Goal: Task Accomplishment & Management: Manage account settings

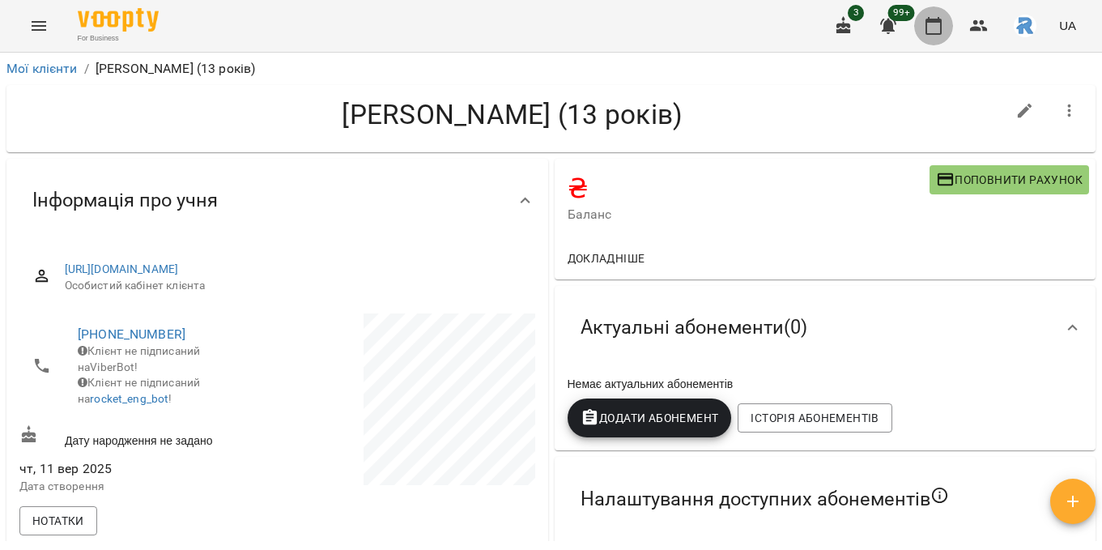
click at [947, 22] on button "button" at bounding box center [933, 25] width 39 height 39
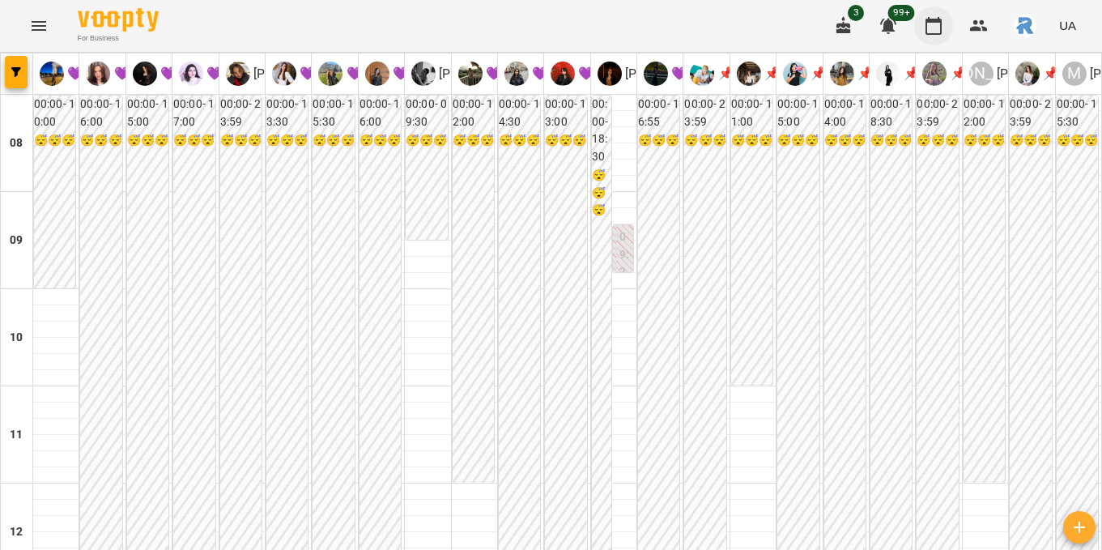
scroll to position [694, 0]
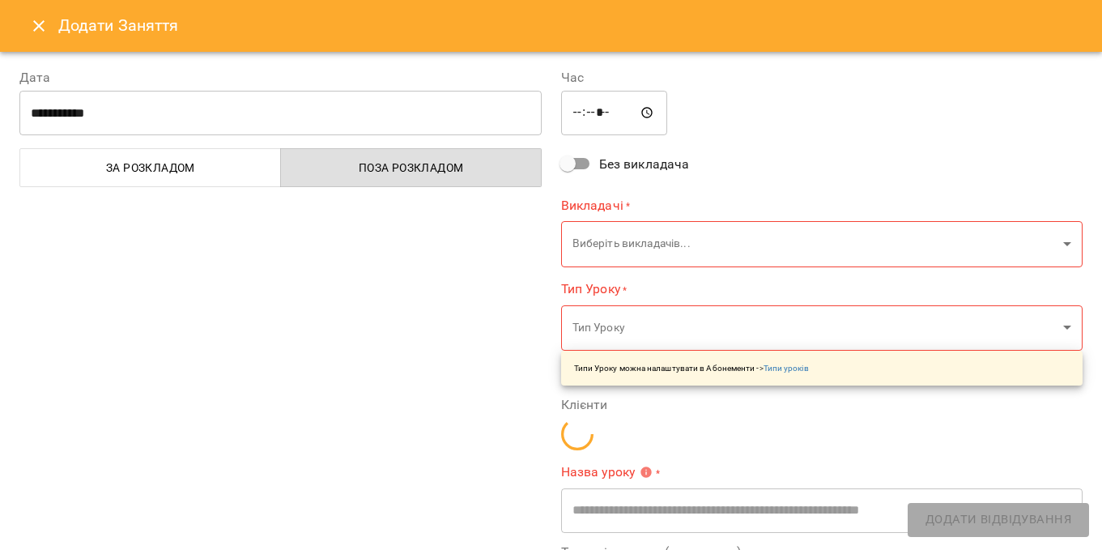
type input "**********"
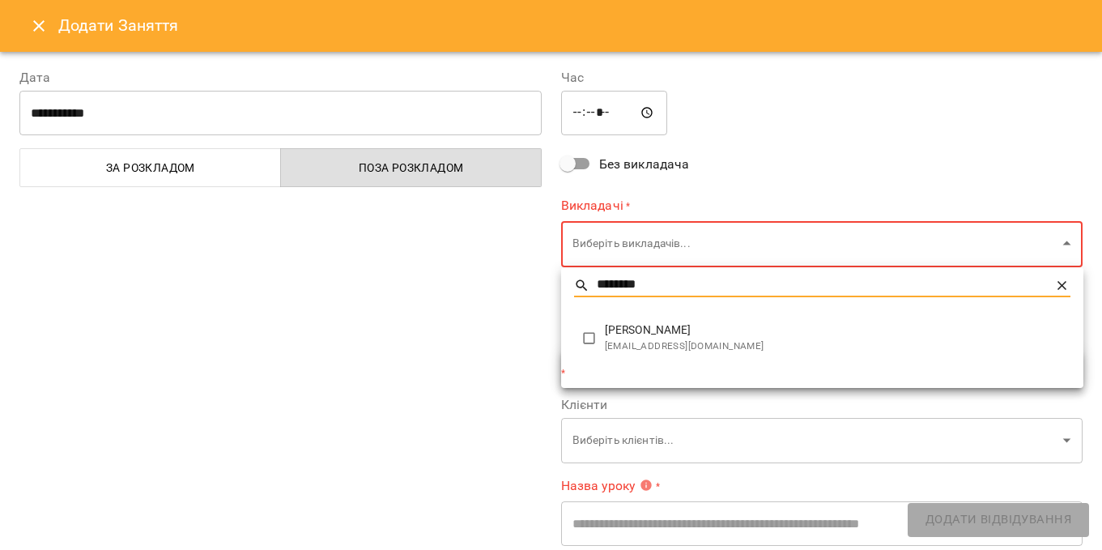
type input "********"
click at [702, 334] on span "[PERSON_NAME]" at bounding box center [837, 330] width 465 height 16
type input "**********"
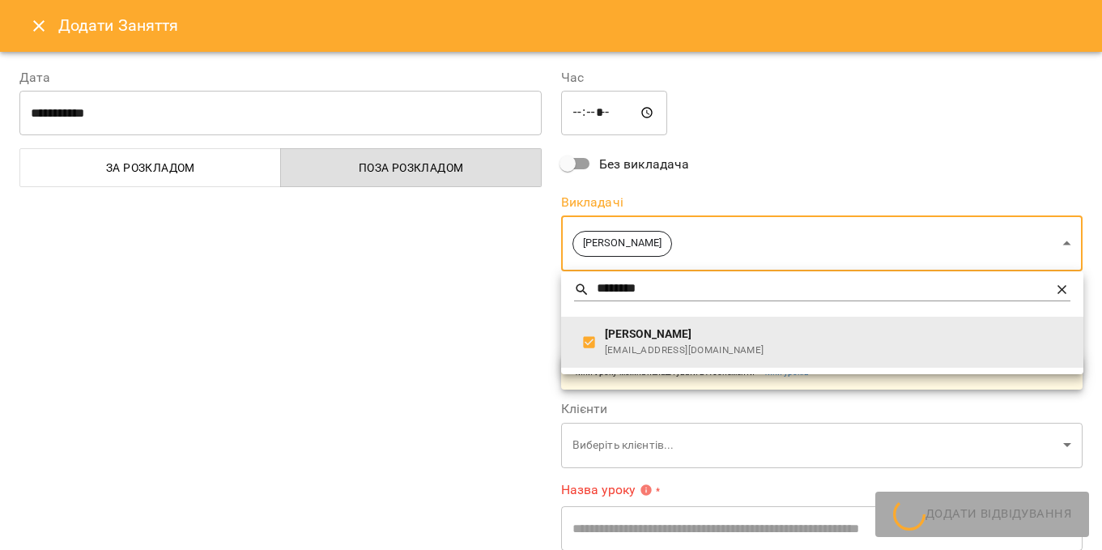
click at [700, 147] on div at bounding box center [551, 275] width 1102 height 550
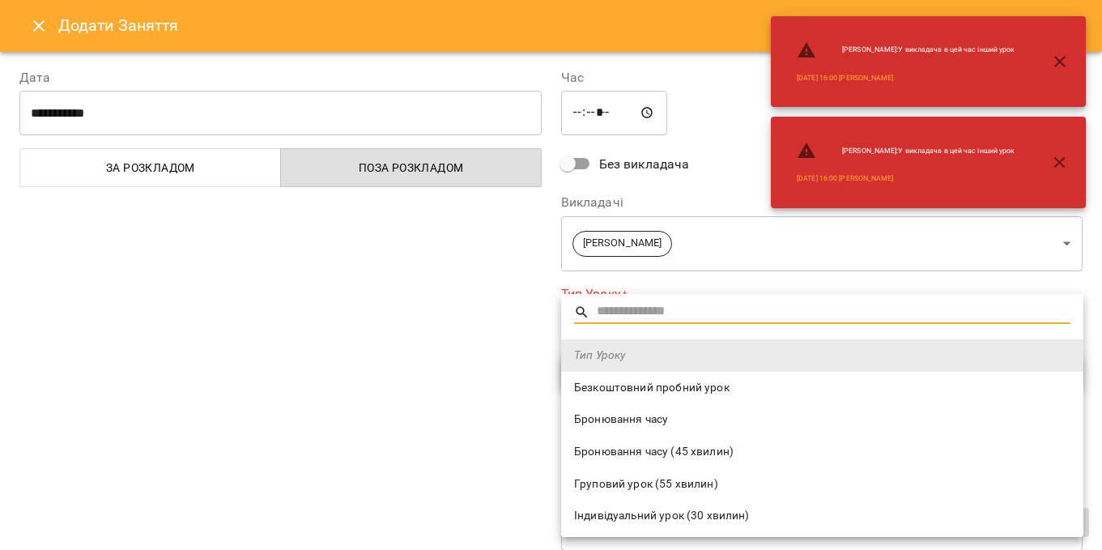
click at [629, 386] on span "Безкоштовний пробний урок" at bounding box center [822, 388] width 496 height 16
type input "**********"
type input "**"
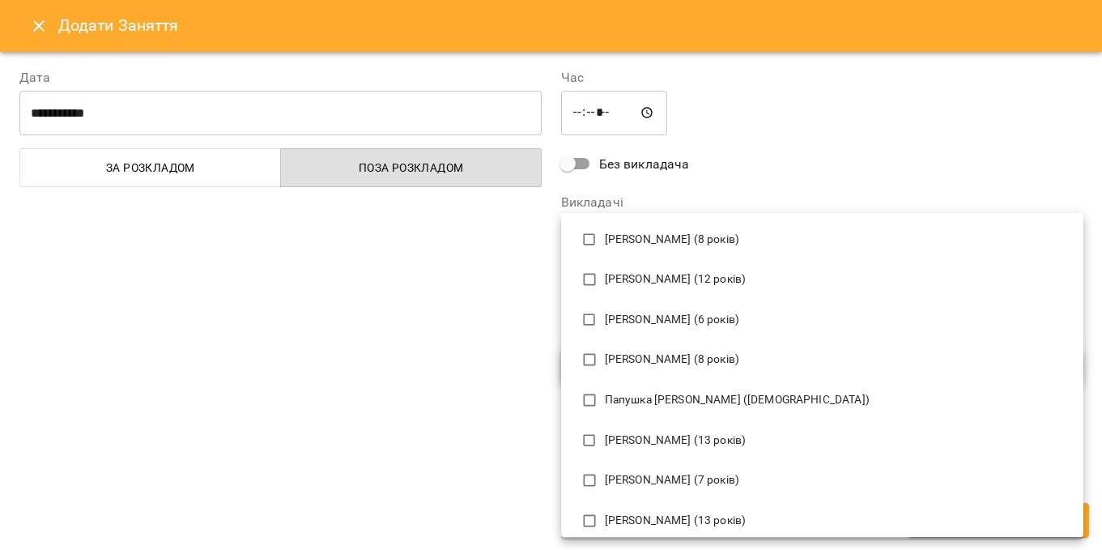
scroll to position [100, 0]
type input "****"
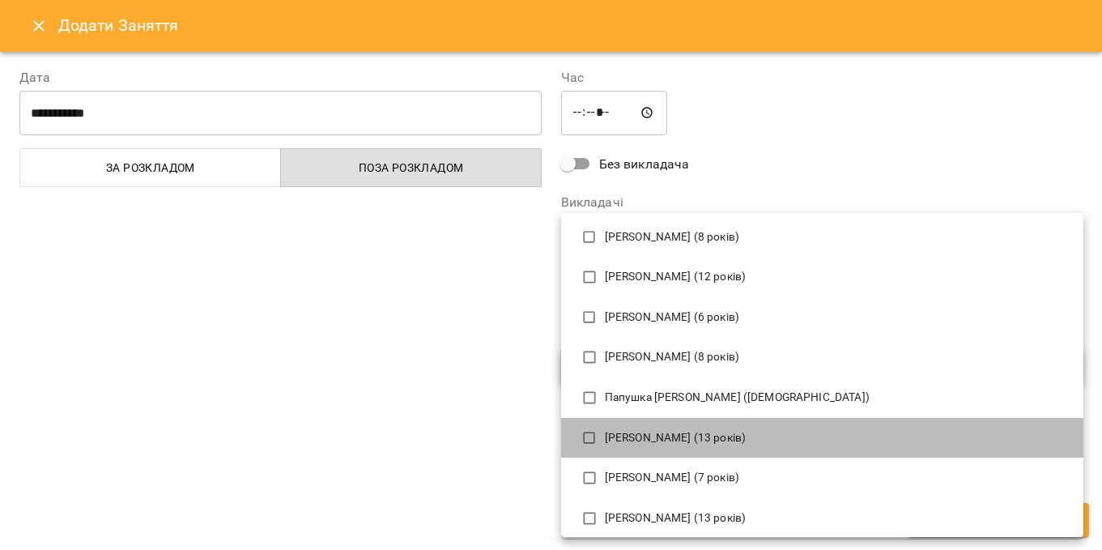
click at [654, 431] on p "[PERSON_NAME] (13 років)" at bounding box center [837, 438] width 465 height 16
type input "**********"
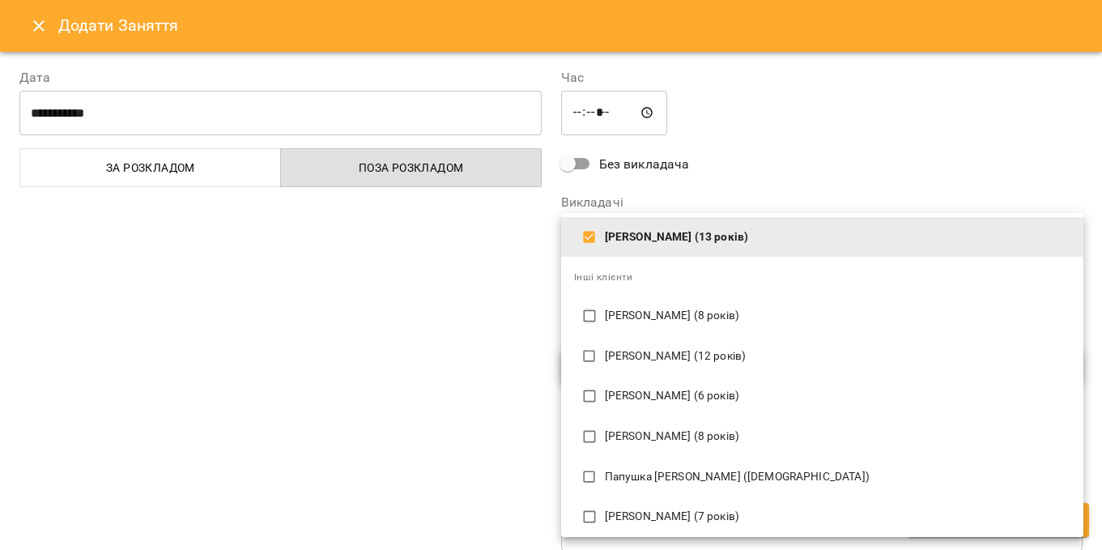
click at [807, 148] on div at bounding box center [551, 275] width 1102 height 550
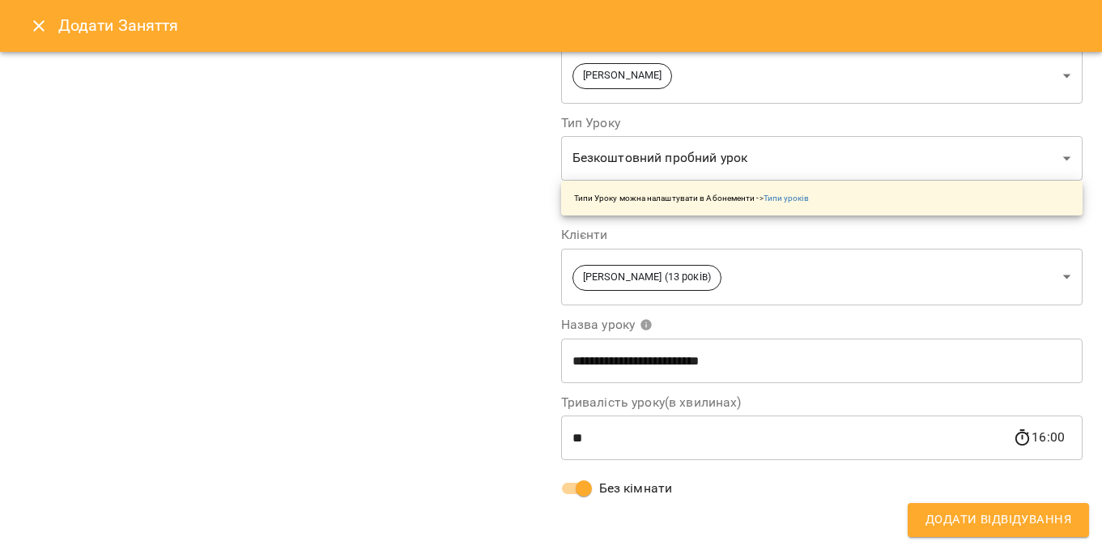
scroll to position [0, 0]
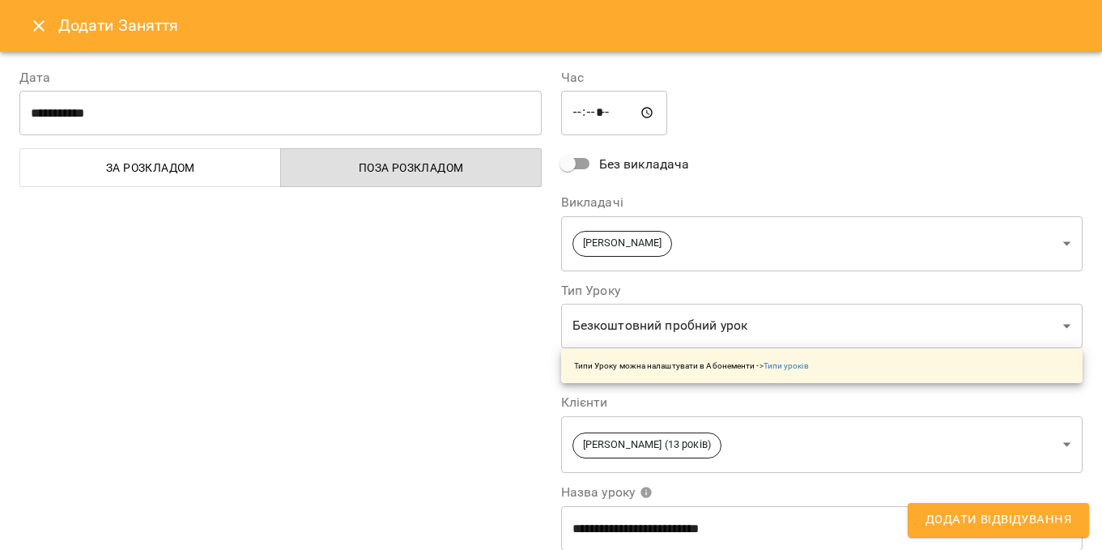
click at [1081, 515] on button "Додати Відвідування" at bounding box center [997, 520] width 181 height 34
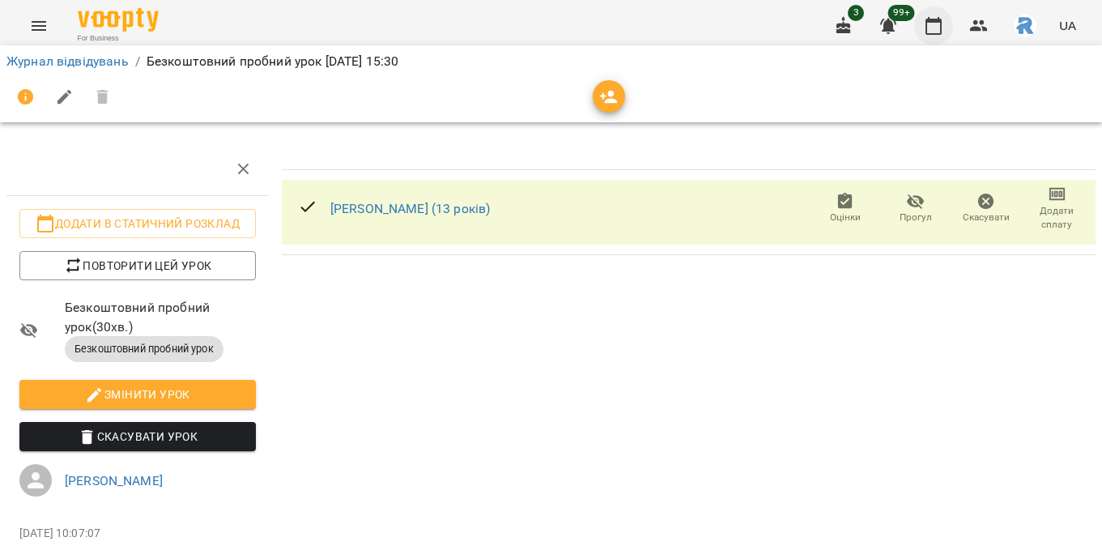
click at [933, 28] on icon "button" at bounding box center [933, 25] width 19 height 19
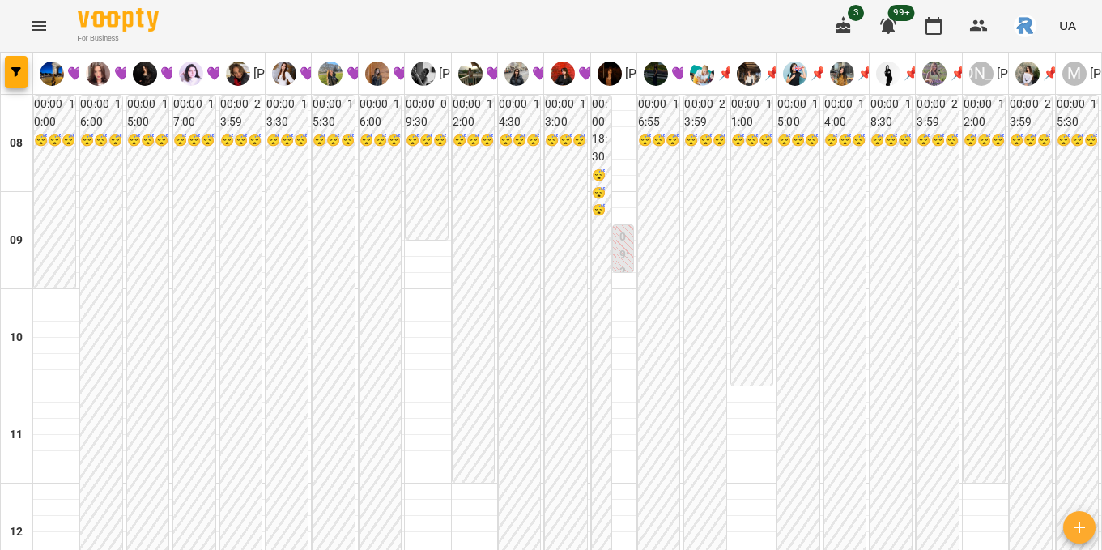
scroll to position [648, 0]
click at [15, 71] on icon "button" at bounding box center [16, 72] width 10 height 10
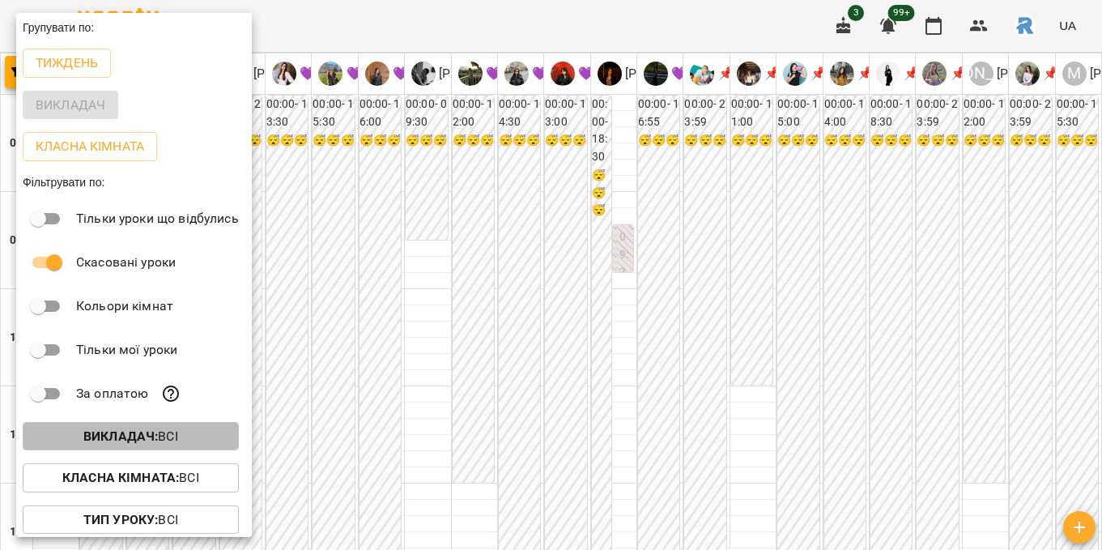
click at [140, 446] on p "Викладач : Всі" at bounding box center [130, 436] width 95 height 19
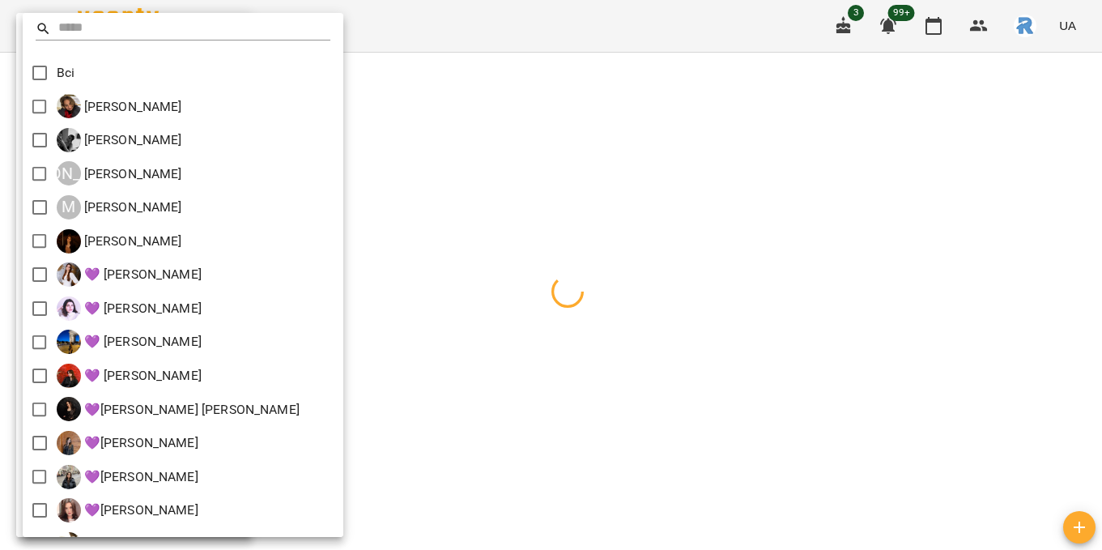
scroll to position [330, 0]
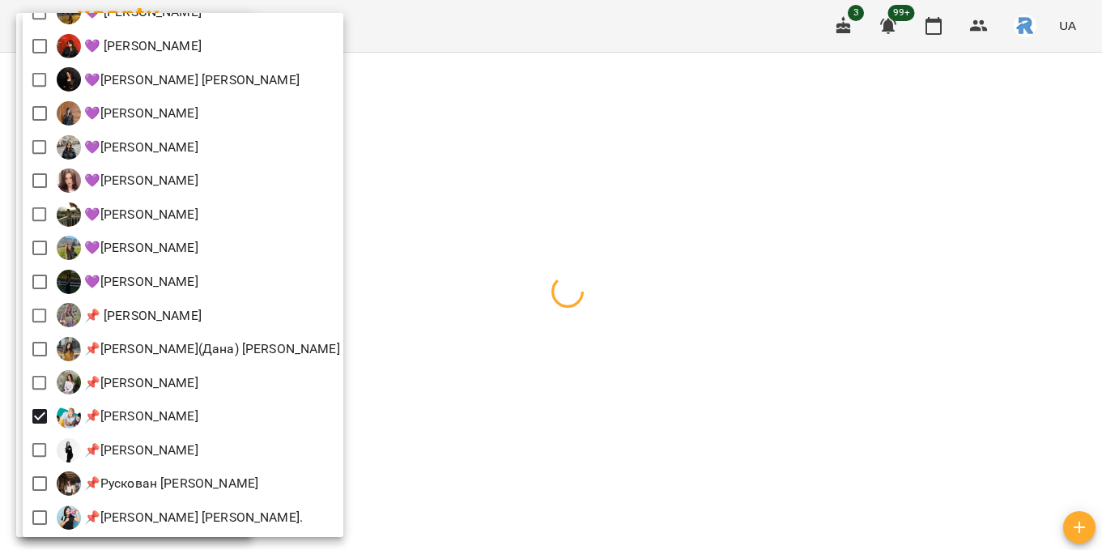
click at [486, 368] on div at bounding box center [551, 275] width 1102 height 550
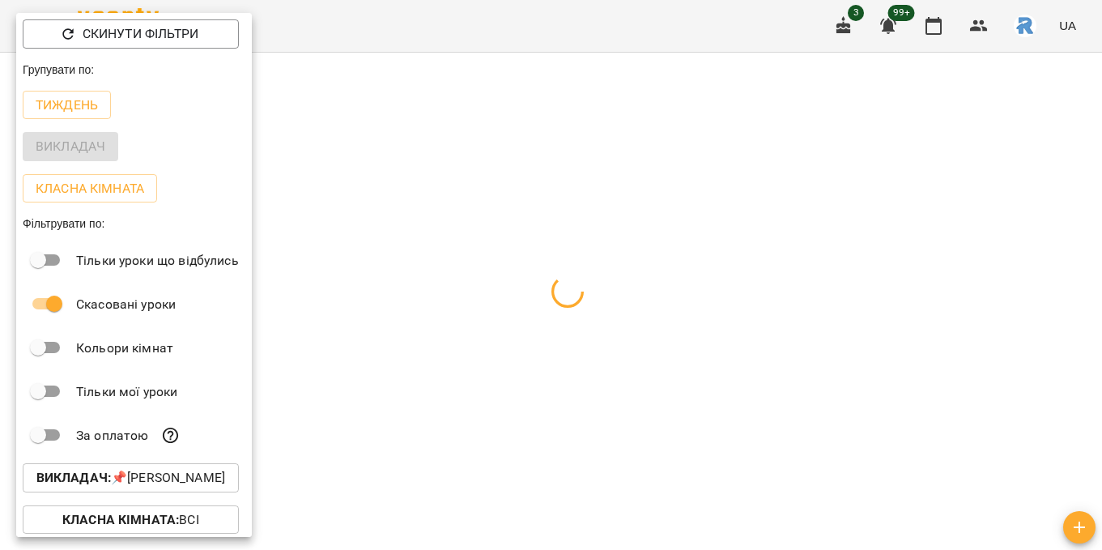
click at [486, 368] on div at bounding box center [551, 275] width 1102 height 550
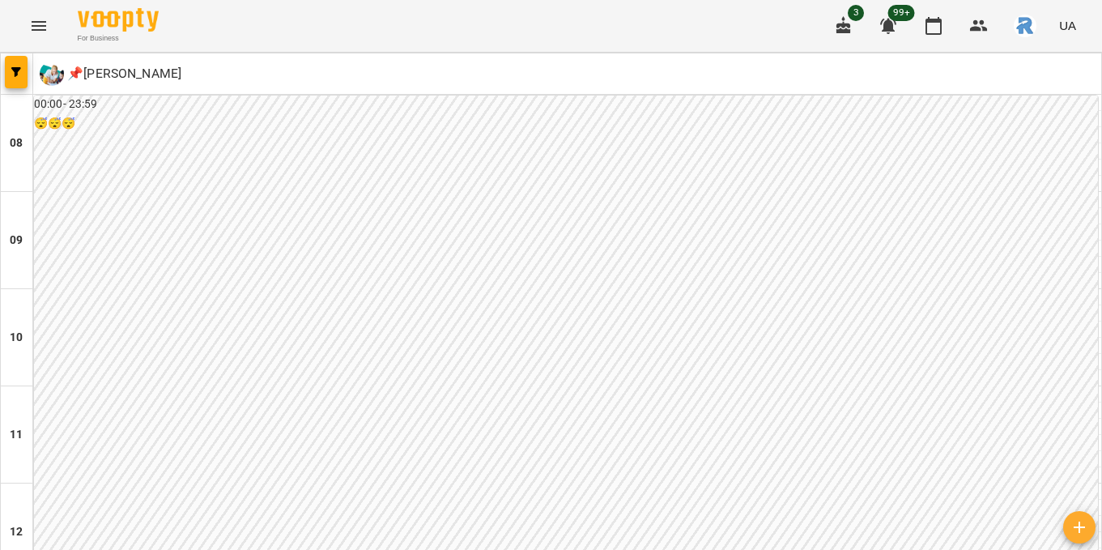
scroll to position [915, 0]
click at [19, 62] on button "button" at bounding box center [16, 72] width 23 height 32
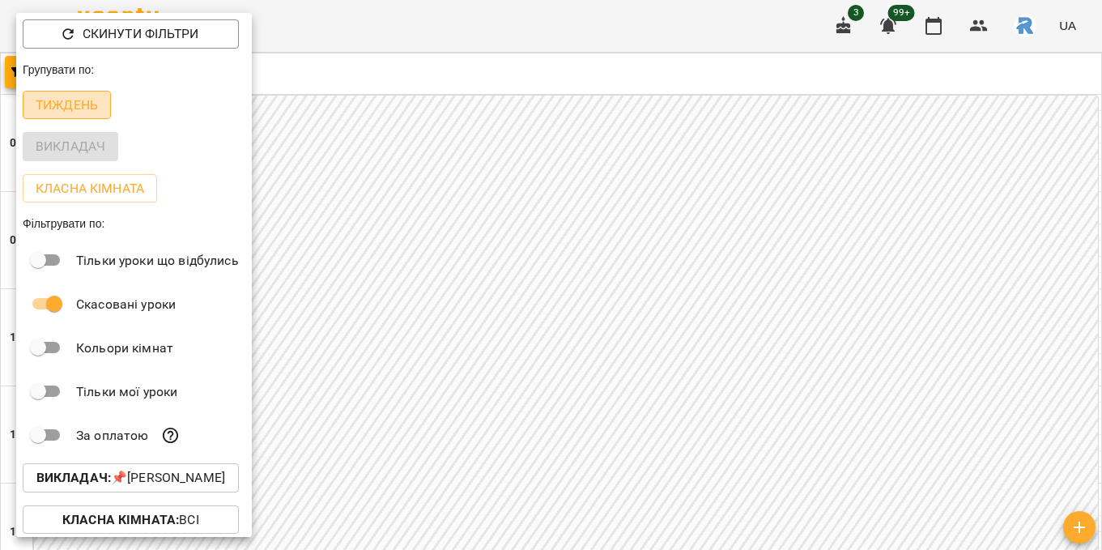
click at [51, 94] on button "Тиждень" at bounding box center [67, 105] width 88 height 29
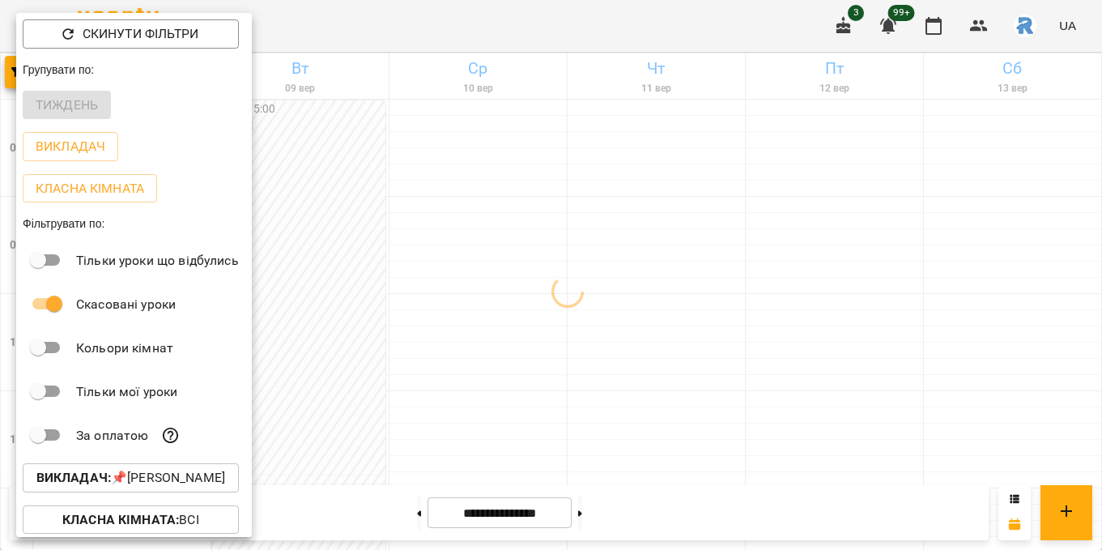
click at [480, 231] on div at bounding box center [551, 275] width 1102 height 550
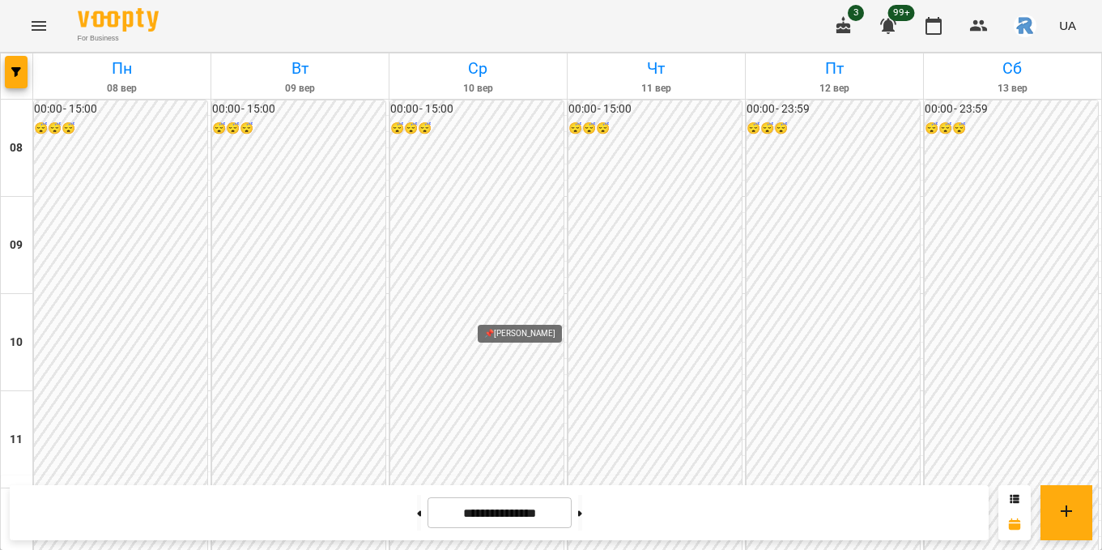
scroll to position [824, 0]
click at [582, 511] on button at bounding box center [580, 513] width 4 height 36
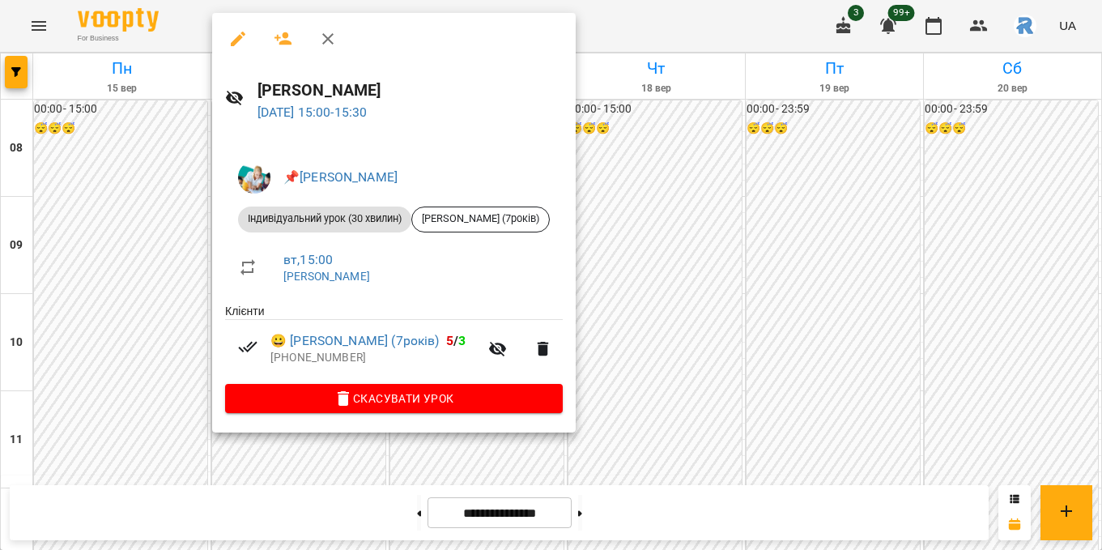
click at [127, 166] on div at bounding box center [551, 275] width 1102 height 550
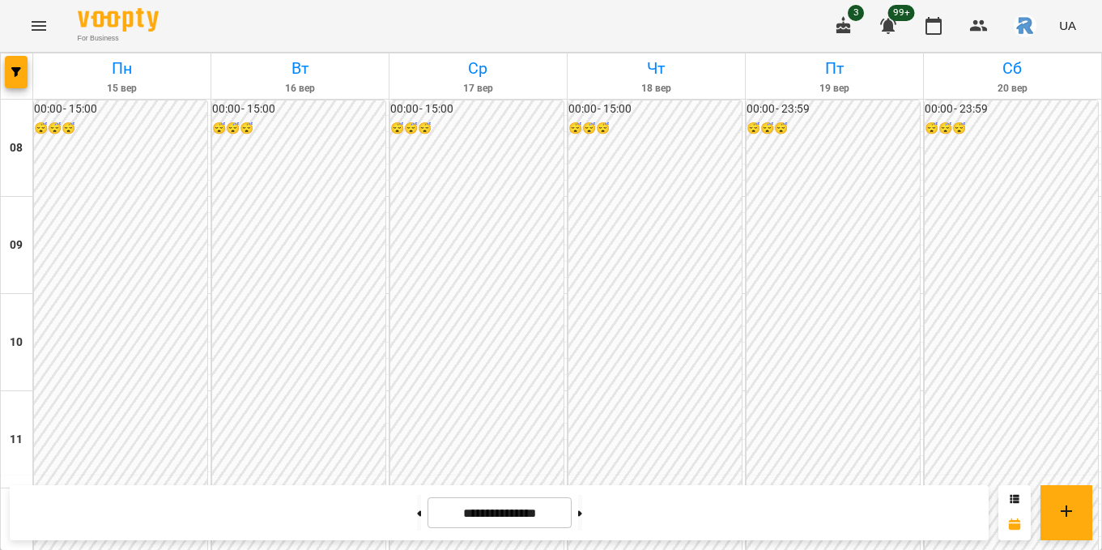
scroll to position [845, 0]
click at [17, 73] on icon "button" at bounding box center [16, 72] width 10 height 10
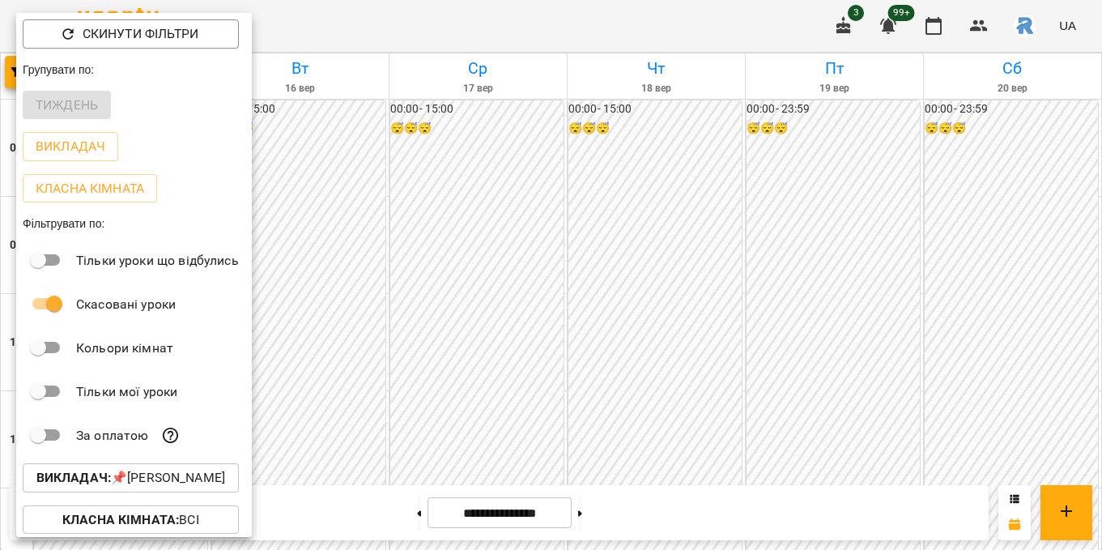
click at [181, 478] on p "Викладач : 📌[PERSON_NAME]" at bounding box center [130, 477] width 189 height 19
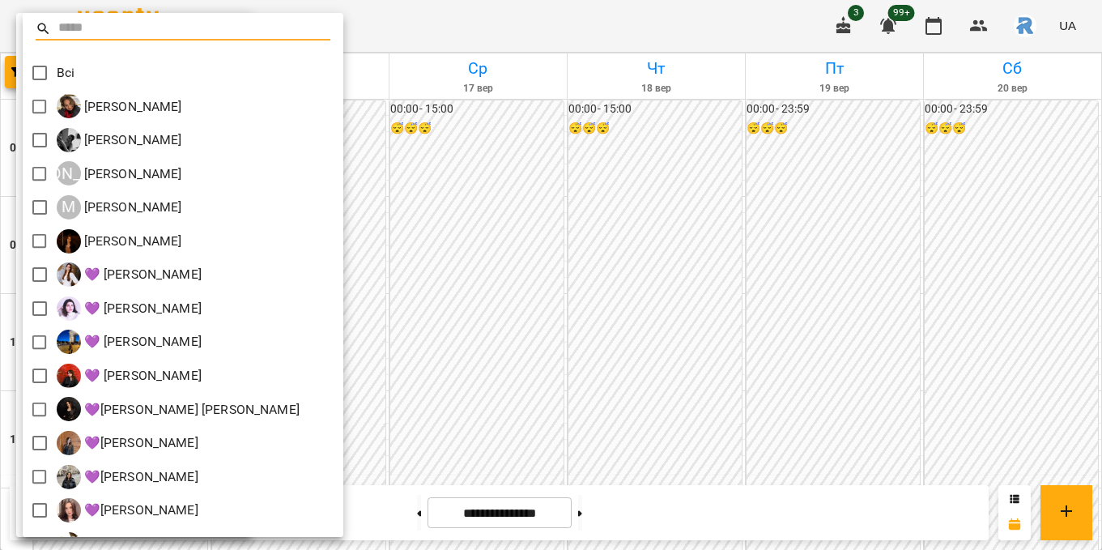
scroll to position [330, 0]
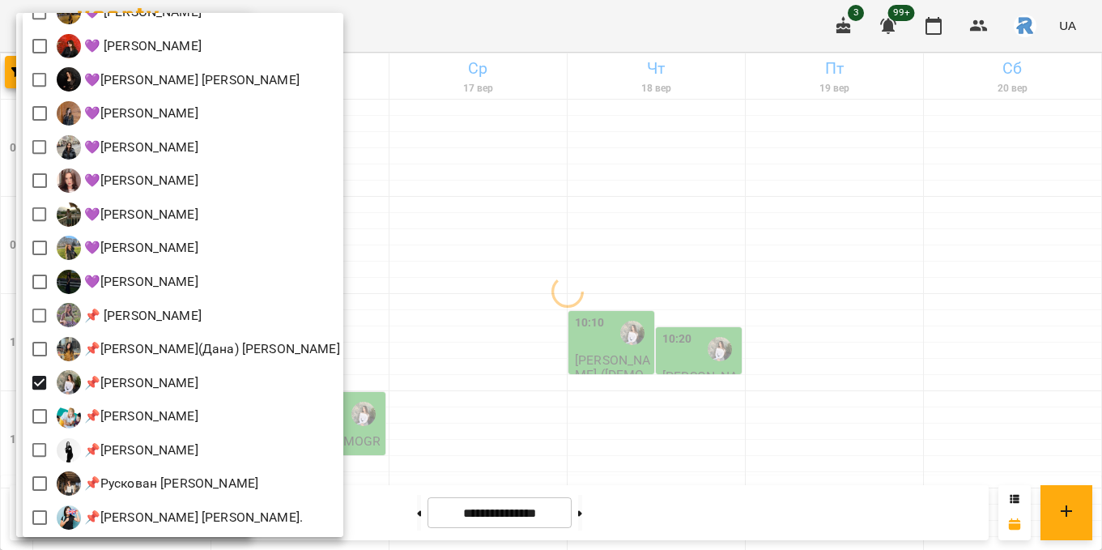
click at [611, 351] on div at bounding box center [551, 275] width 1102 height 550
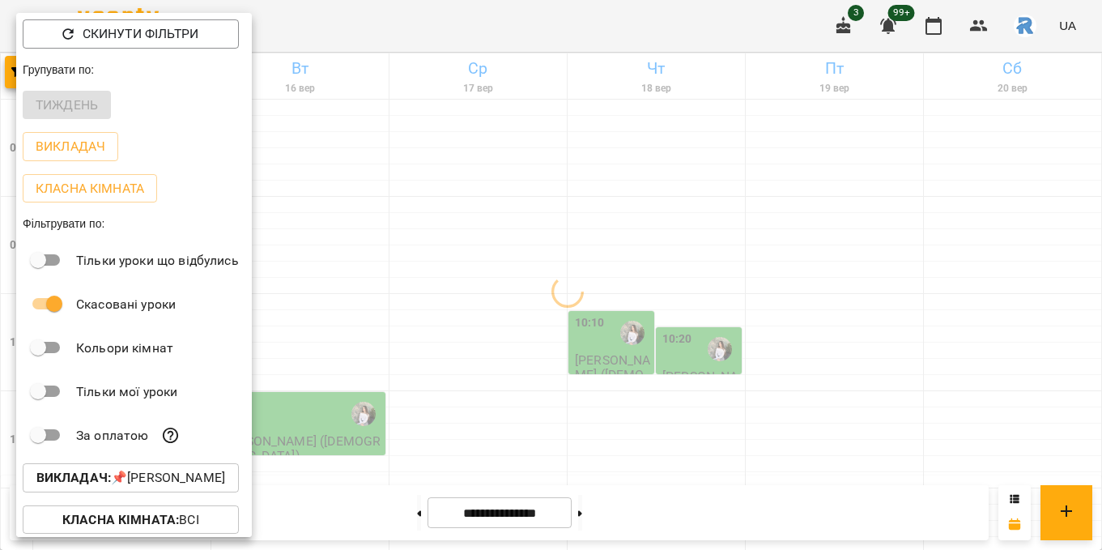
click at [611, 351] on div at bounding box center [551, 275] width 1102 height 550
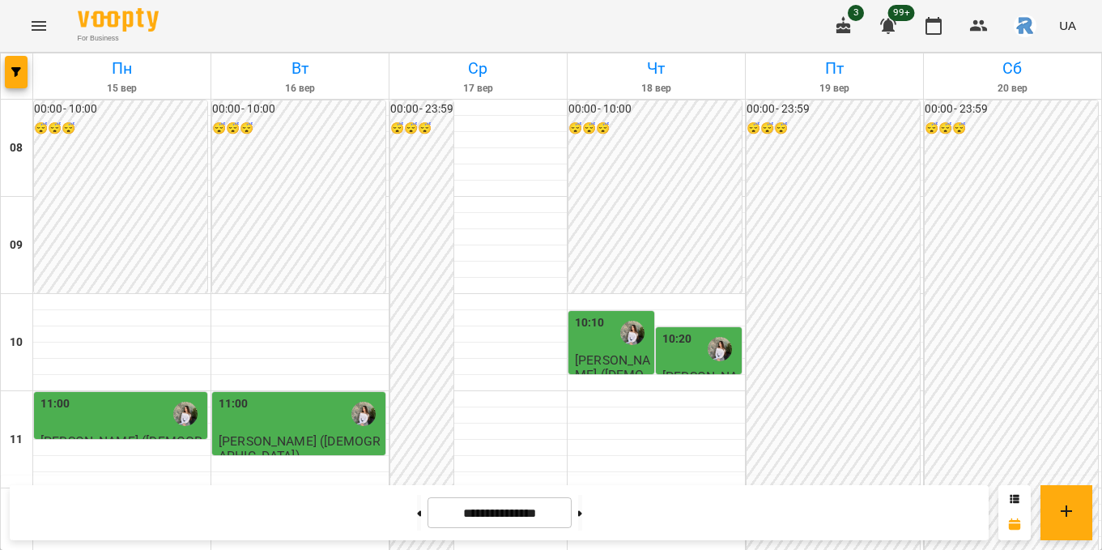
scroll to position [0, 0]
click at [19, 71] on icon "button" at bounding box center [16, 72] width 10 height 10
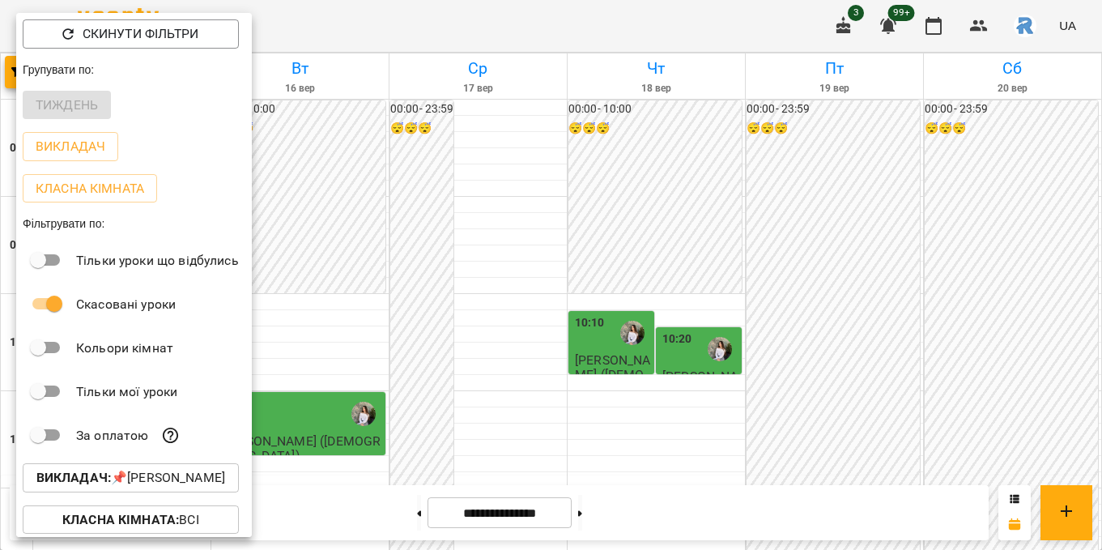
click at [150, 479] on p "Викладач : 📌[PERSON_NAME]" at bounding box center [130, 477] width 189 height 19
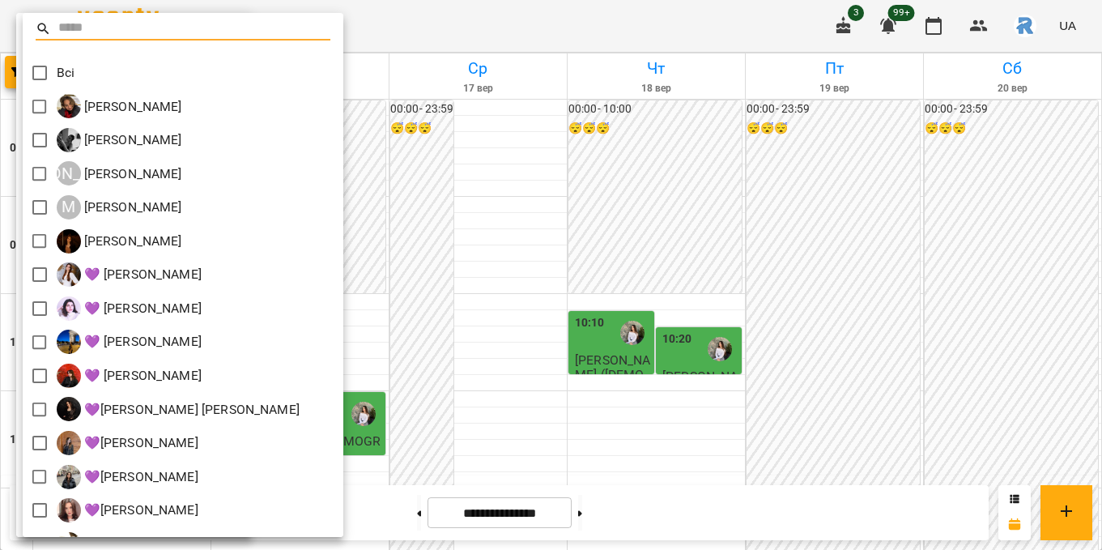
scroll to position [330, 0]
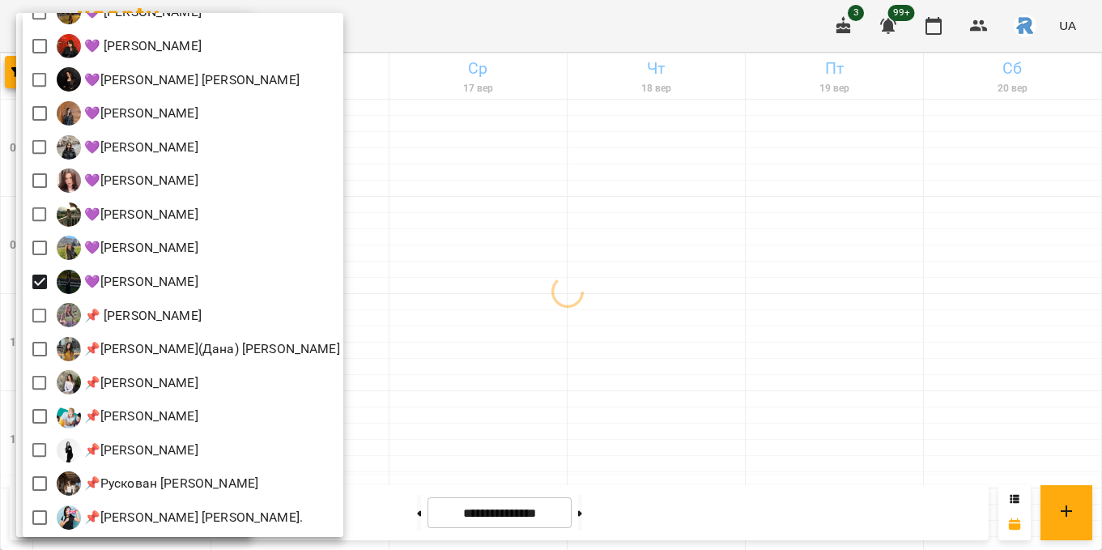
click at [580, 341] on div at bounding box center [551, 275] width 1102 height 550
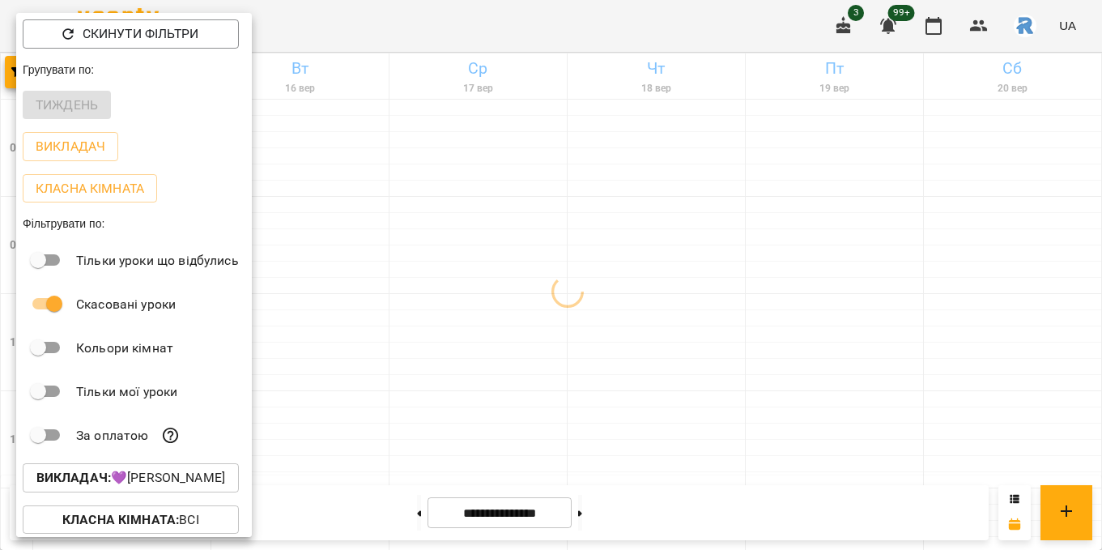
click at [580, 341] on div at bounding box center [551, 275] width 1102 height 550
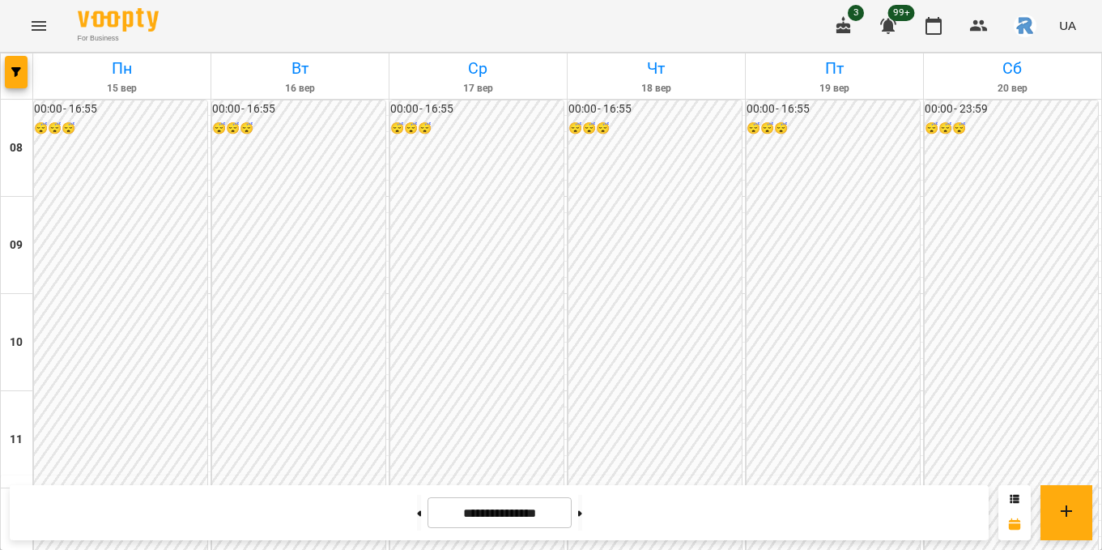
scroll to position [886, 0]
click at [18, 78] on button "button" at bounding box center [16, 72] width 23 height 32
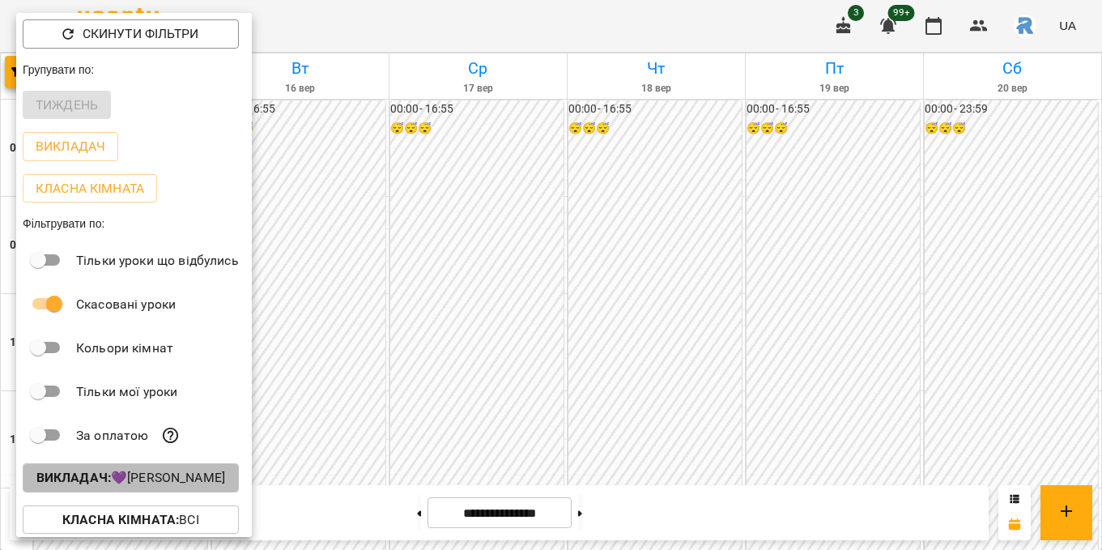
click at [152, 467] on button "Викладач : 💜[PERSON_NAME]" at bounding box center [131, 477] width 216 height 29
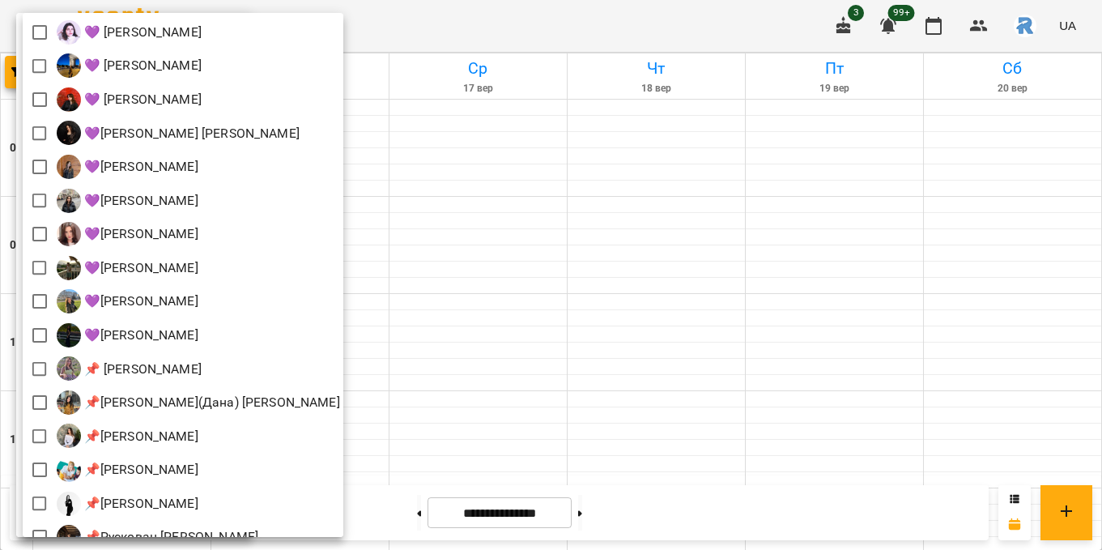
scroll to position [277, 0]
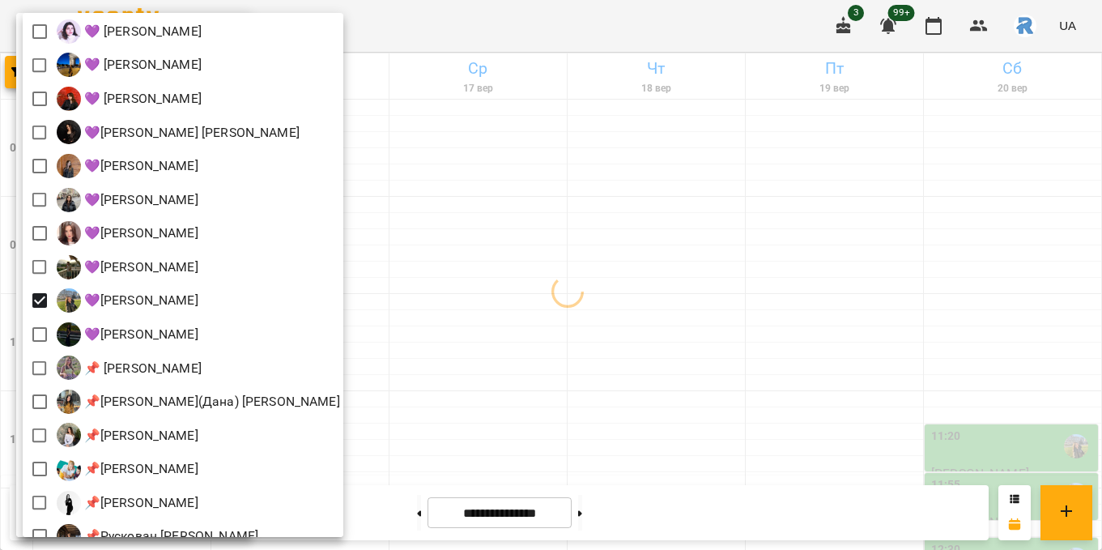
click at [401, 344] on div at bounding box center [551, 275] width 1102 height 550
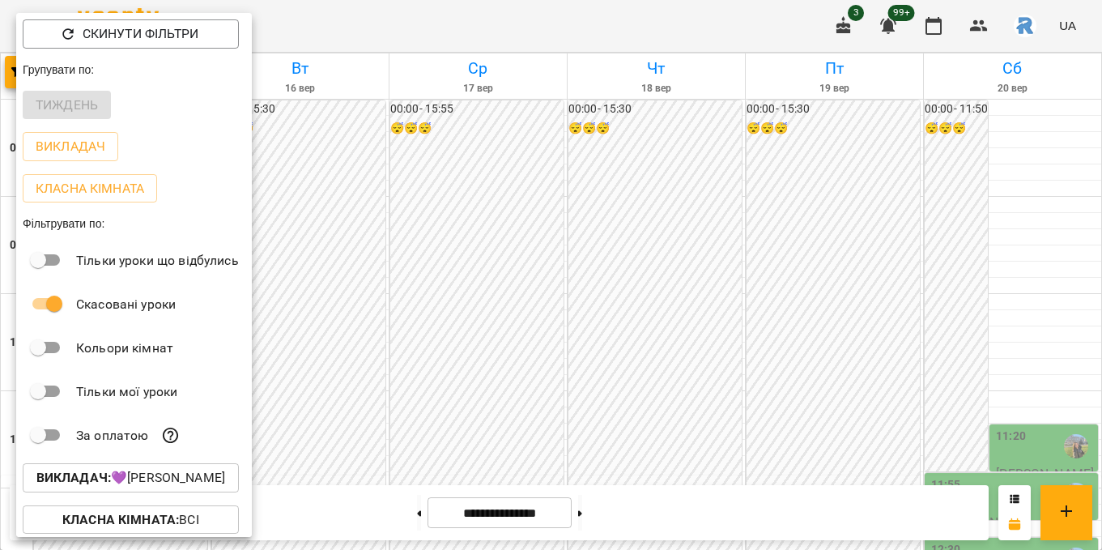
click at [122, 487] on p "Викладач : 💜[PERSON_NAME]" at bounding box center [130, 477] width 189 height 19
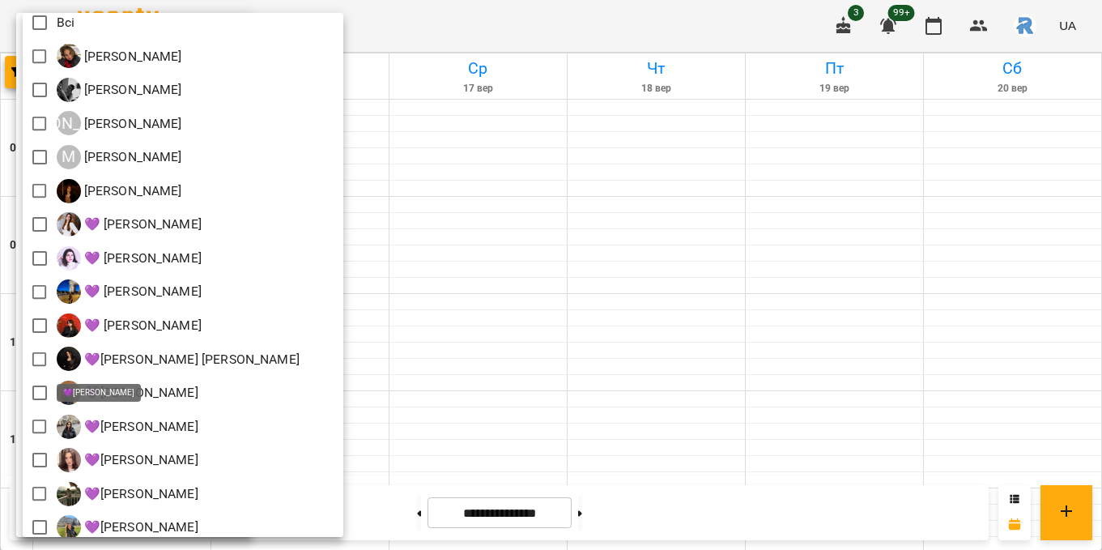
scroll to position [48, 0]
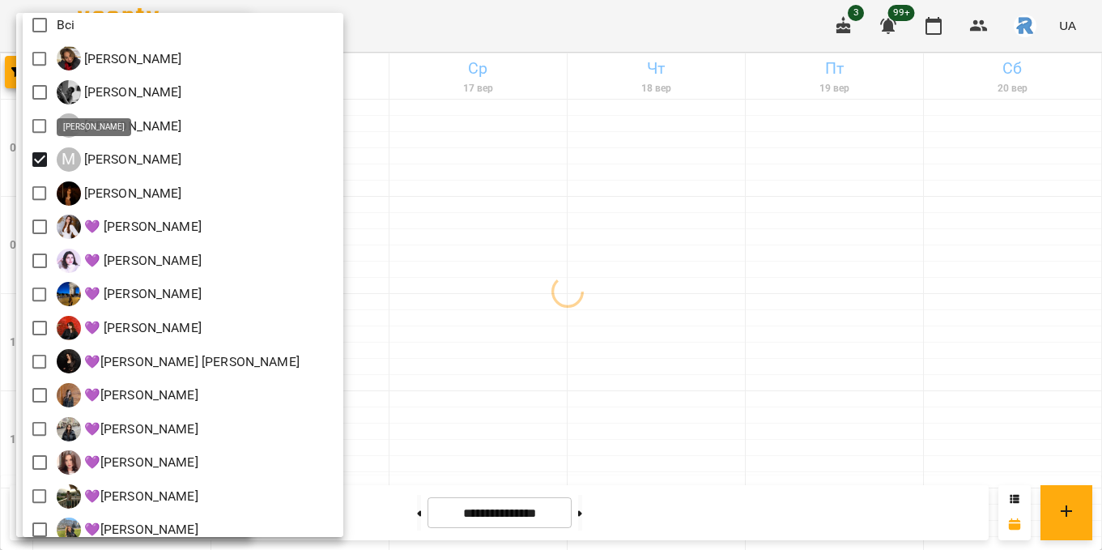
click at [508, 225] on div at bounding box center [551, 275] width 1102 height 550
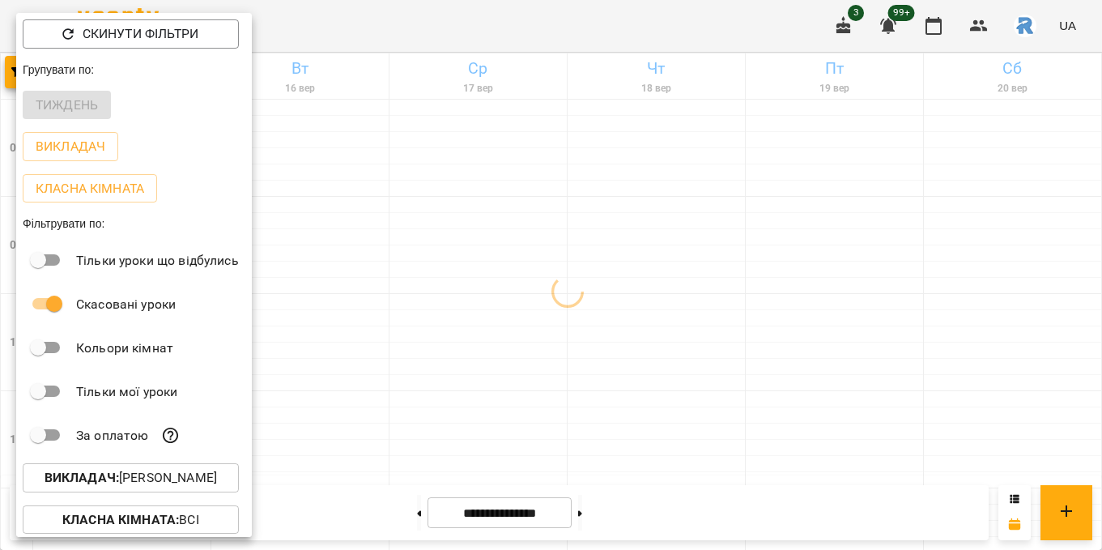
click at [508, 225] on div at bounding box center [551, 275] width 1102 height 550
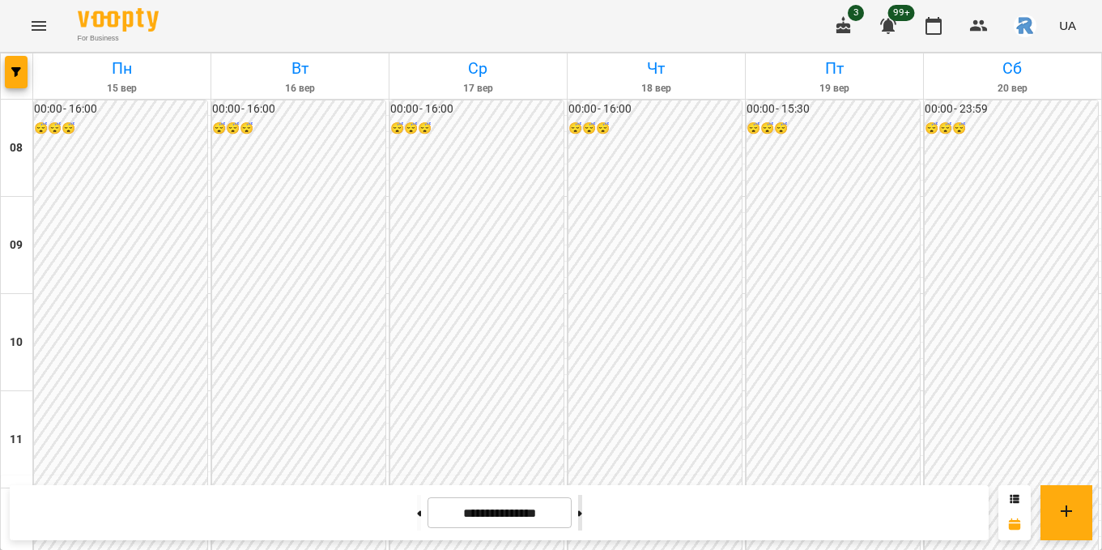
click at [582, 516] on button at bounding box center [580, 513] width 4 height 36
type input "**********"
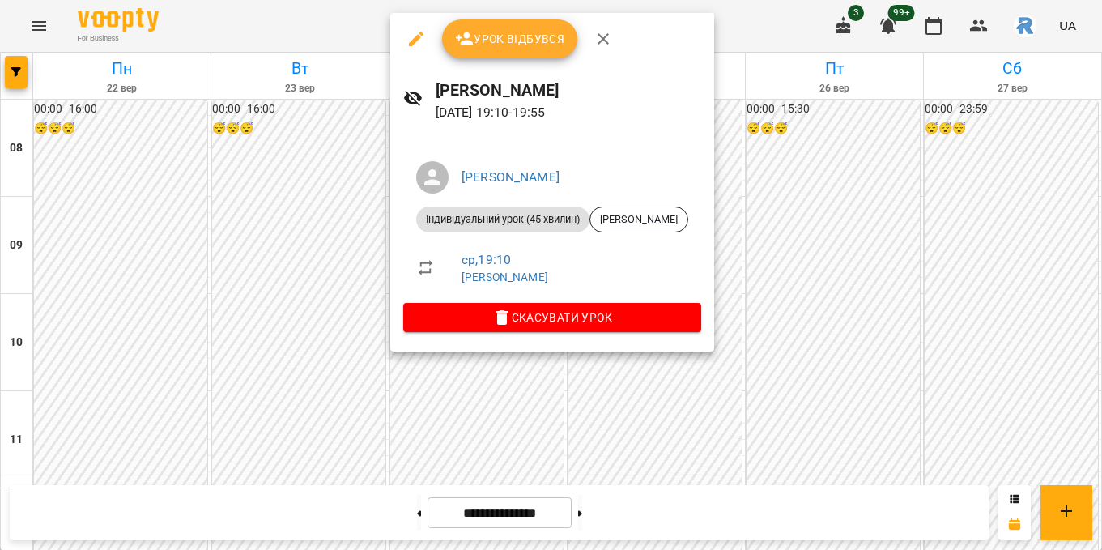
click at [337, 329] on div at bounding box center [551, 275] width 1102 height 550
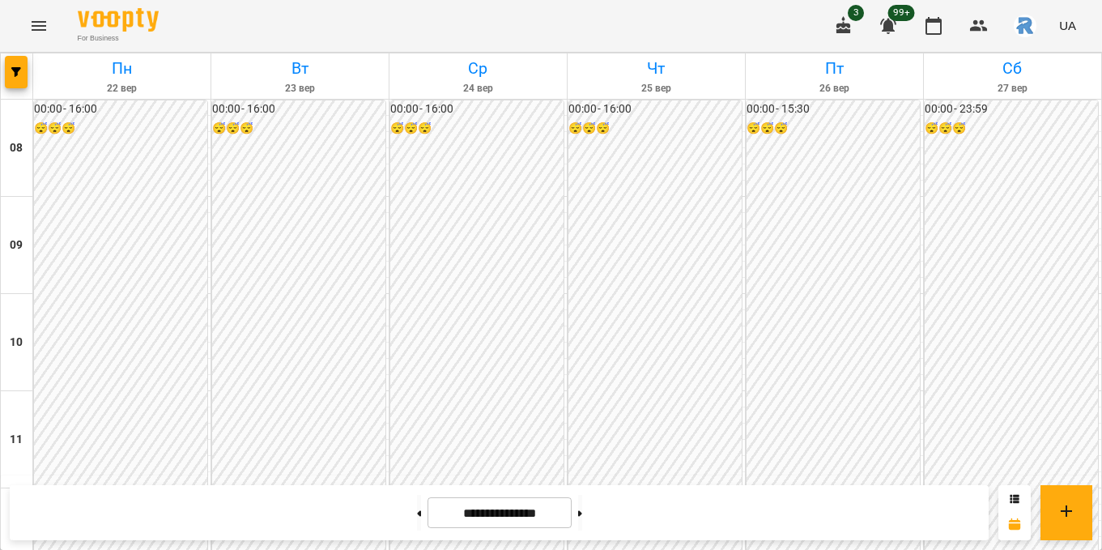
scroll to position [771, 0]
click at [926, 36] on button "button" at bounding box center [933, 25] width 39 height 39
click at [20, 66] on button "button" at bounding box center [16, 72] width 23 height 32
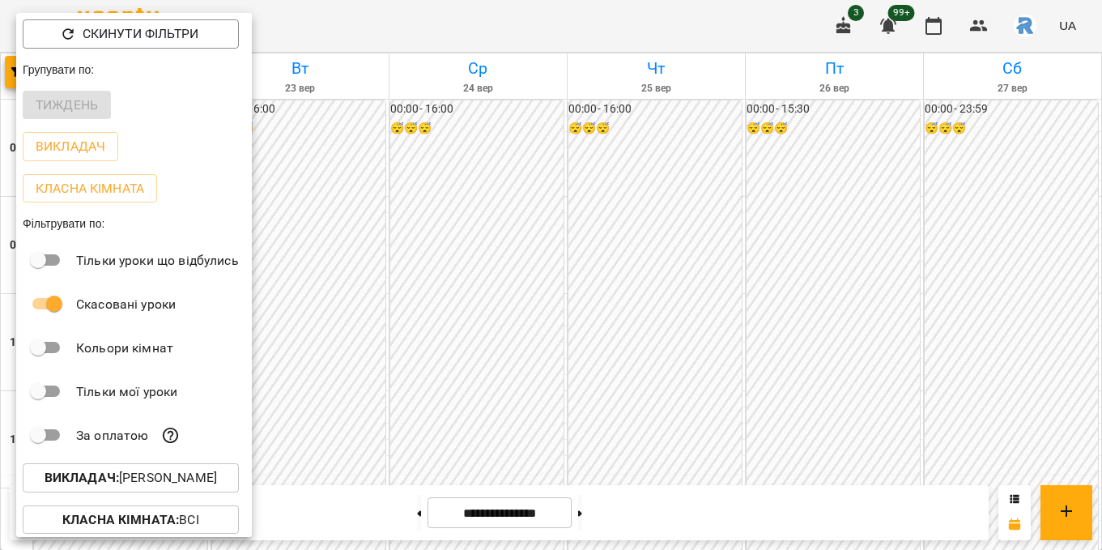
click at [178, 499] on div "Викладач : [PERSON_NAME]" at bounding box center [134, 478] width 236 height 42
click at [173, 480] on p "Викладач : [PERSON_NAME]" at bounding box center [131, 477] width 172 height 19
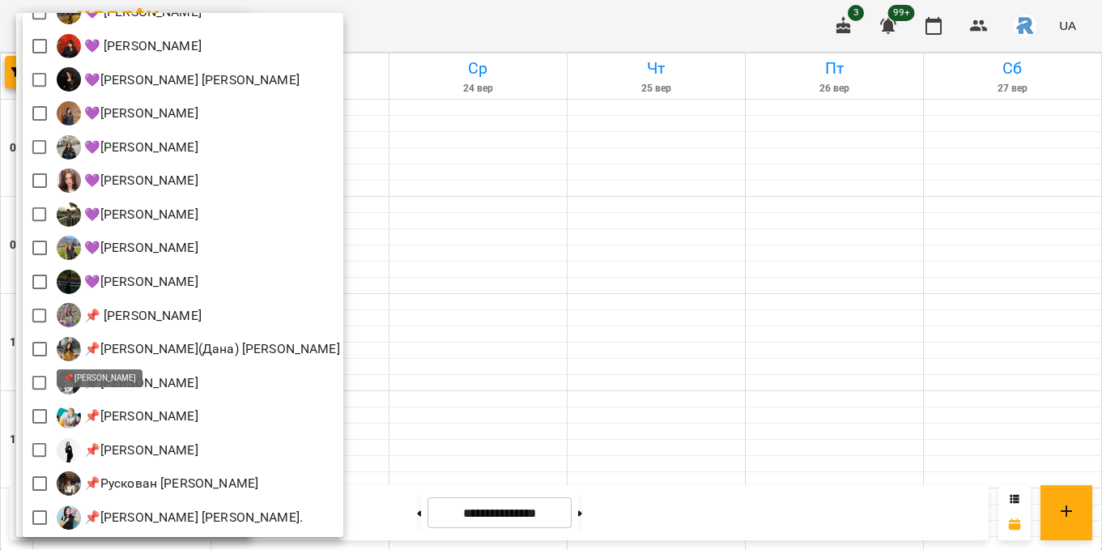
scroll to position [0, 0]
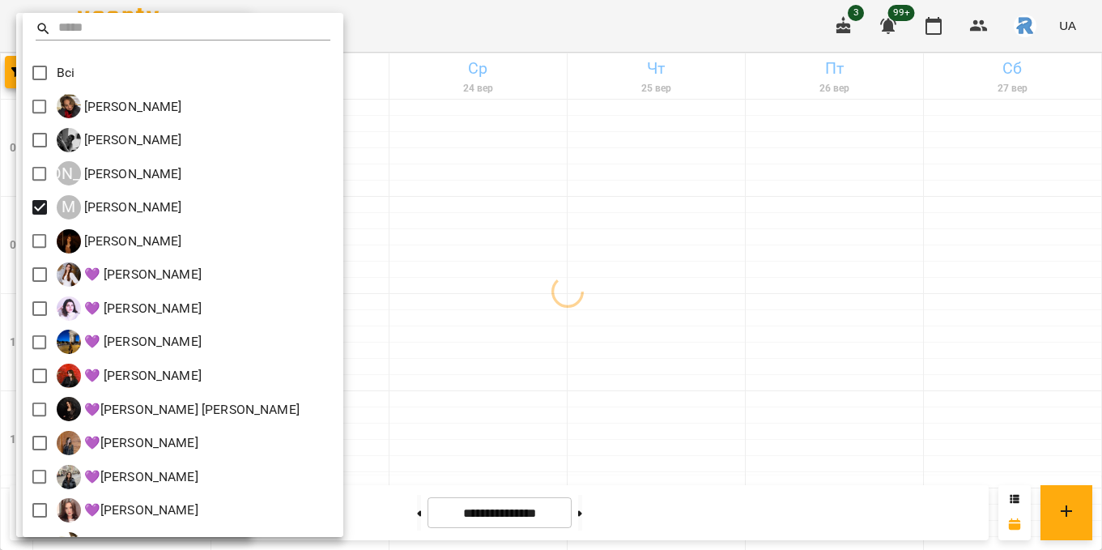
click at [707, 306] on div at bounding box center [551, 275] width 1102 height 550
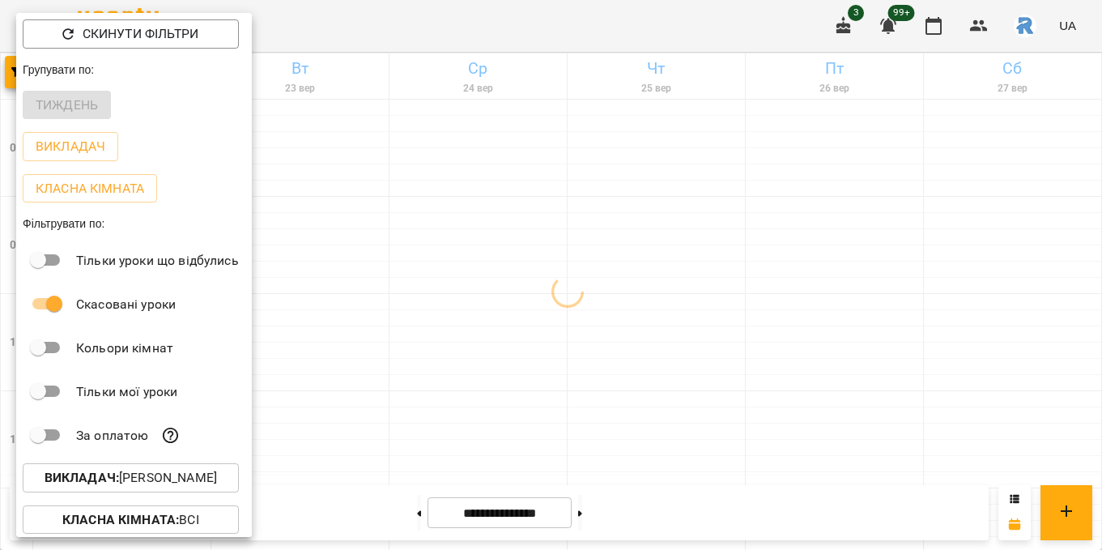
click at [707, 306] on div at bounding box center [551, 275] width 1102 height 550
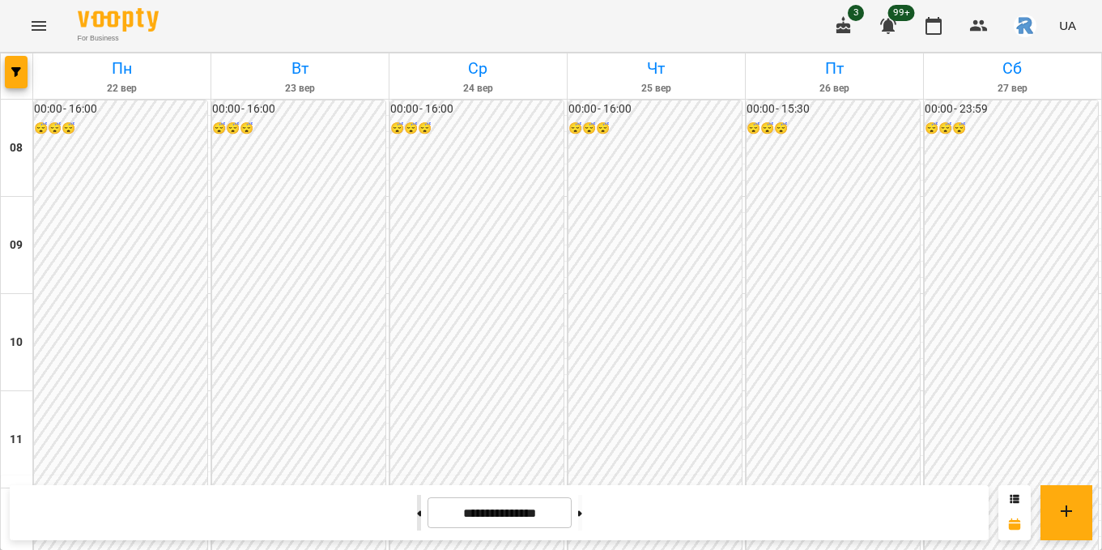
click at [417, 510] on button at bounding box center [419, 513] width 4 height 36
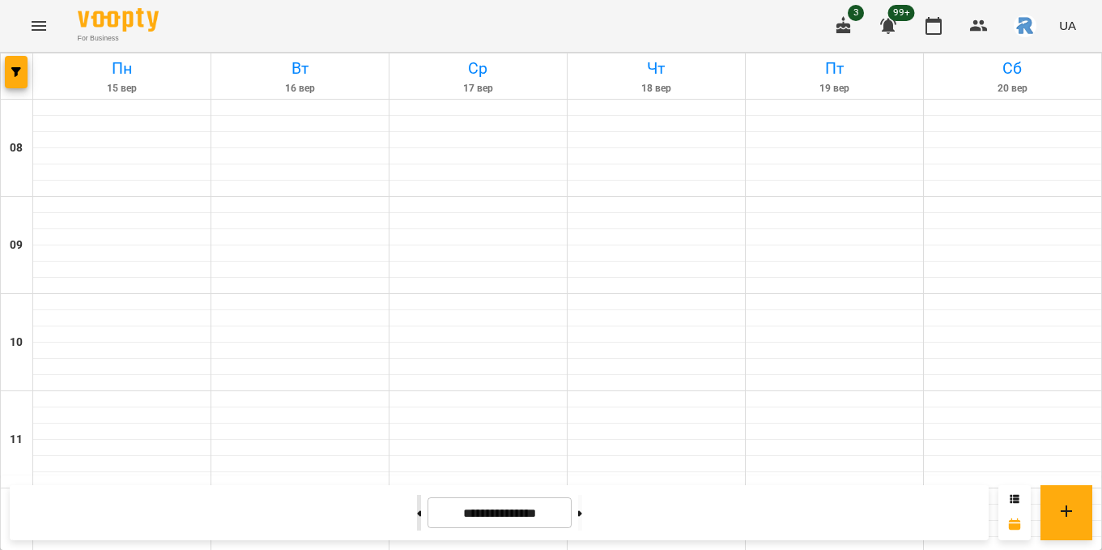
click at [417, 512] on button at bounding box center [419, 513] width 4 height 36
type input "**********"
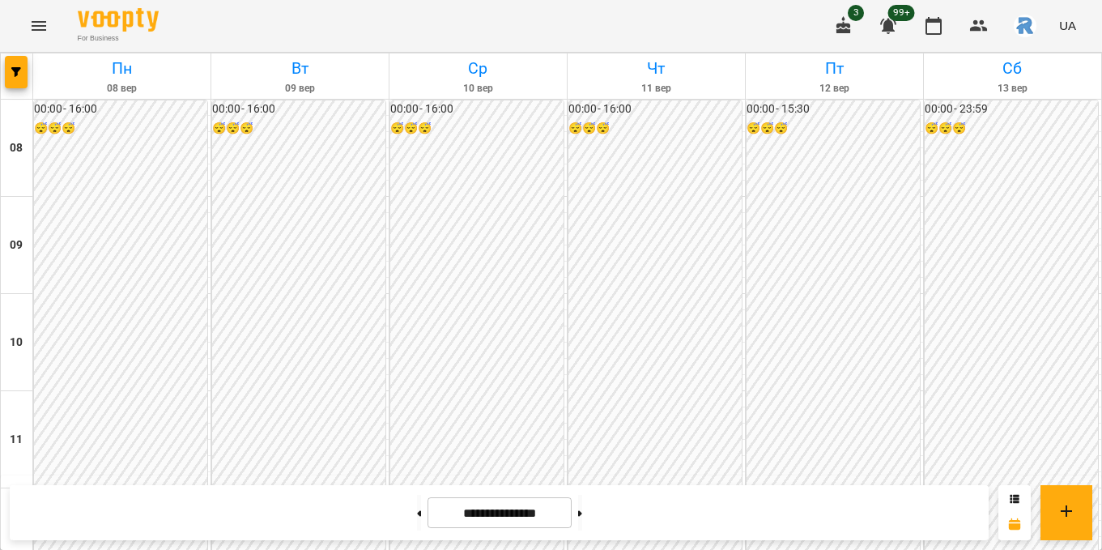
scroll to position [828, 0]
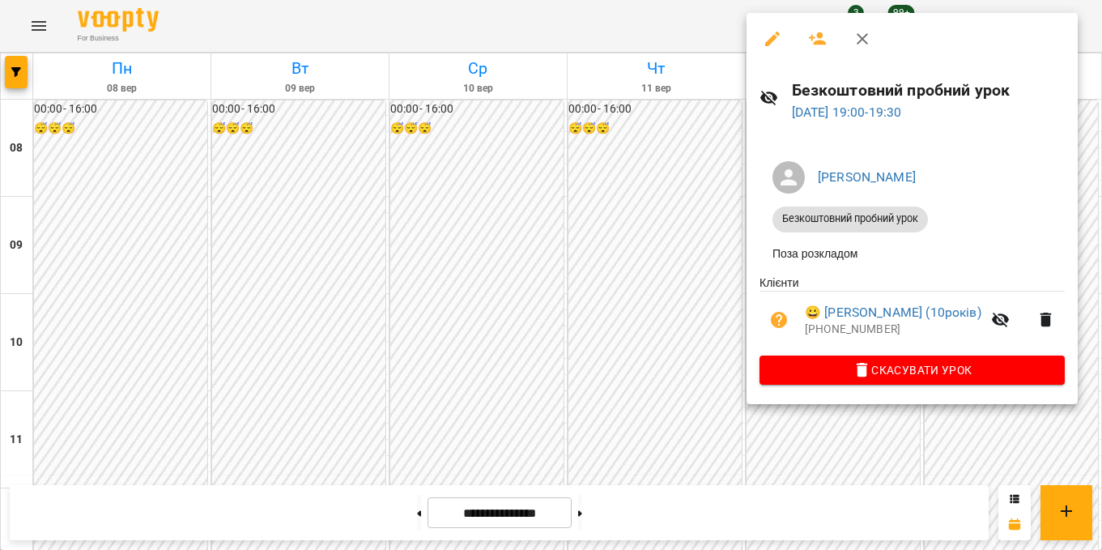
click at [647, 332] on div at bounding box center [551, 275] width 1102 height 550
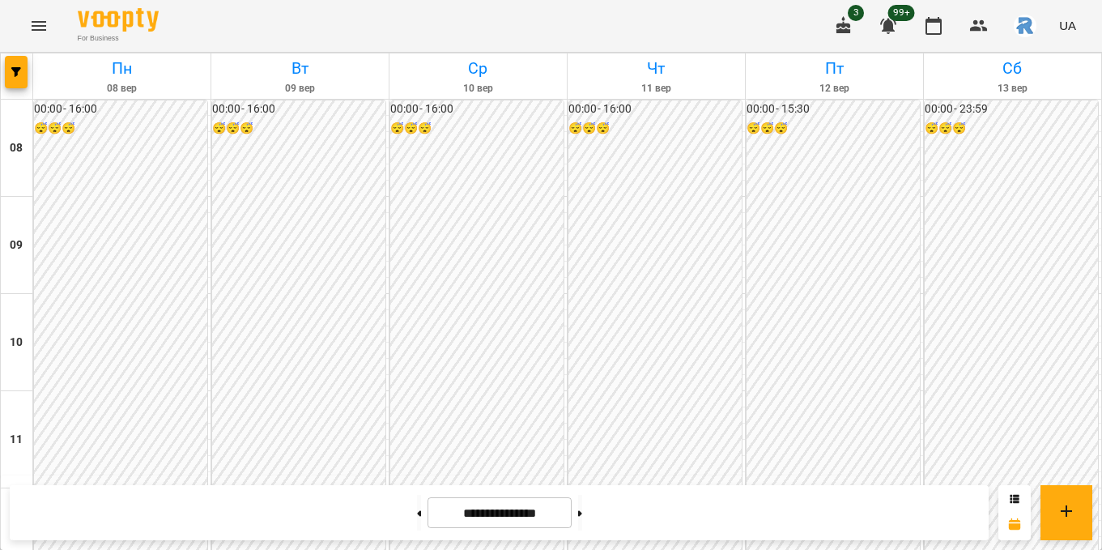
scroll to position [885, 0]
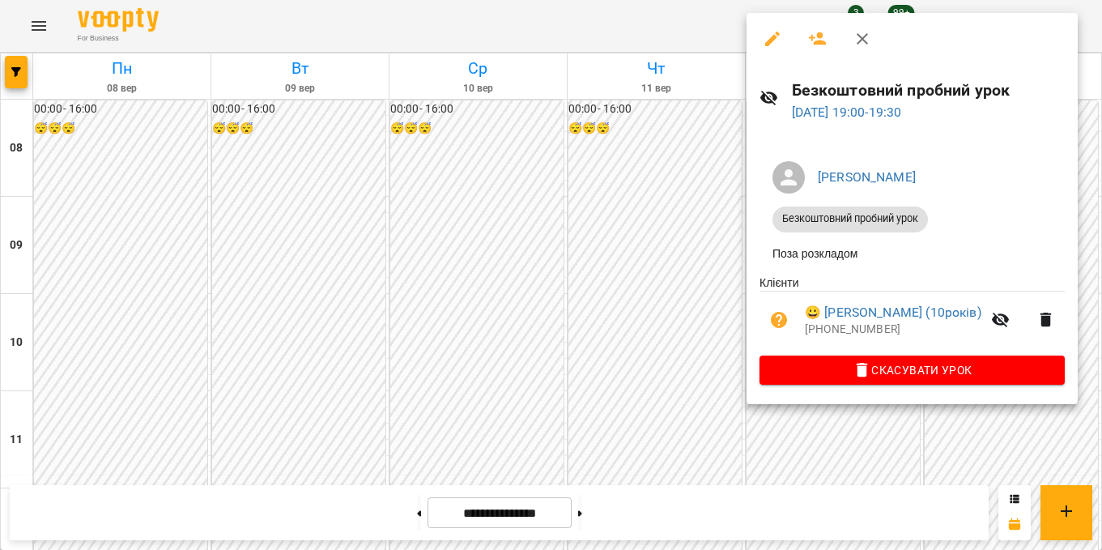
click at [798, 294] on ul "Клієнти 😀 [PERSON_NAME] (10років) [PHONE_NUMBER]" at bounding box center [911, 314] width 305 height 81
click at [651, 223] on div at bounding box center [551, 275] width 1102 height 550
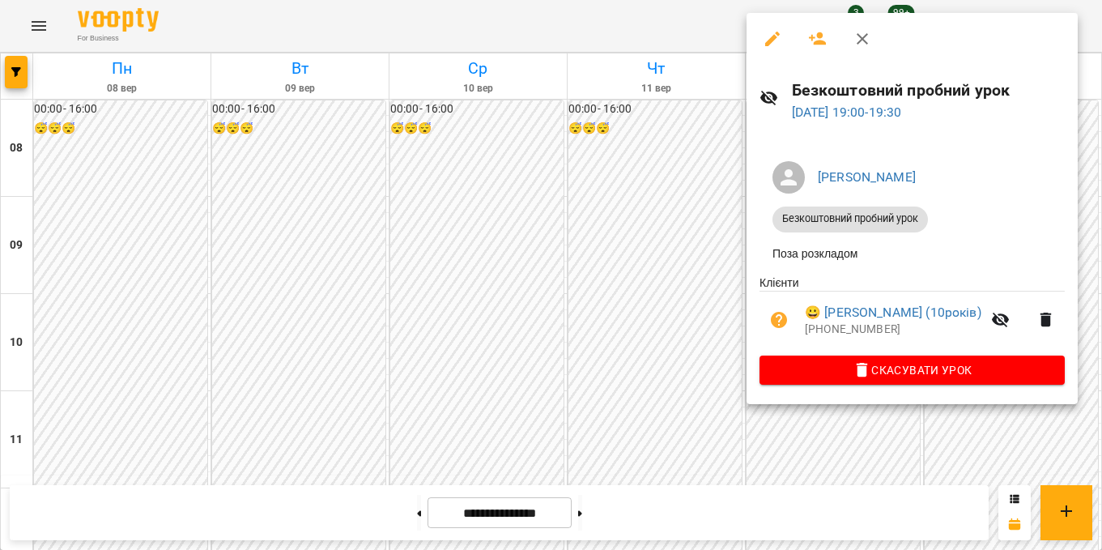
click at [691, 308] on div at bounding box center [551, 275] width 1102 height 550
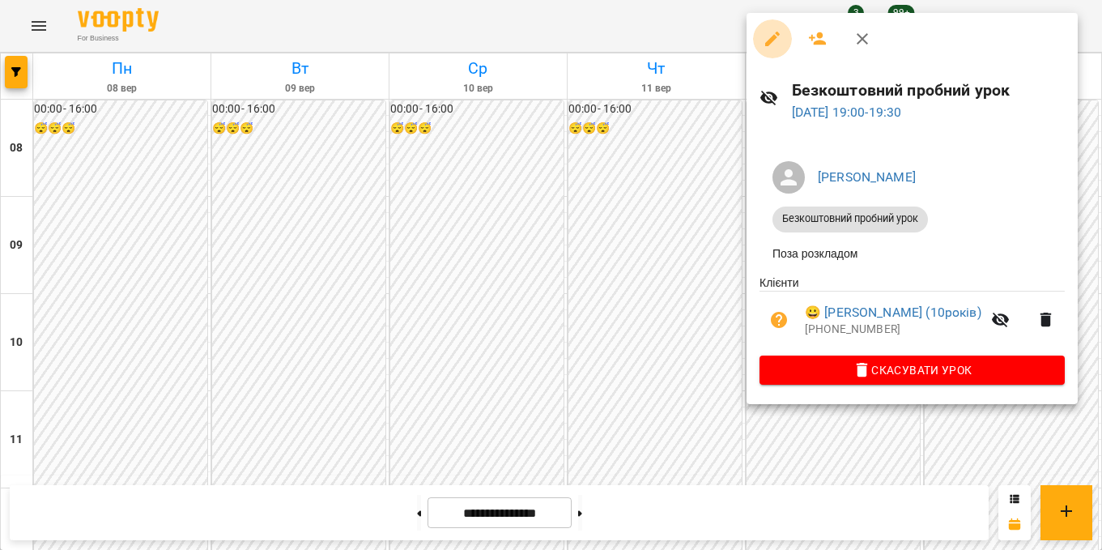
click at [776, 32] on icon "button" at bounding box center [772, 39] width 15 height 15
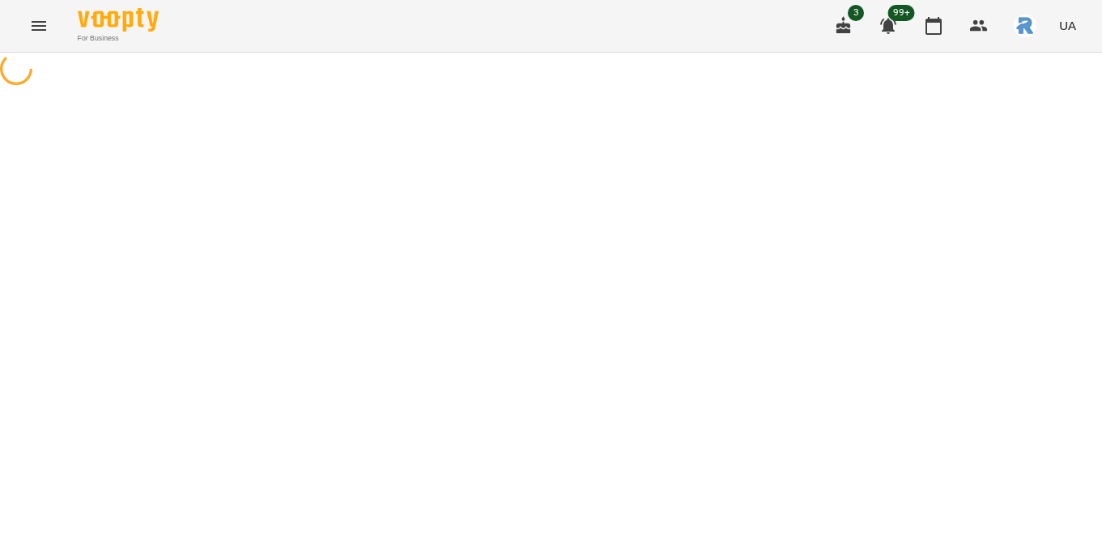
select select "**********"
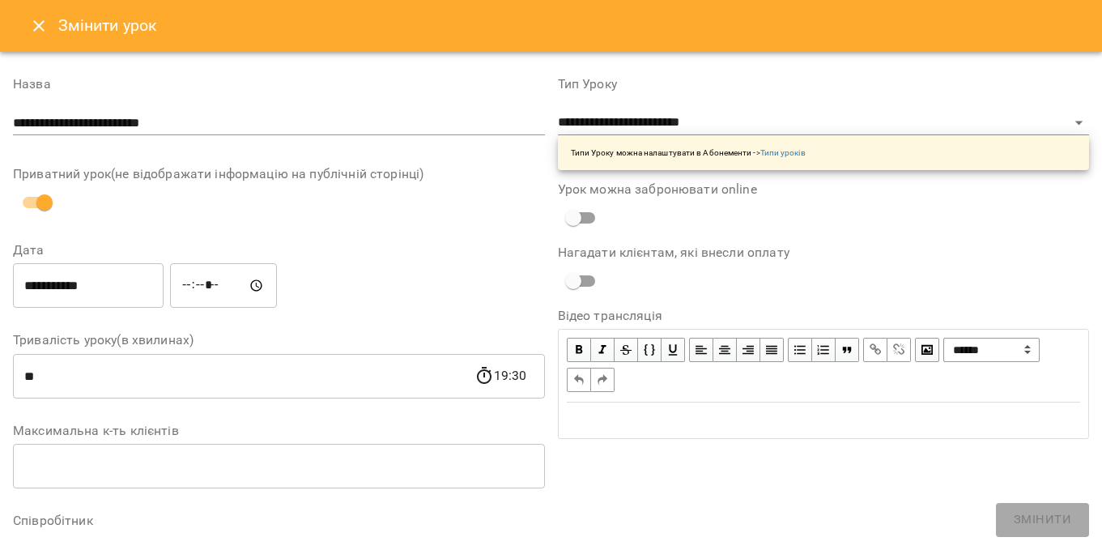
click at [192, 291] on input "*****" at bounding box center [223, 285] width 107 height 45
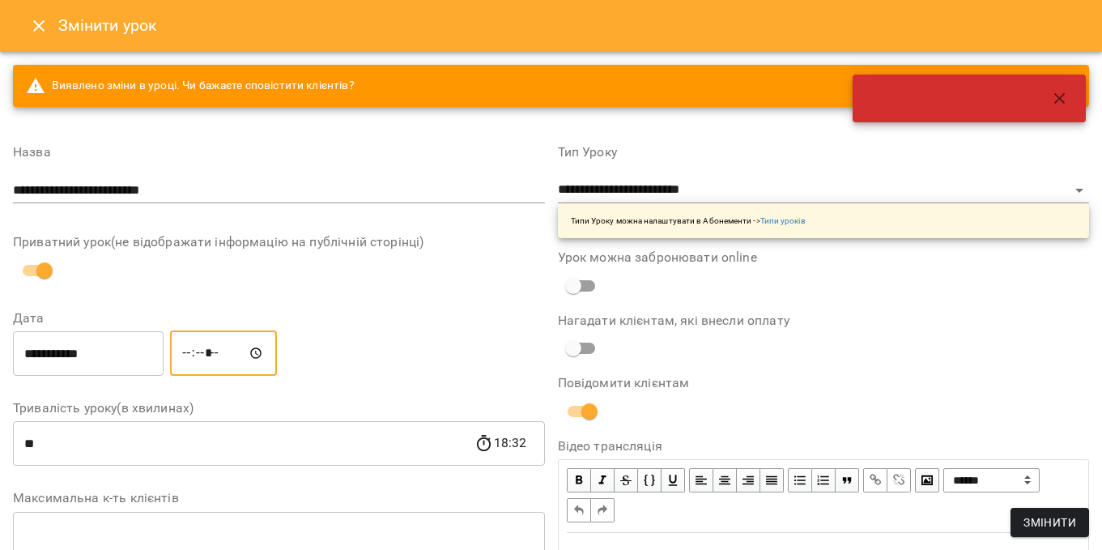
type input "*****"
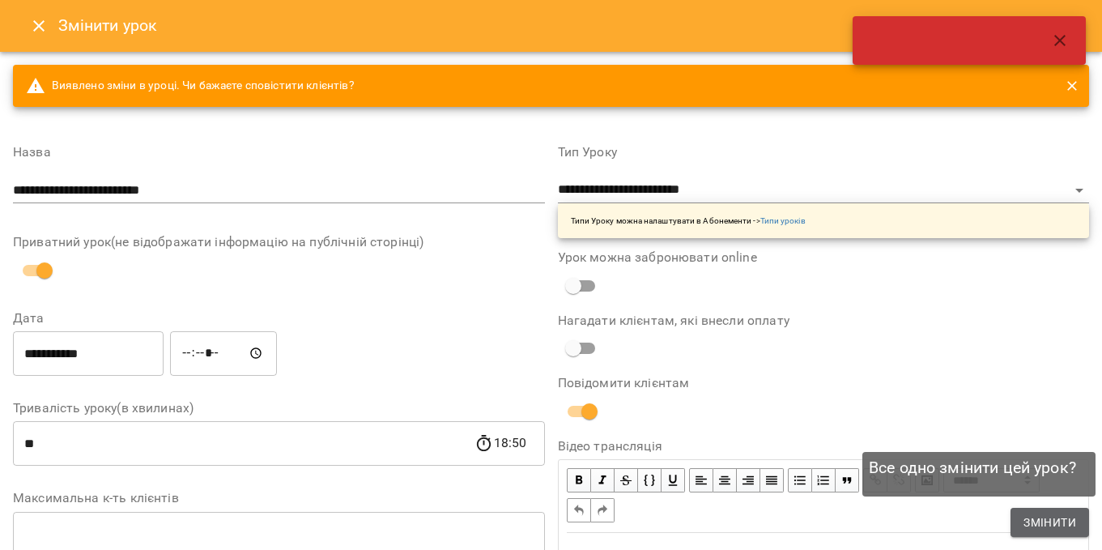
click at [1068, 514] on span "Змінити" at bounding box center [1049, 521] width 53 height 19
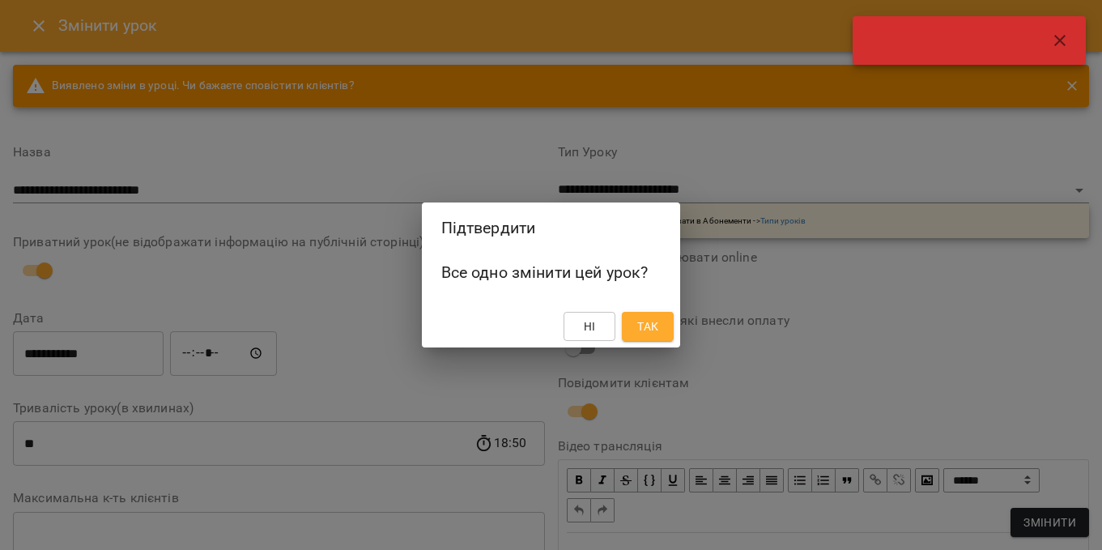
click at [657, 325] on span "Так" at bounding box center [647, 325] width 21 height 19
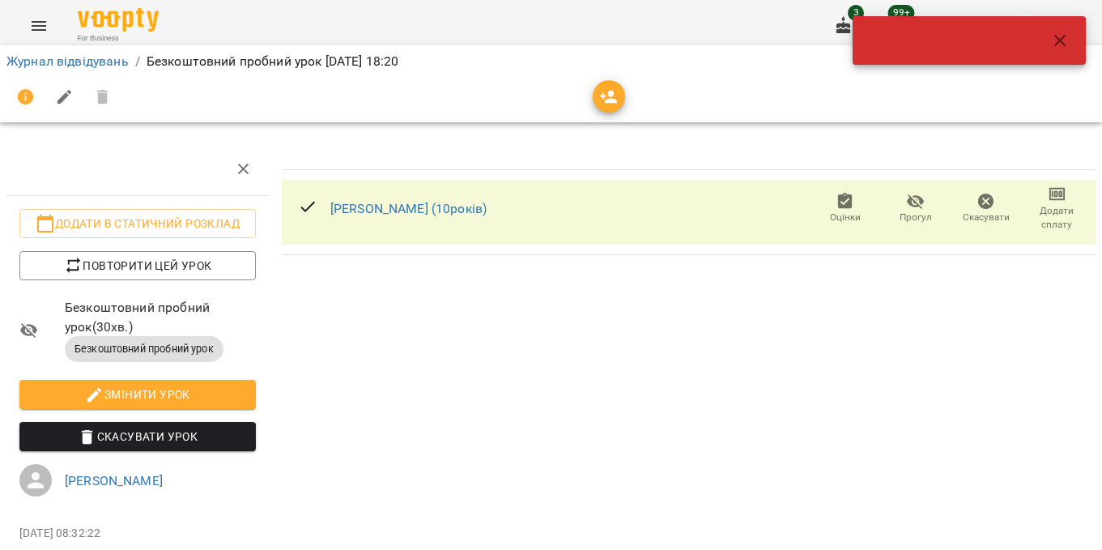
click at [1067, 36] on icon "button" at bounding box center [1059, 40] width 19 height 19
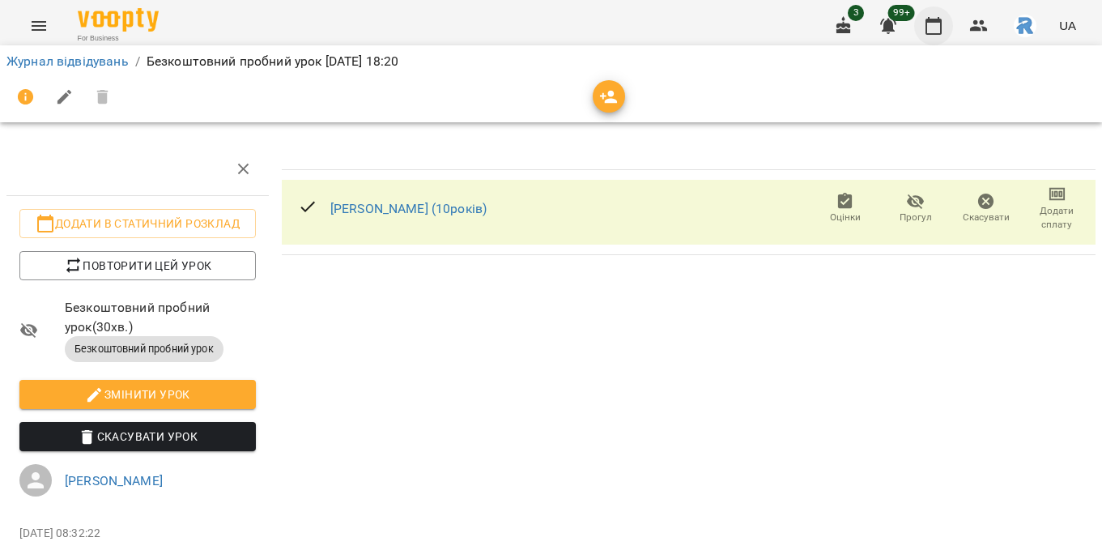
click at [928, 27] on icon "button" at bounding box center [933, 25] width 19 height 19
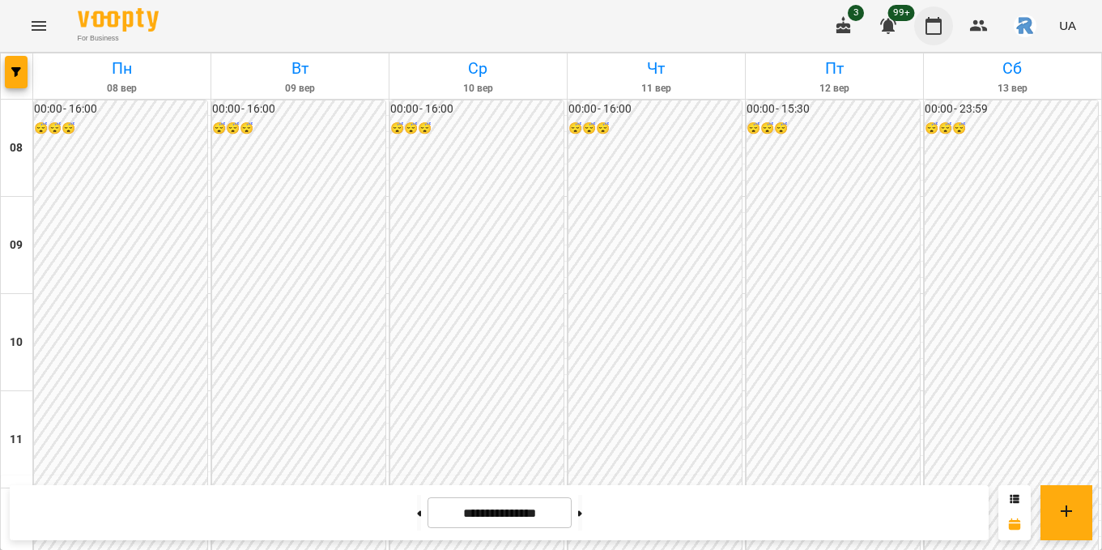
scroll to position [886, 0]
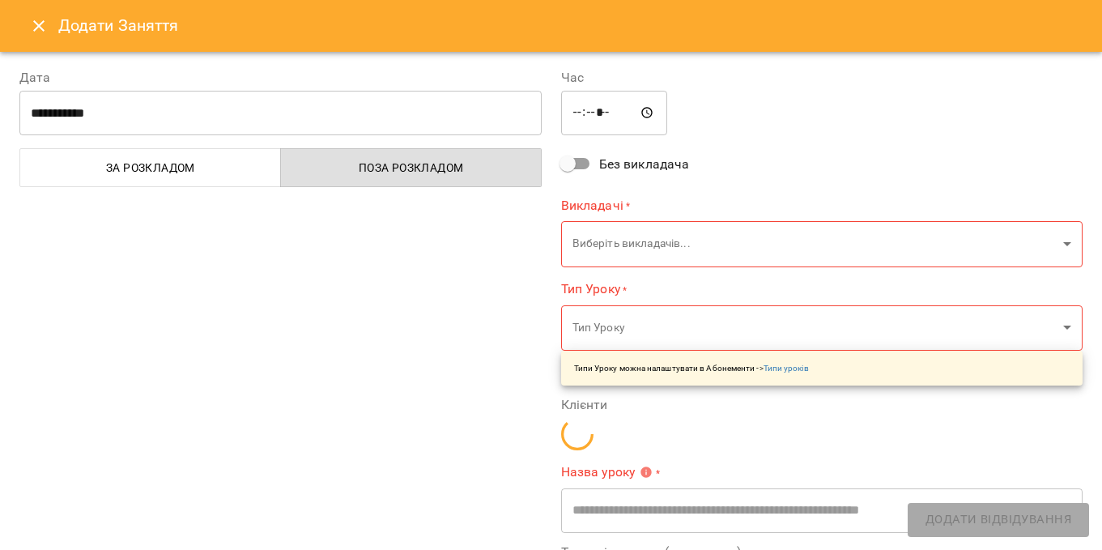
type input "**********"
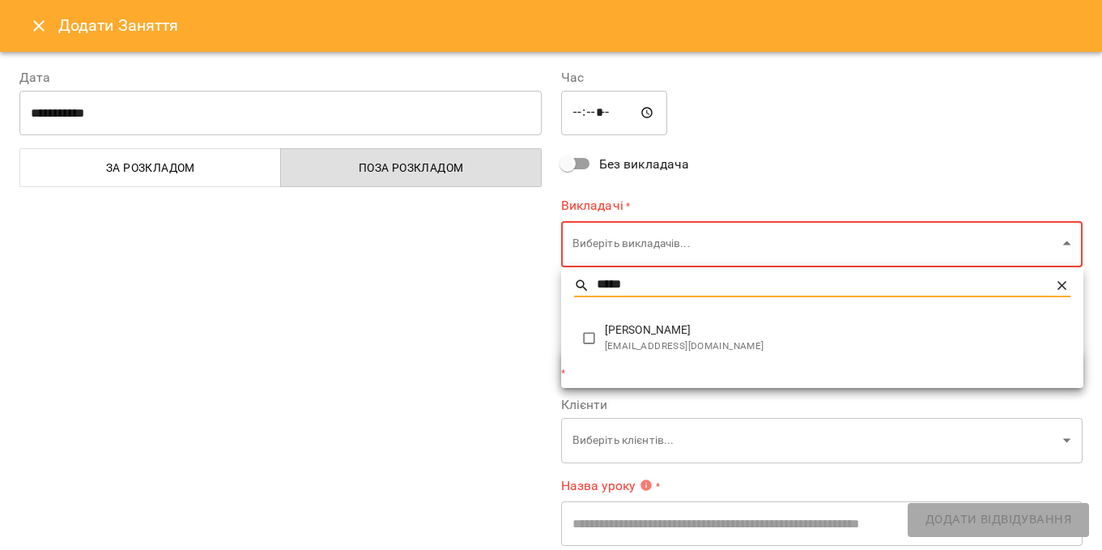
type input "*****"
click at [657, 336] on span "[PERSON_NAME]" at bounding box center [837, 330] width 465 height 16
type input "**********"
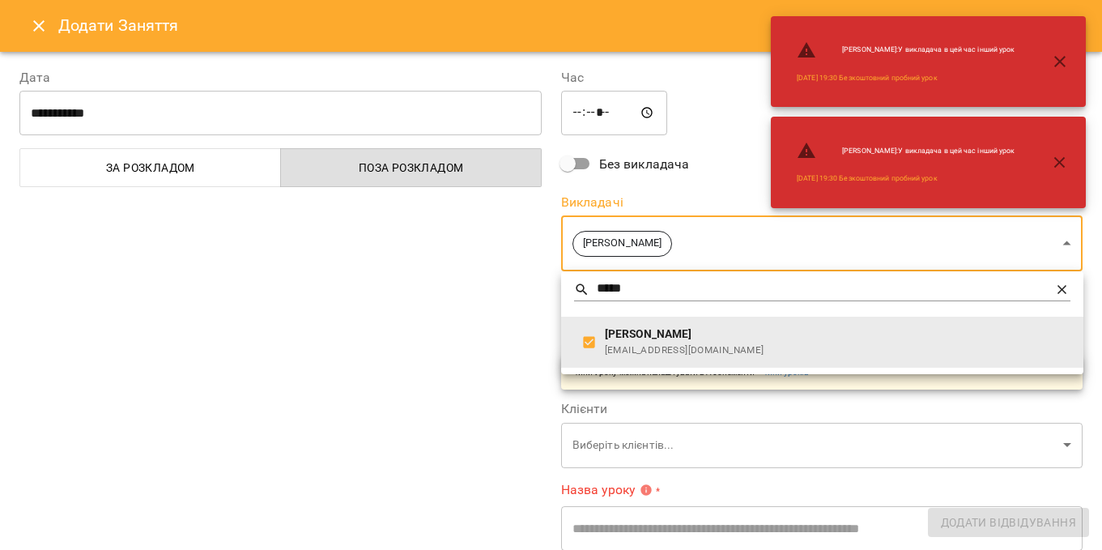
click at [690, 161] on div at bounding box center [551, 275] width 1102 height 550
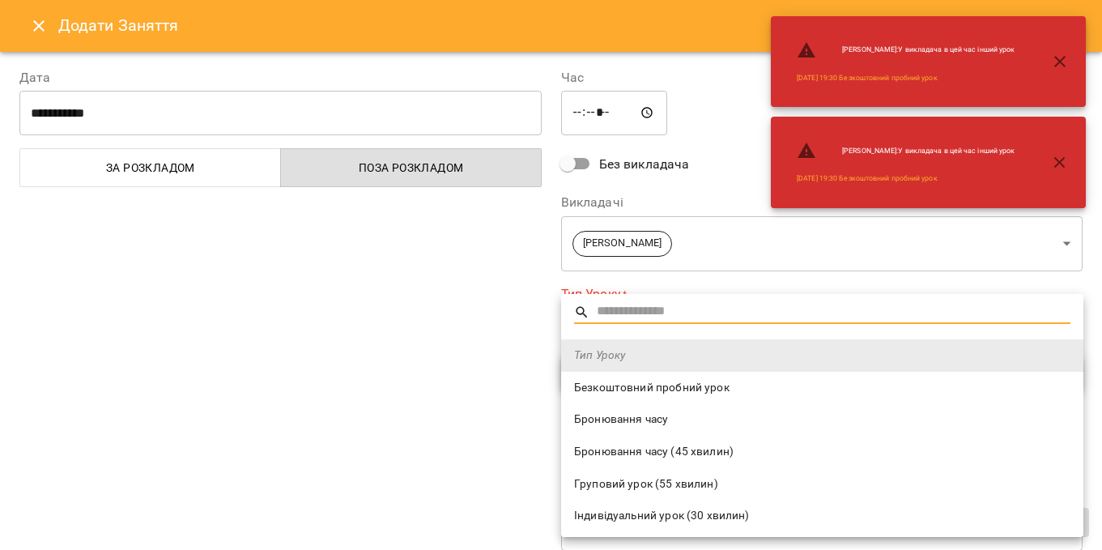
click at [642, 384] on span "Безкоштовний пробний урок" at bounding box center [822, 388] width 496 height 16
type input "**********"
type input "**"
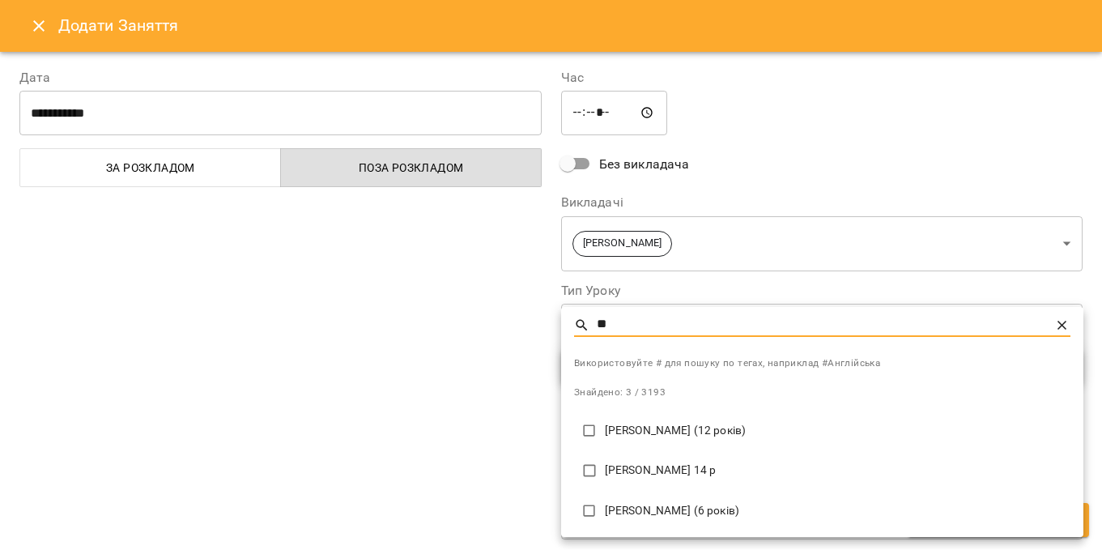
type input "*"
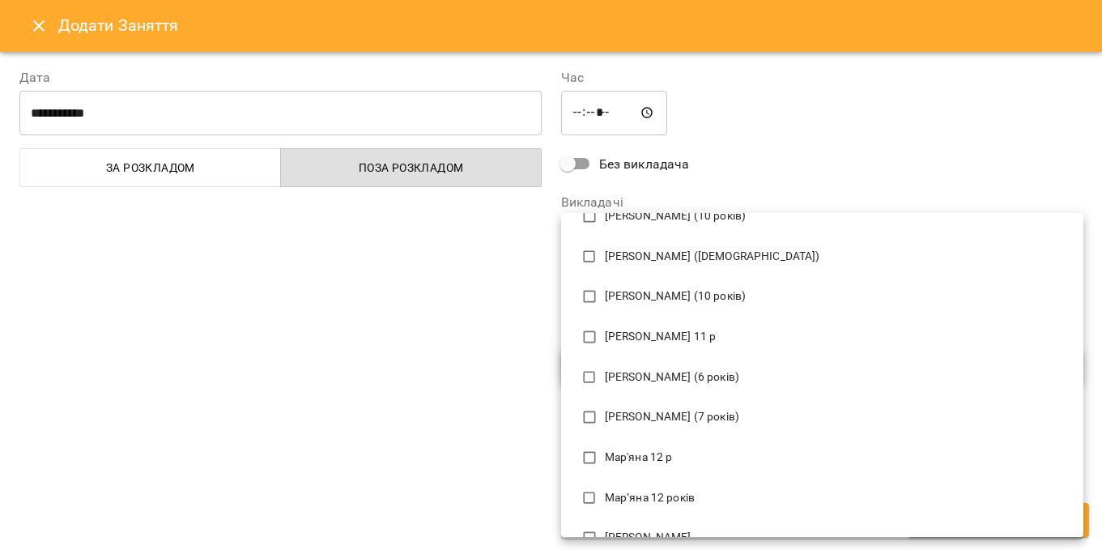
scroll to position [406, 0]
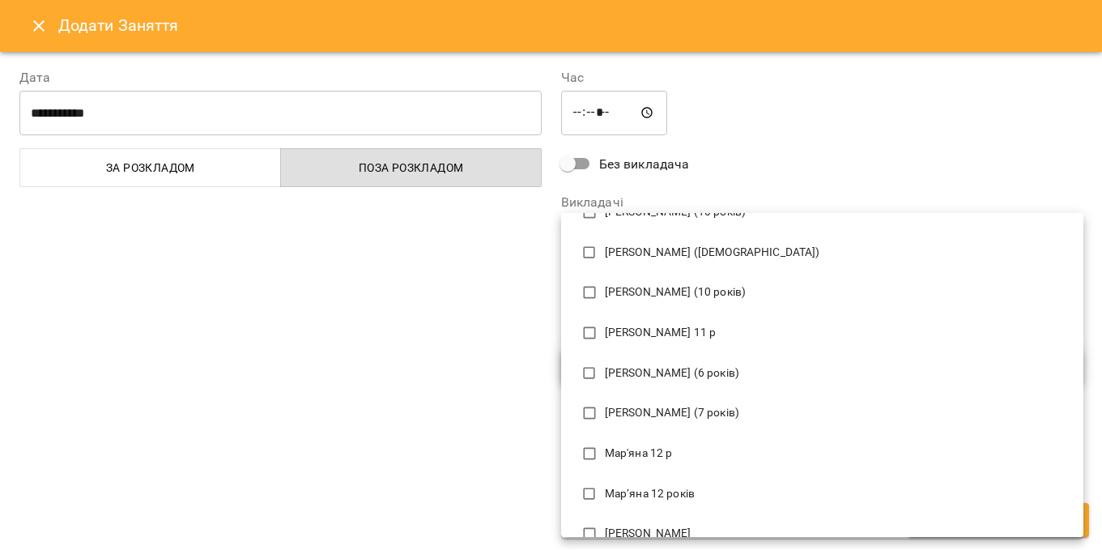
type input "***"
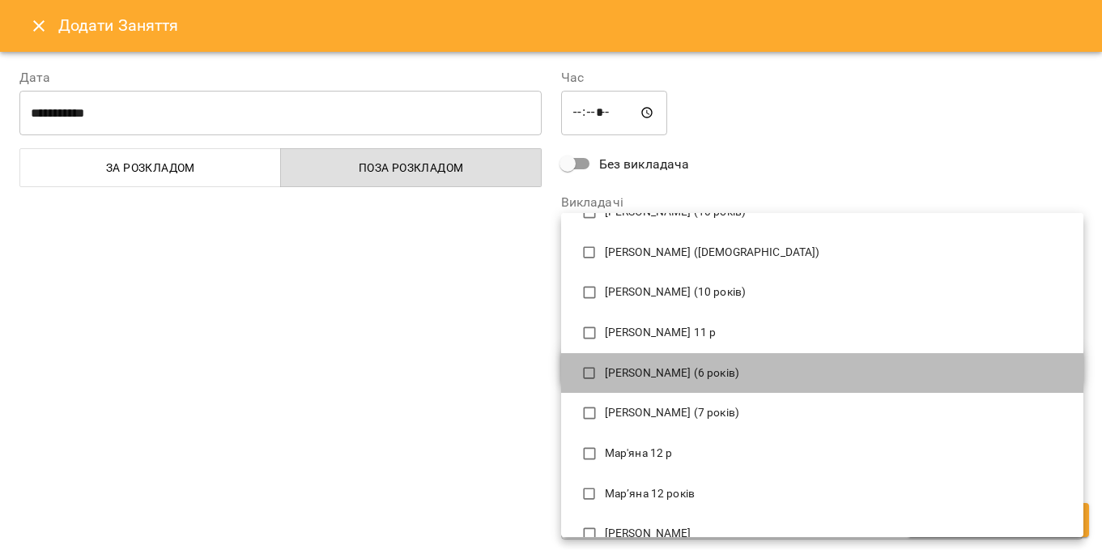
click at [757, 376] on p "[PERSON_NAME] (6 років)" at bounding box center [837, 373] width 465 height 16
type input "**********"
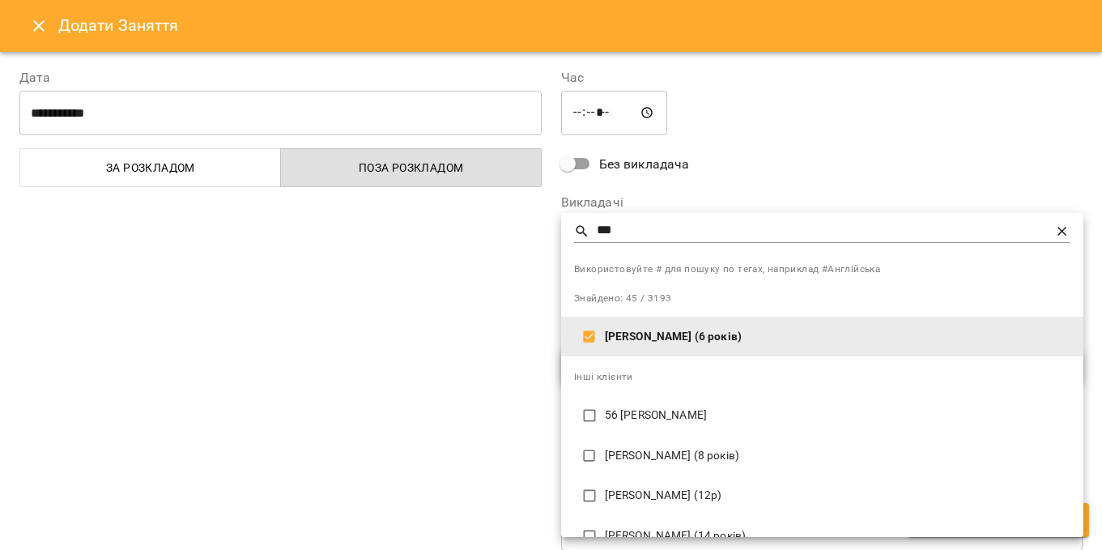
click at [760, 176] on div at bounding box center [551, 275] width 1102 height 550
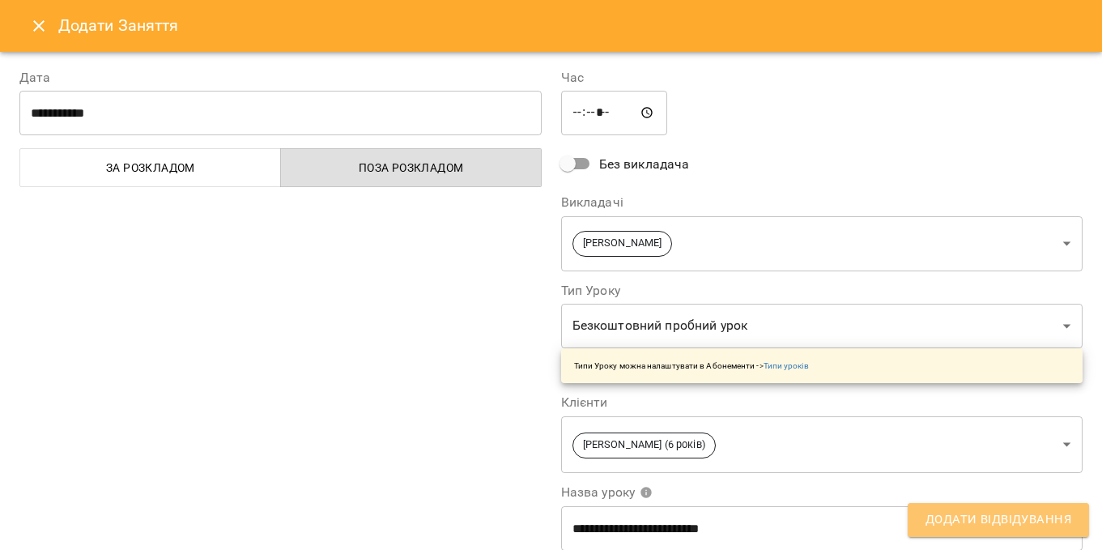
click at [971, 525] on span "Додати Відвідування" at bounding box center [998, 519] width 146 height 21
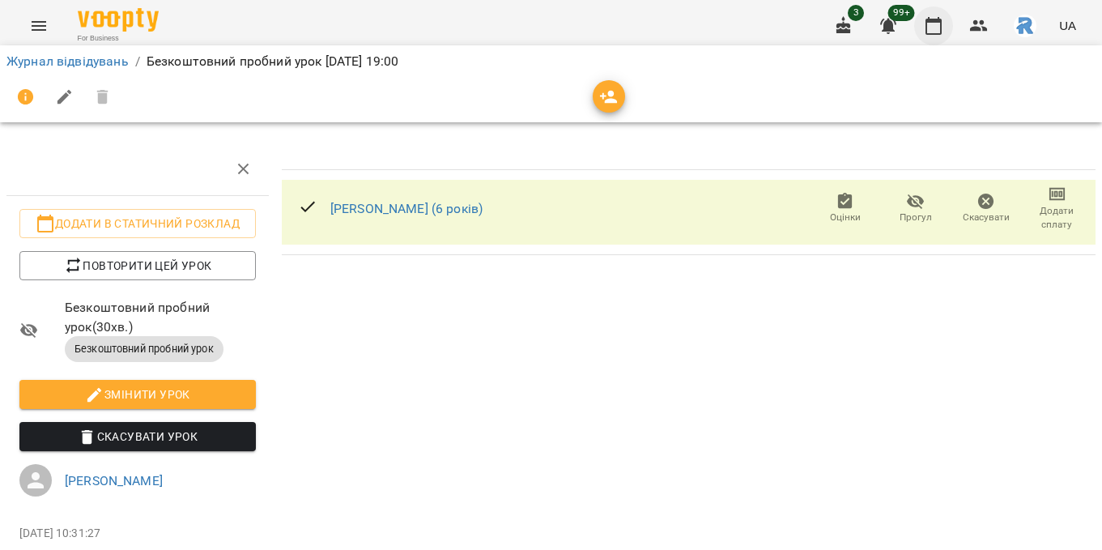
click at [938, 21] on icon "button" at bounding box center [933, 26] width 16 height 18
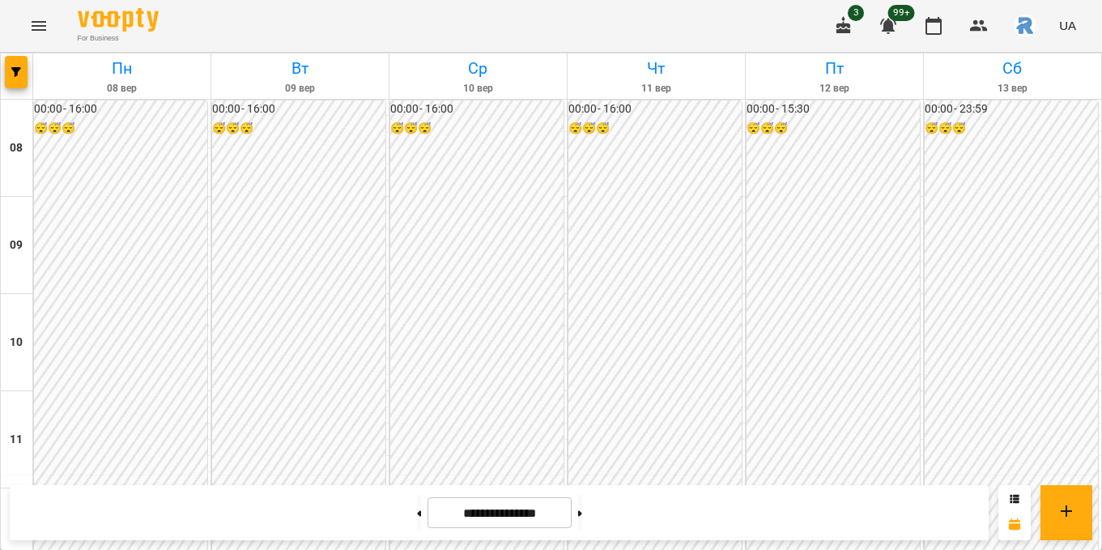
scroll to position [886, 0]
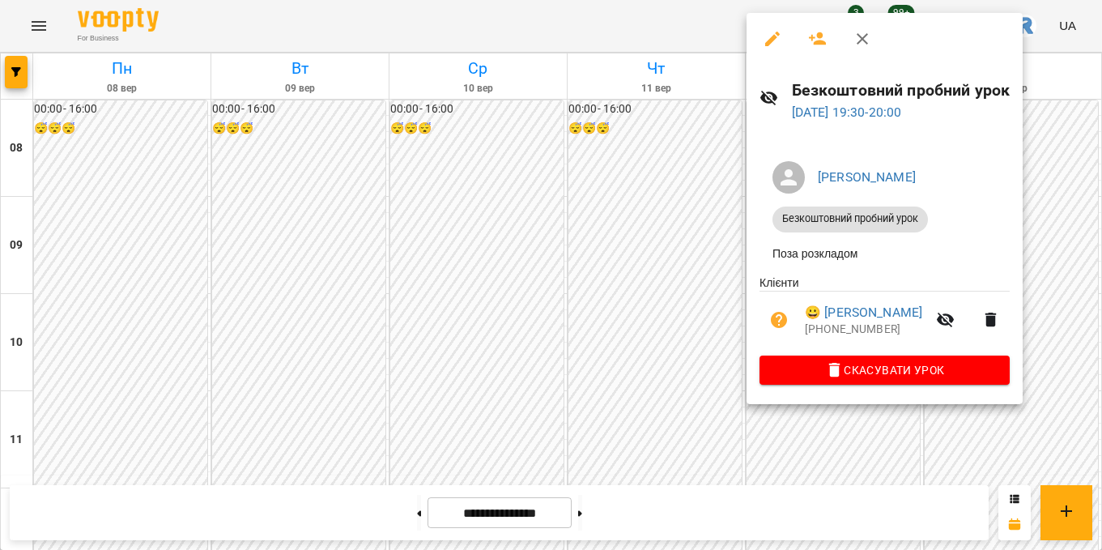
click at [666, 308] on div at bounding box center [551, 275] width 1102 height 550
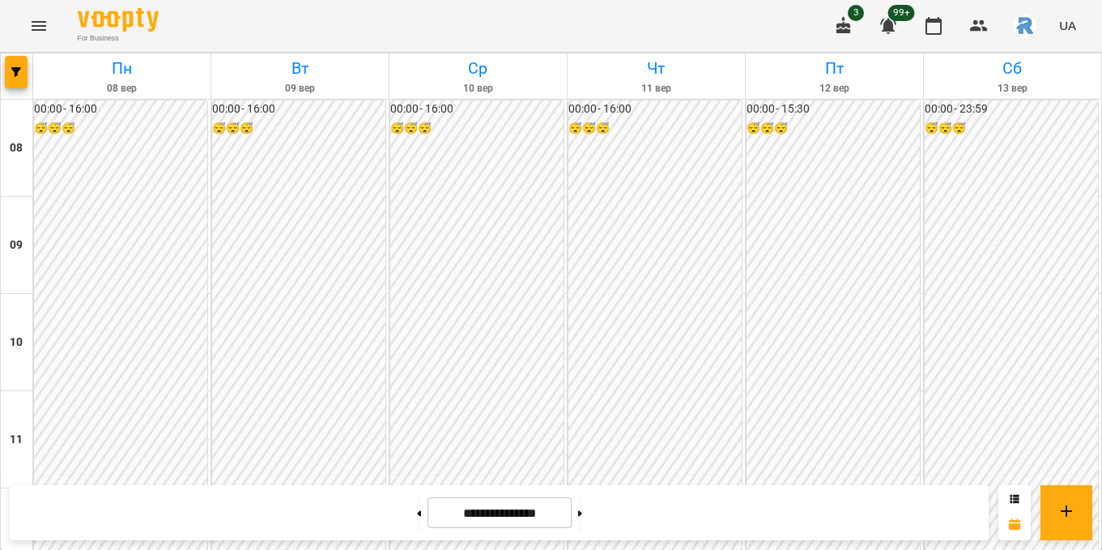
click at [49, 20] on button "Menu" at bounding box center [38, 25] width 39 height 39
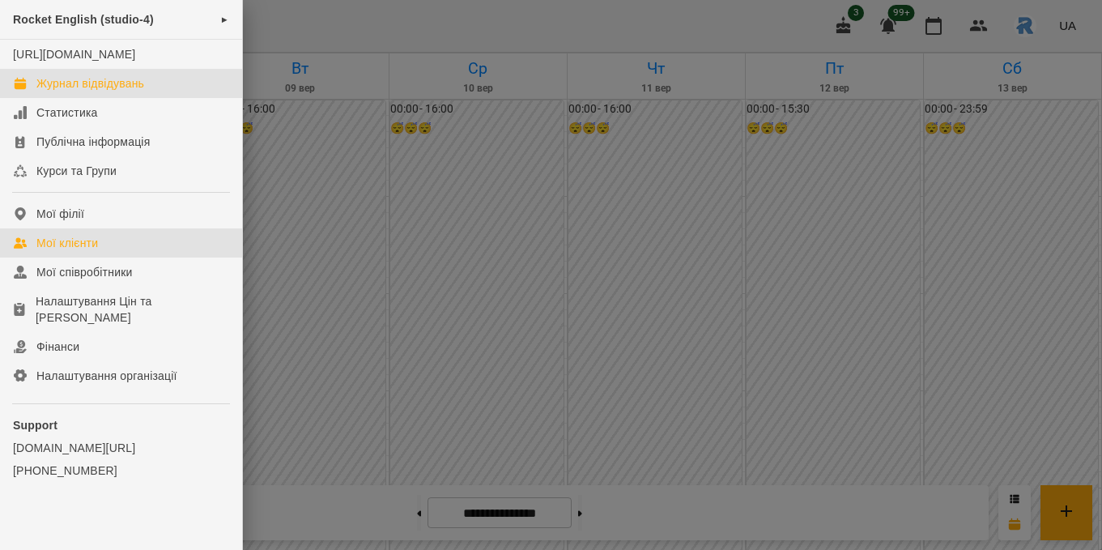
click at [117, 257] on link "Мої клієнти" at bounding box center [121, 242] width 242 height 29
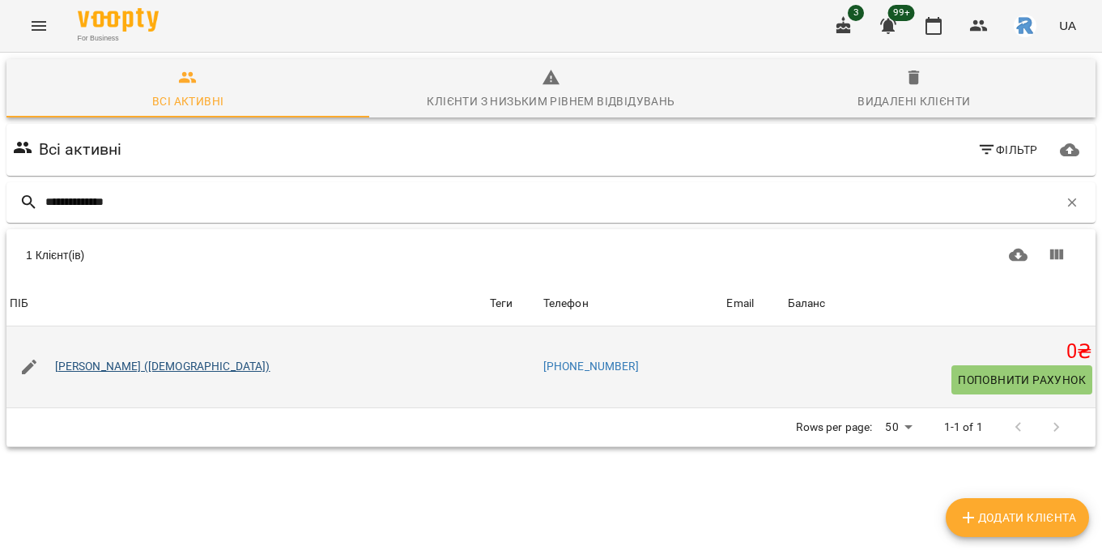
type input "**********"
click at [75, 367] on link "[PERSON_NAME] ([DEMOGRAPHIC_DATA])" at bounding box center [162, 367] width 215 height 16
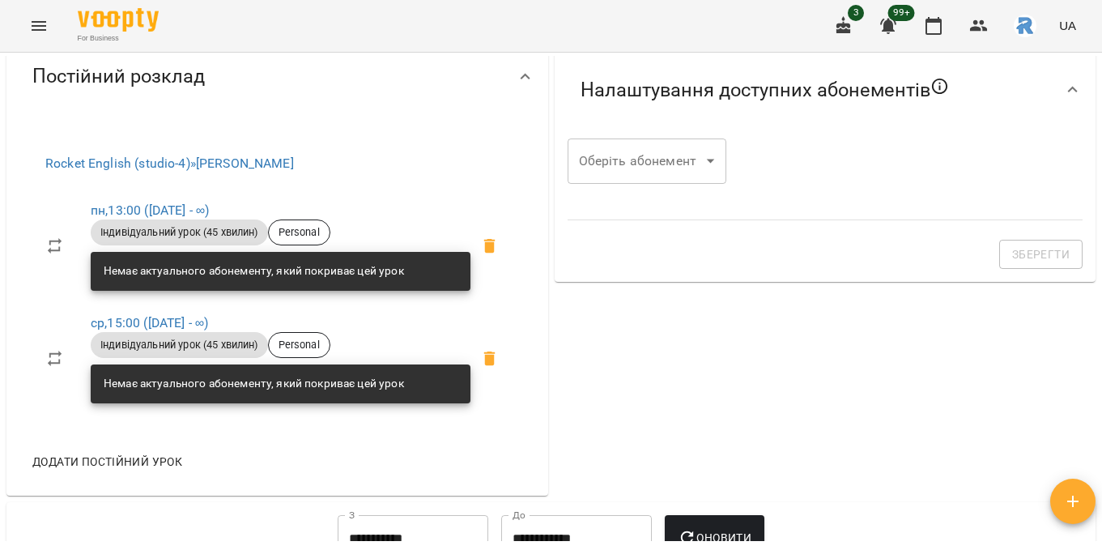
scroll to position [528, 0]
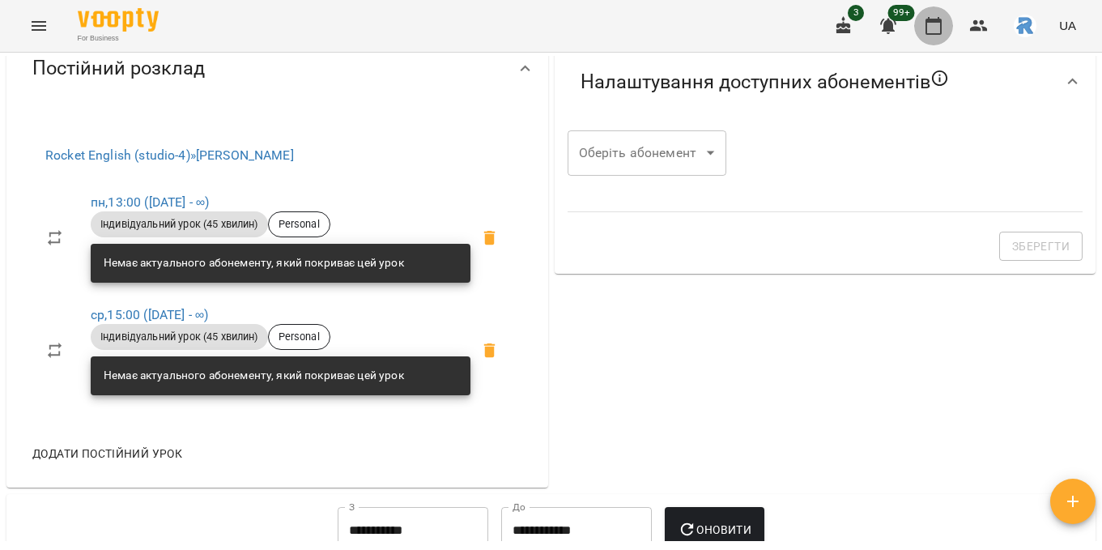
click at [942, 25] on icon "button" at bounding box center [933, 25] width 19 height 19
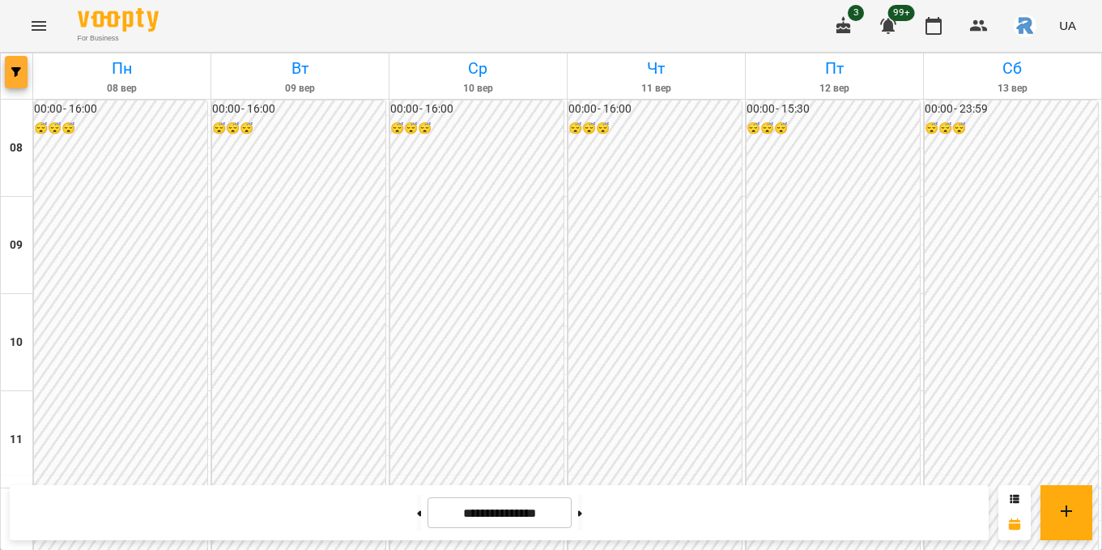
click at [25, 74] on span "button" at bounding box center [16, 72] width 23 height 10
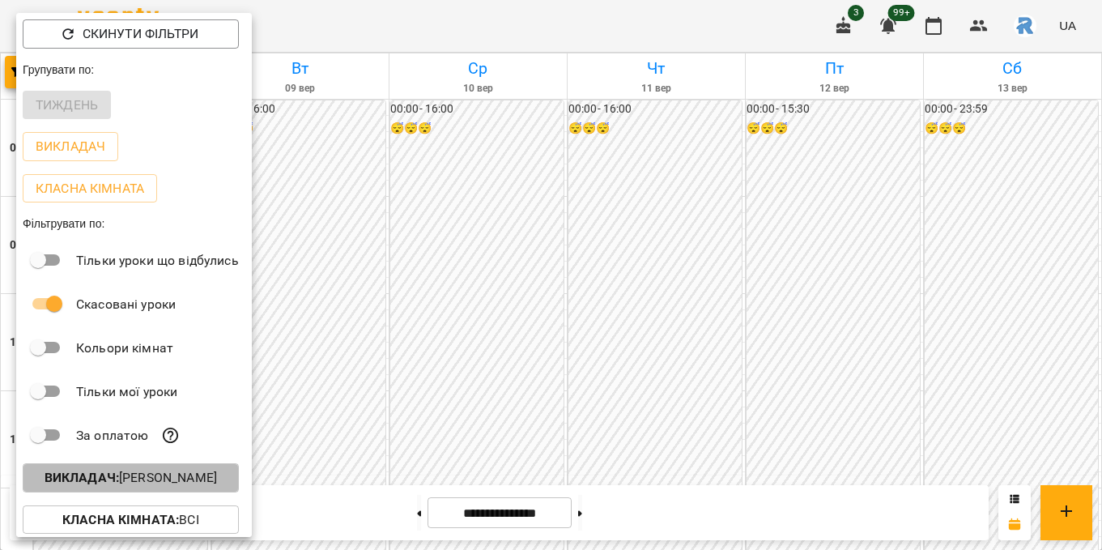
click at [153, 492] on button "Викладач : [PERSON_NAME]" at bounding box center [131, 477] width 216 height 29
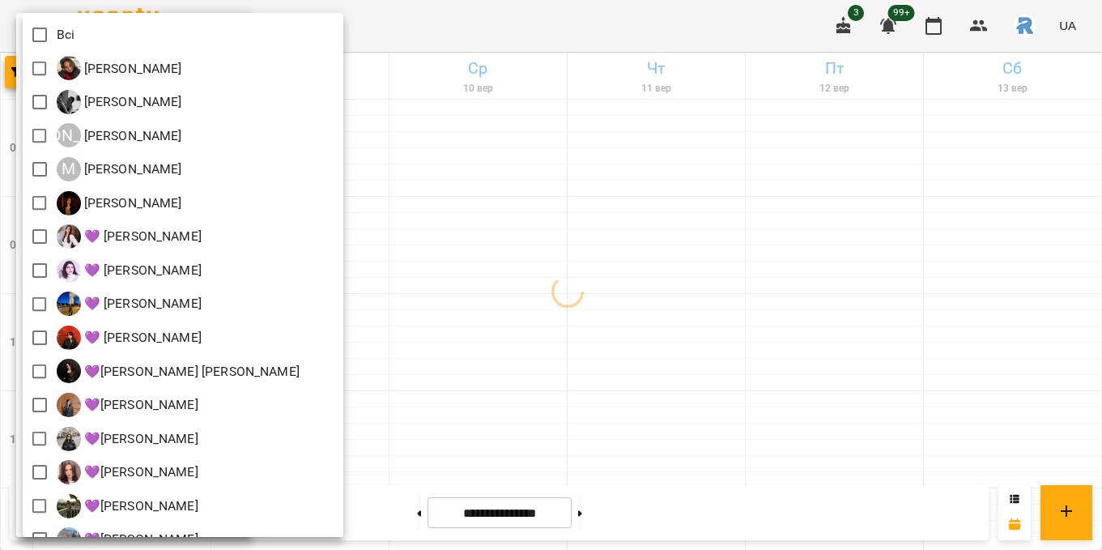
scroll to position [41, 0]
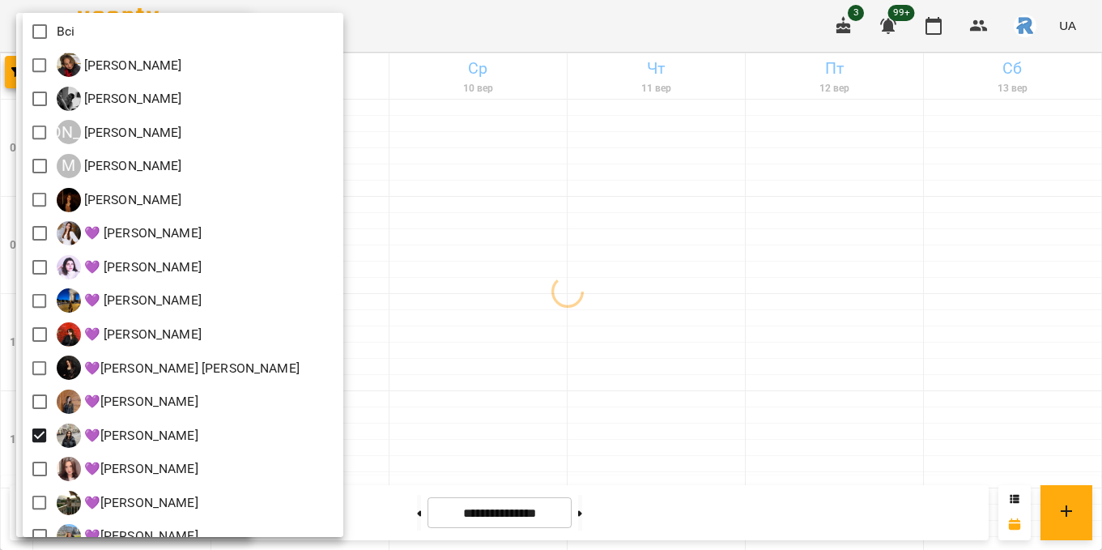
click at [478, 348] on div at bounding box center [551, 275] width 1102 height 550
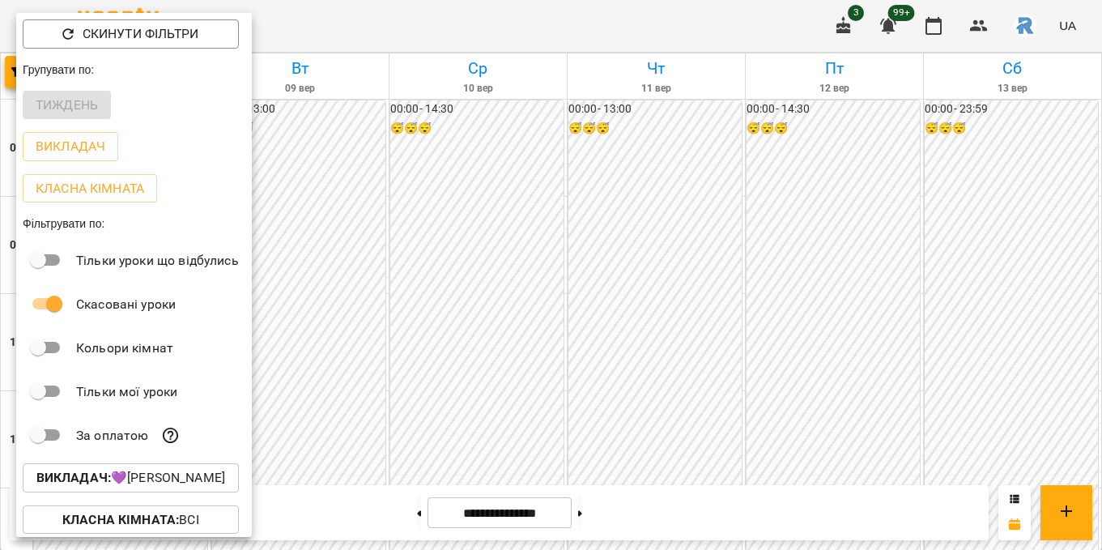
click at [451, 366] on div at bounding box center [551, 275] width 1102 height 550
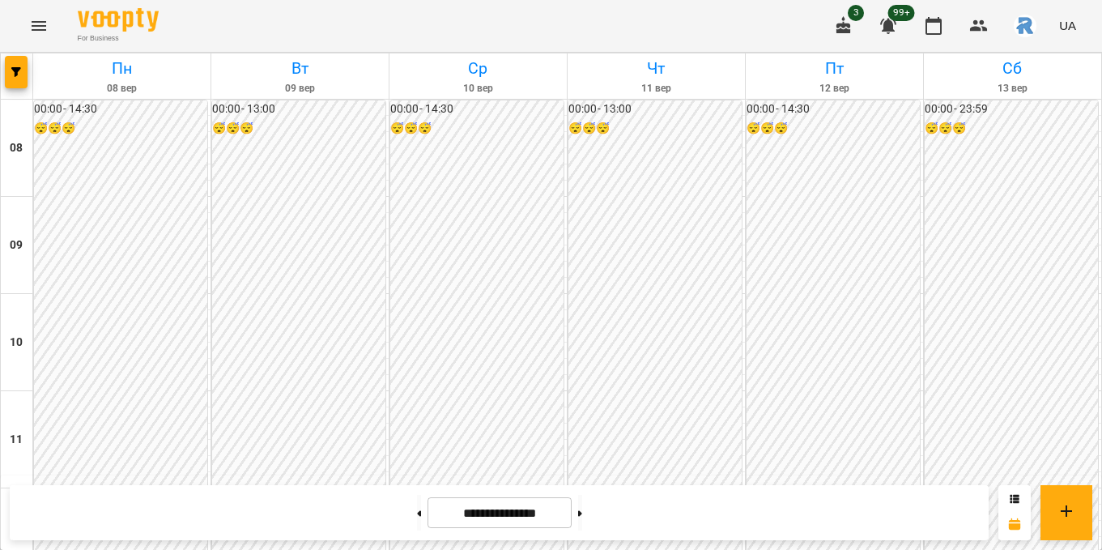
scroll to position [564, 0]
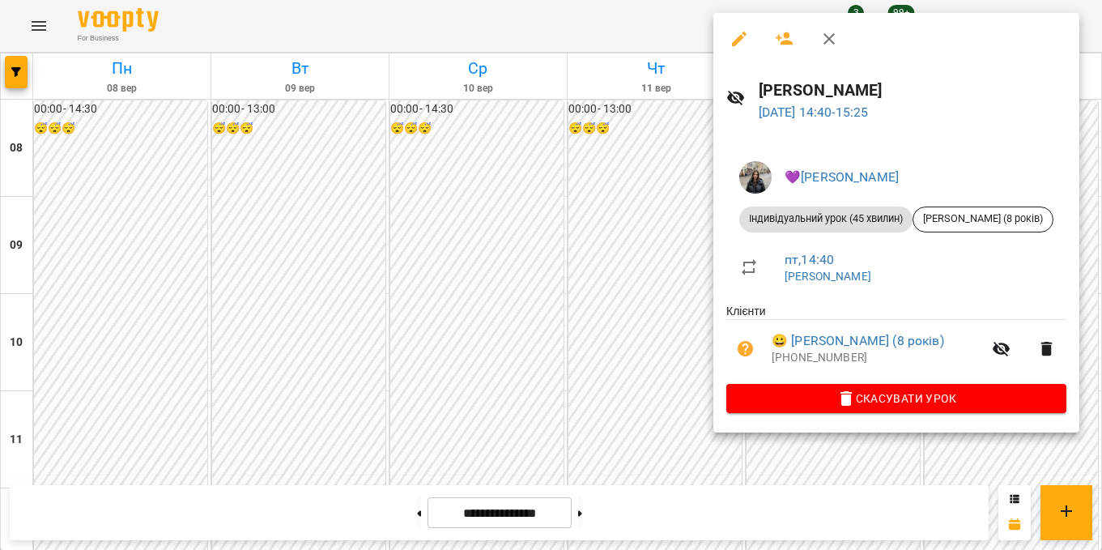
click at [633, 186] on div at bounding box center [551, 275] width 1102 height 550
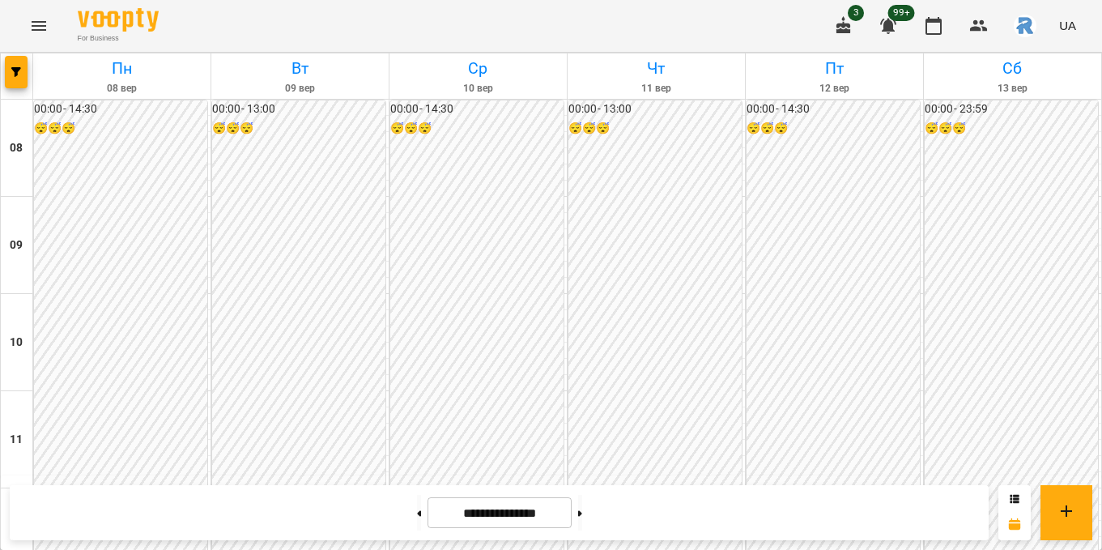
click at [845, 25] on icon "button" at bounding box center [843, 25] width 15 height 18
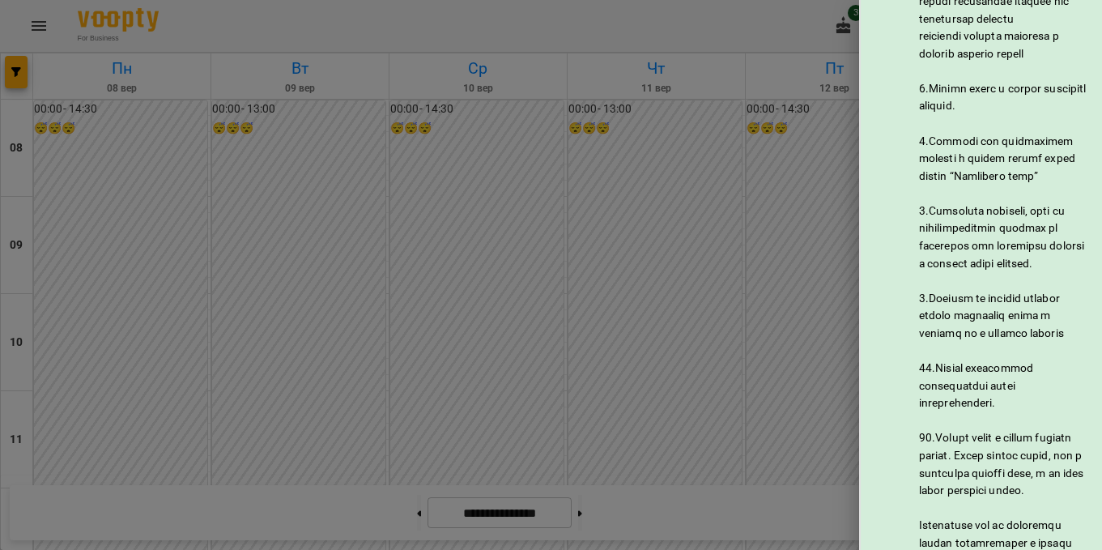
scroll to position [937, 0]
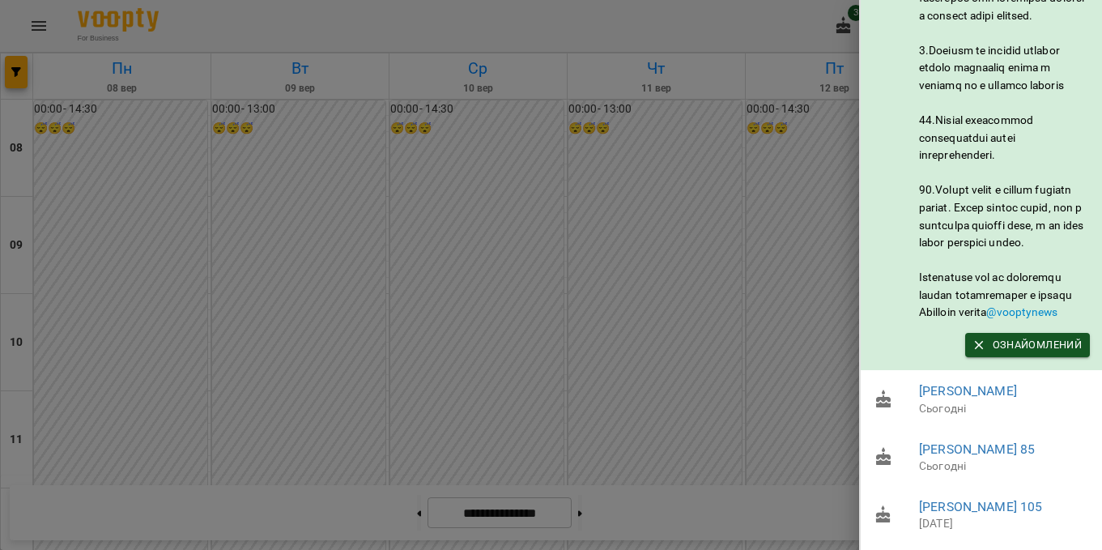
click at [800, 418] on div at bounding box center [551, 275] width 1102 height 550
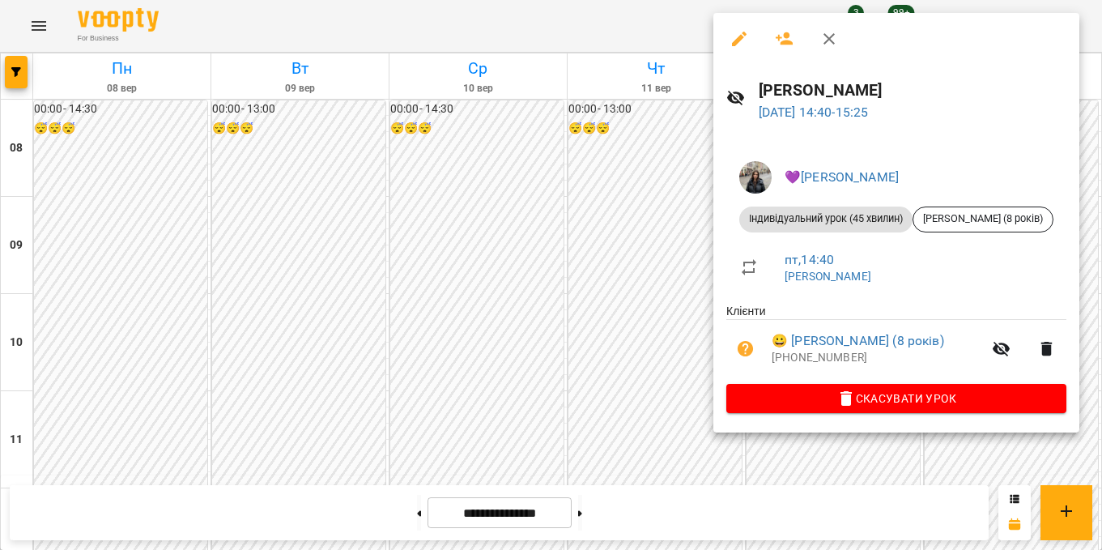
click at [873, 385] on button "Скасувати Урок" at bounding box center [896, 398] width 340 height 29
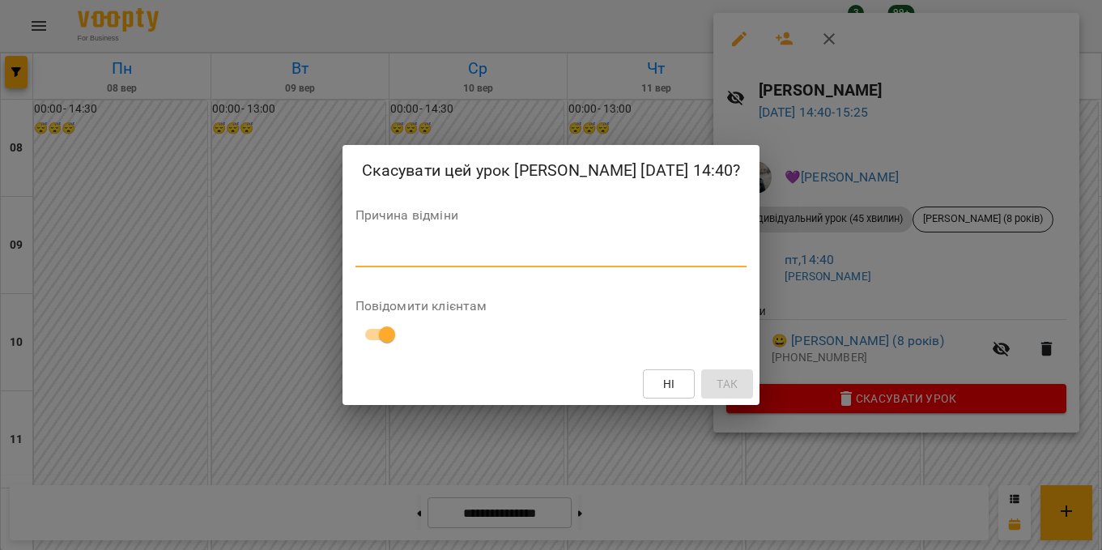
click at [358, 261] on textarea at bounding box center [551, 253] width 392 height 15
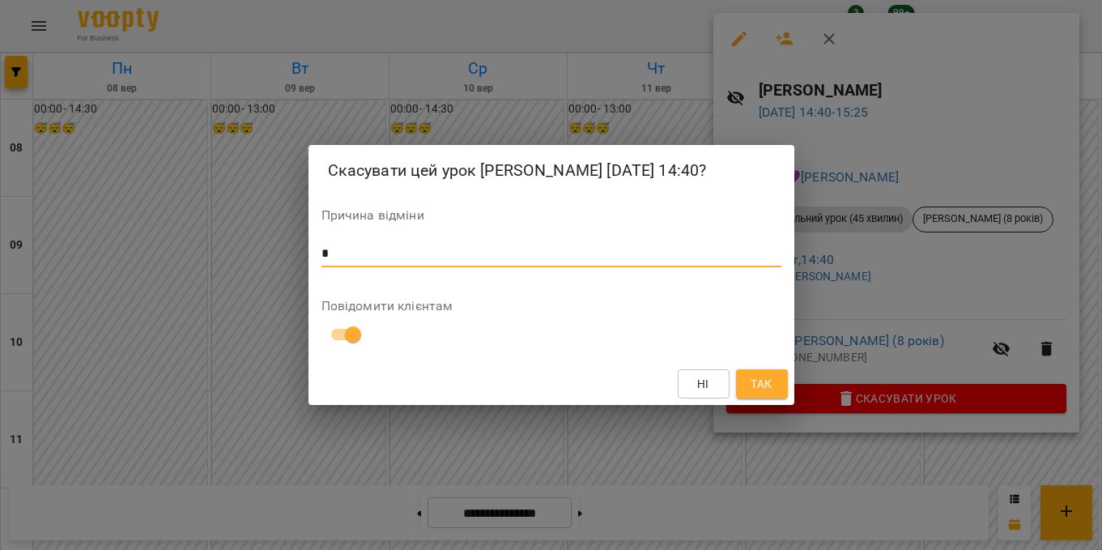
type textarea "*"
click at [739, 393] on button "Так" at bounding box center [762, 383] width 52 height 29
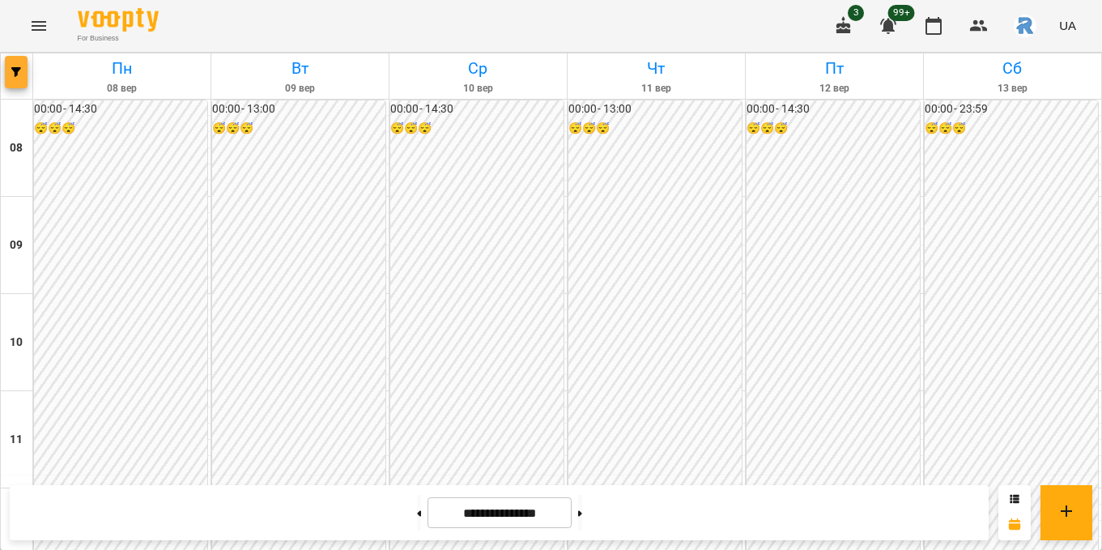
click at [21, 67] on span "button" at bounding box center [16, 72] width 23 height 10
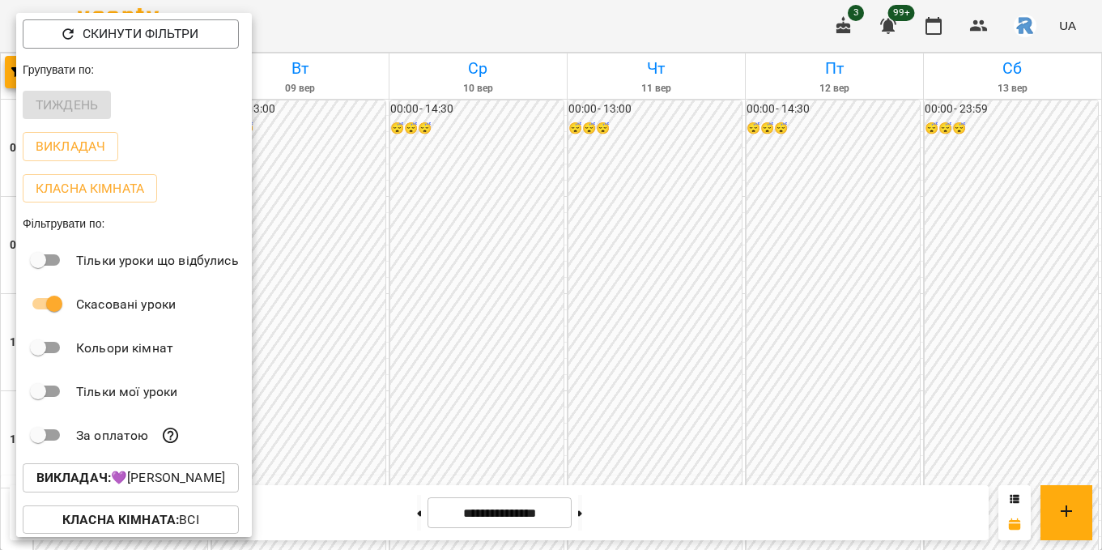
click at [198, 465] on div "Викладач : 💜[PERSON_NAME]" at bounding box center [134, 478] width 236 height 42
click at [195, 478] on p "Викладач : 💜[PERSON_NAME]" at bounding box center [130, 477] width 189 height 19
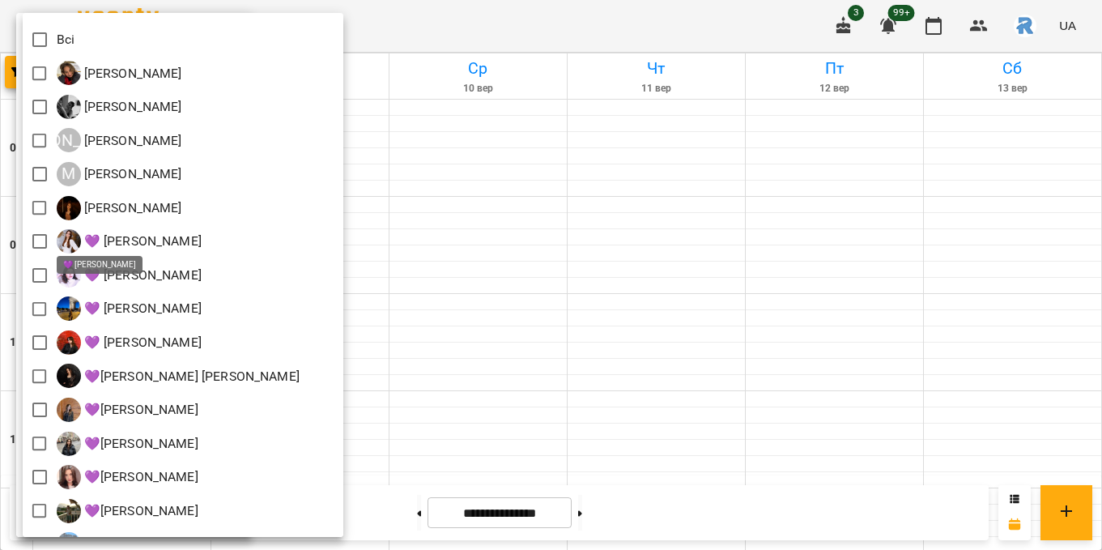
scroll to position [11, 0]
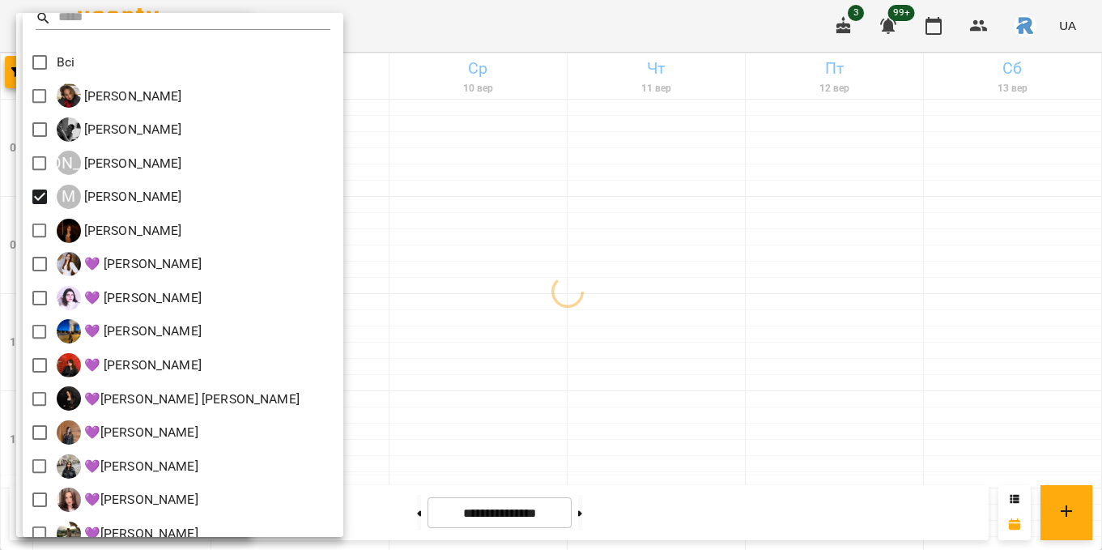
click at [461, 236] on div at bounding box center [551, 275] width 1102 height 550
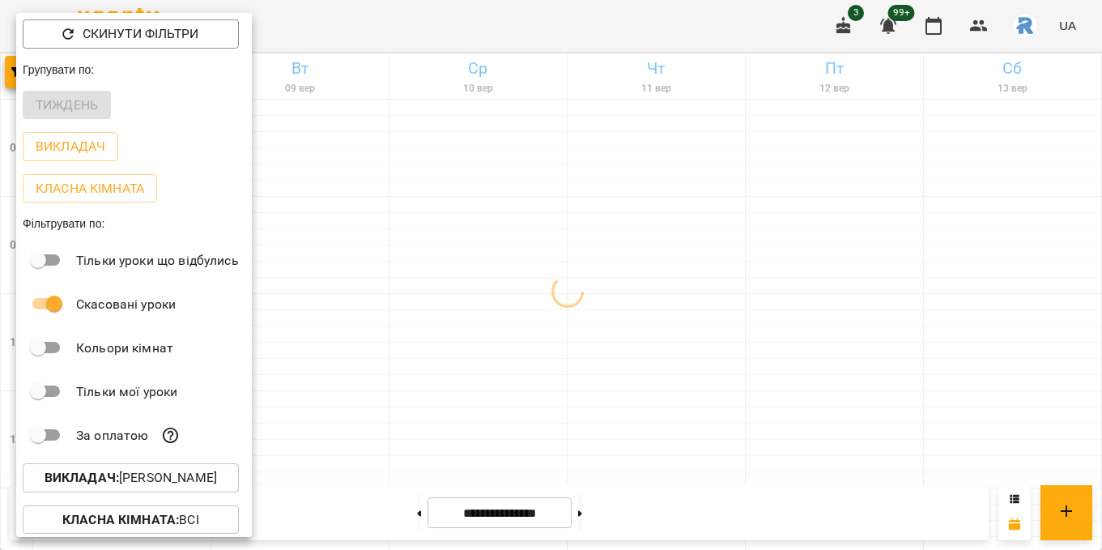
click at [461, 236] on div at bounding box center [551, 275] width 1102 height 550
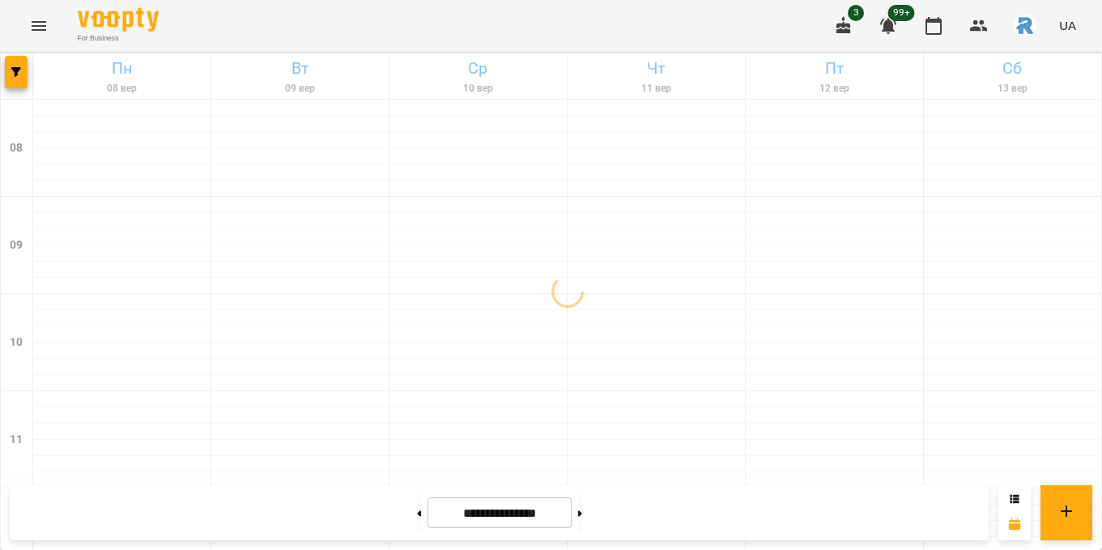
scroll to position [793, 0]
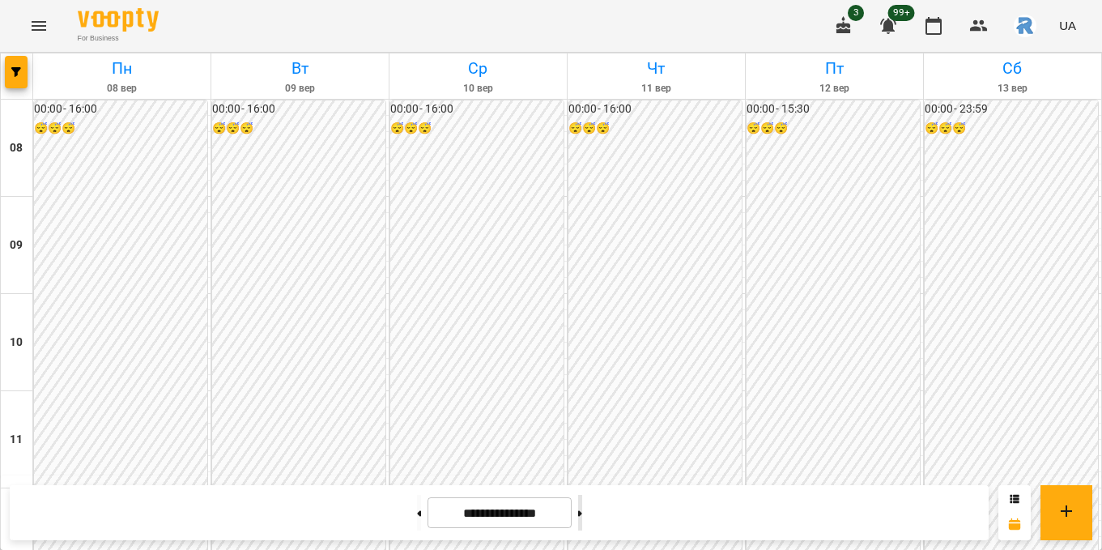
click at [582, 520] on button at bounding box center [580, 513] width 4 height 36
type input "**********"
click at [19, 65] on button "button" at bounding box center [16, 72] width 23 height 32
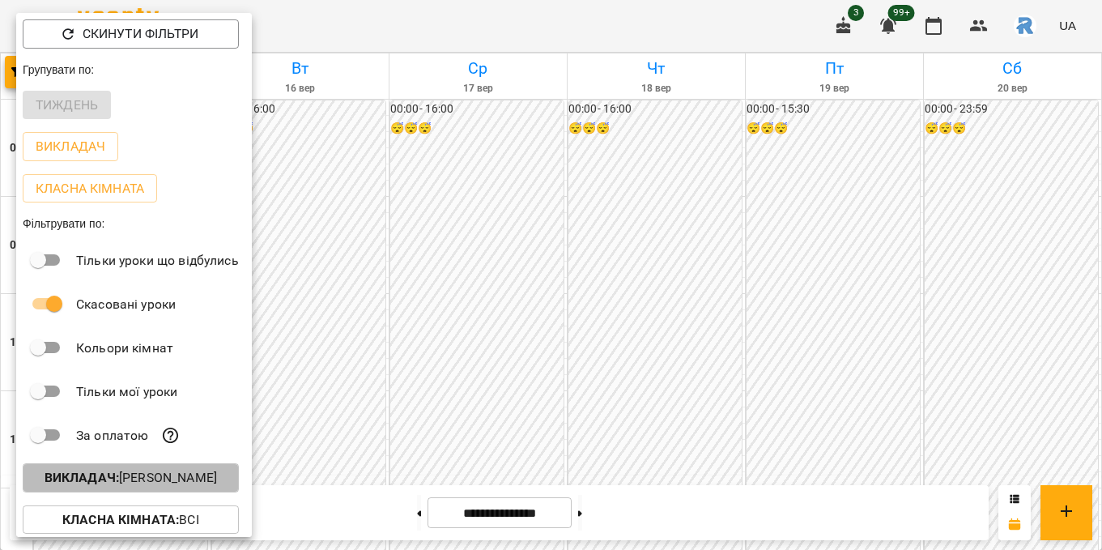
click at [193, 484] on p "Викладач : [PERSON_NAME]" at bounding box center [131, 477] width 172 height 19
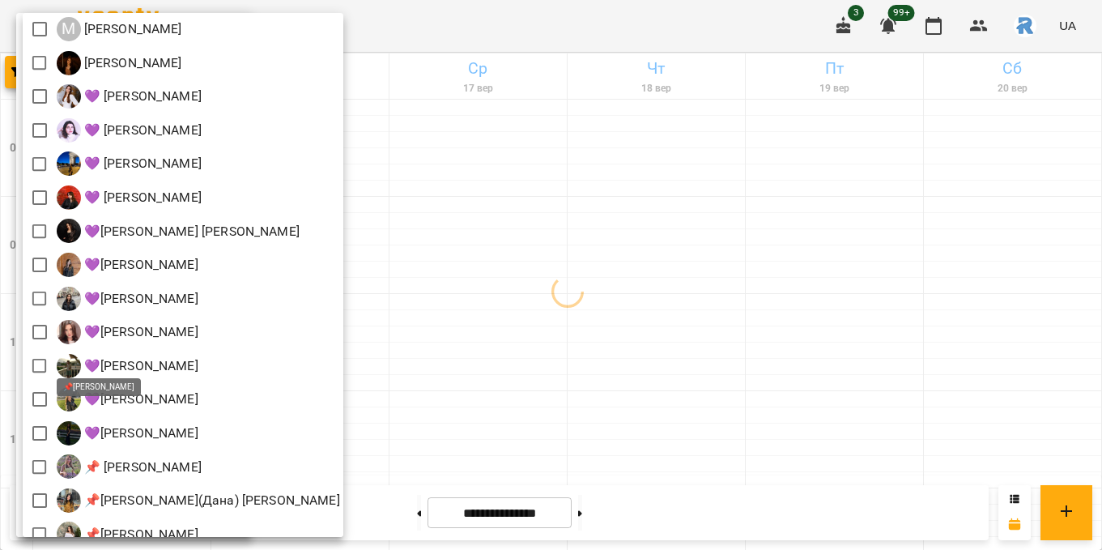
scroll to position [330, 0]
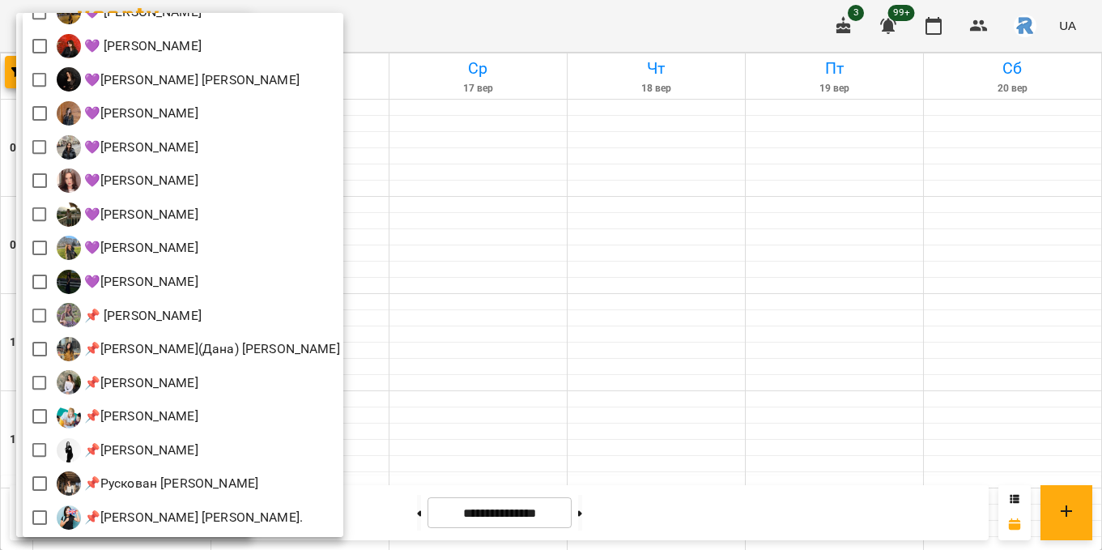
click at [646, 346] on div at bounding box center [551, 275] width 1102 height 550
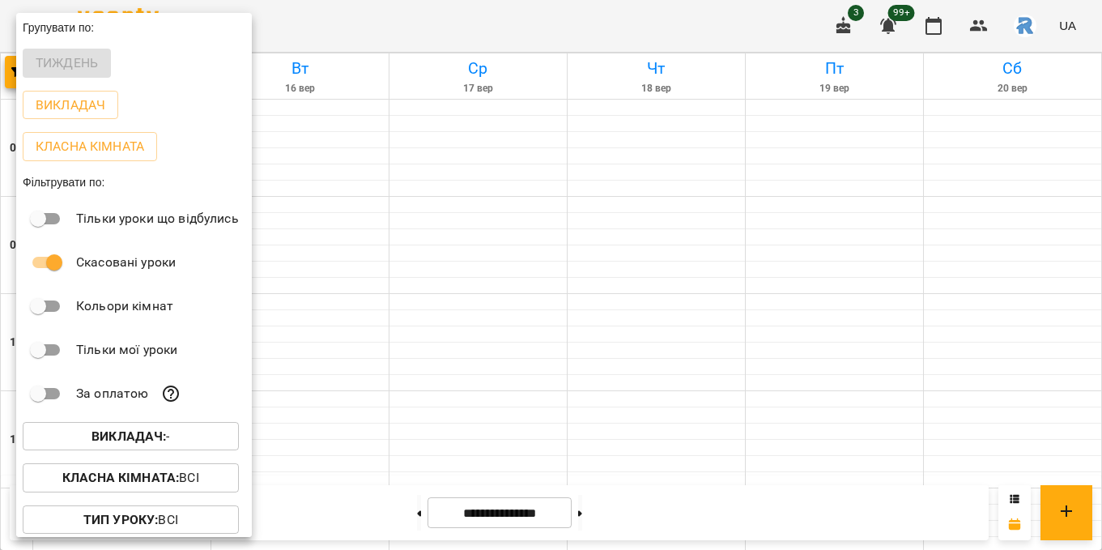
click at [511, 181] on div at bounding box center [551, 275] width 1102 height 550
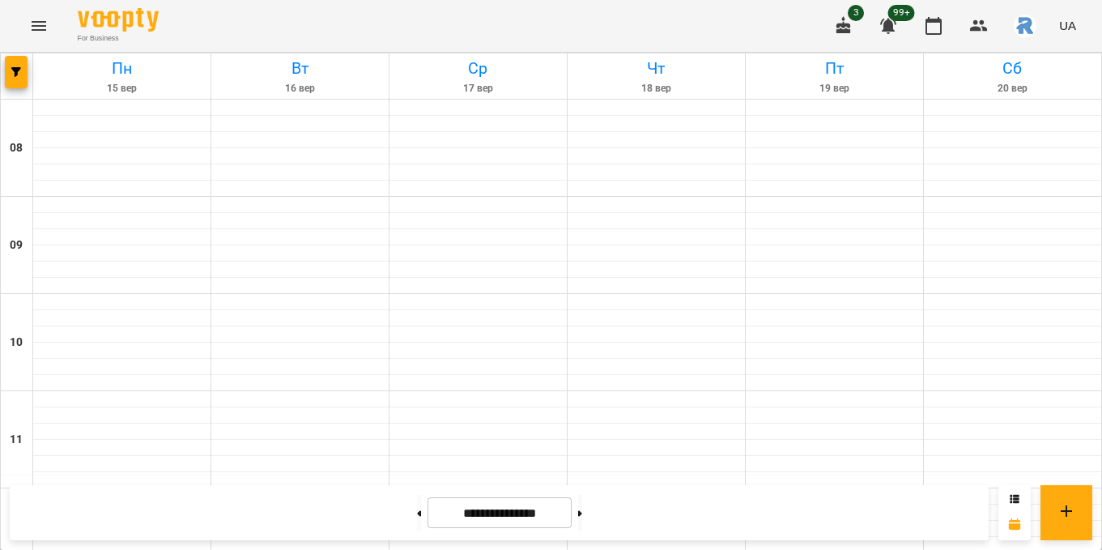
click at [37, 27] on icon "Menu" at bounding box center [38, 25] width 19 height 19
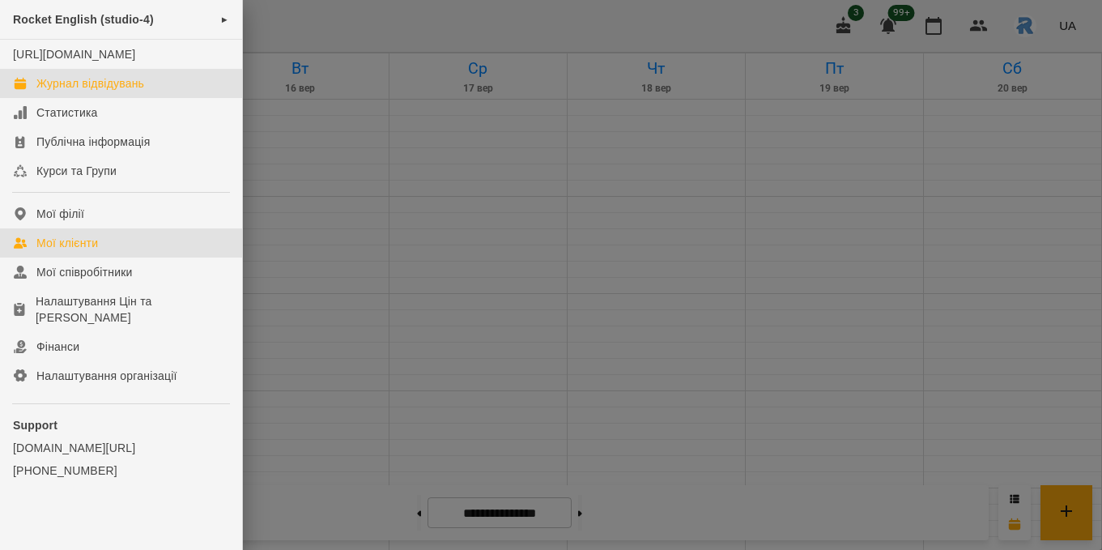
click at [89, 251] on div "Мої клієнти" at bounding box center [67, 243] width 62 height 16
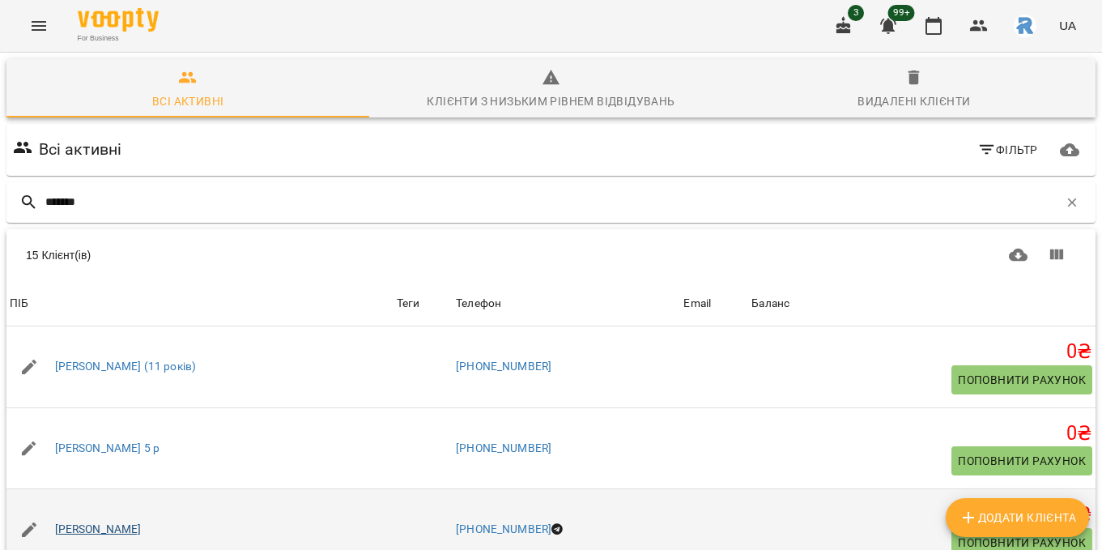
type input "******"
click at [83, 529] on link "[PERSON_NAME]" at bounding box center [98, 529] width 87 height 16
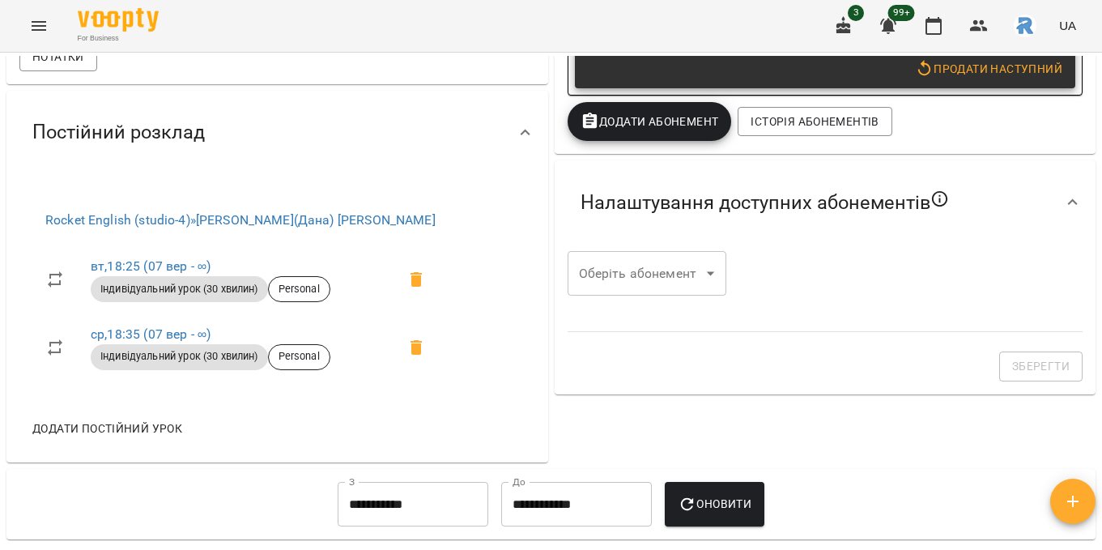
scroll to position [480, 0]
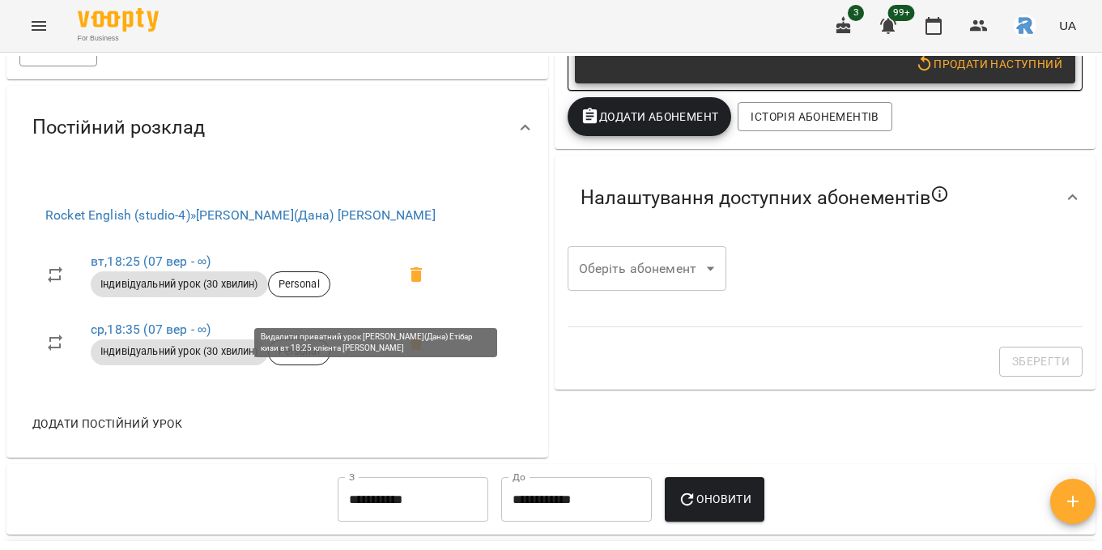
click at [406, 284] on icon at bounding box center [415, 274] width 19 height 19
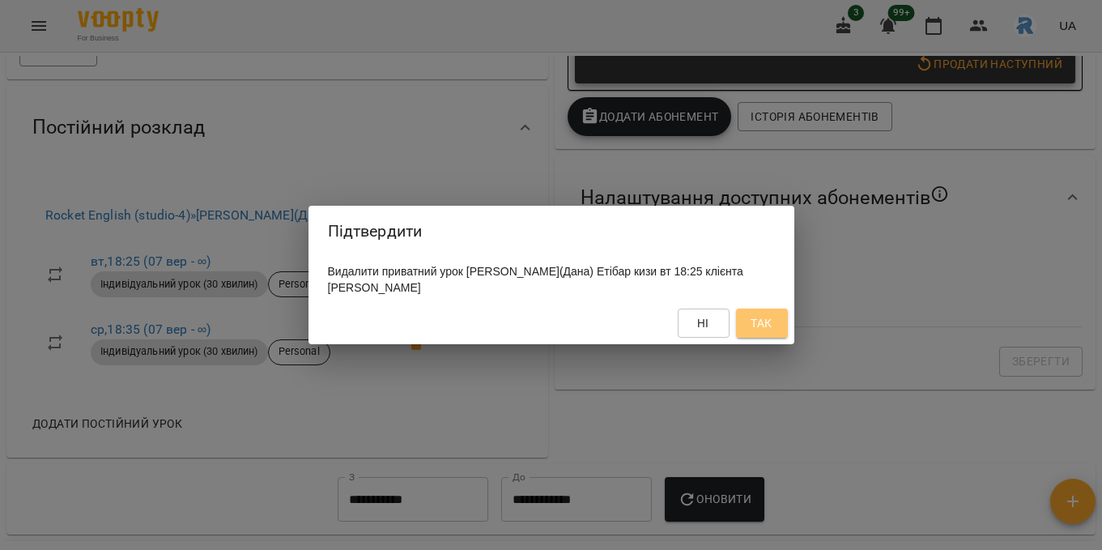
click at [772, 317] on span "Так" at bounding box center [762, 322] width 26 height 19
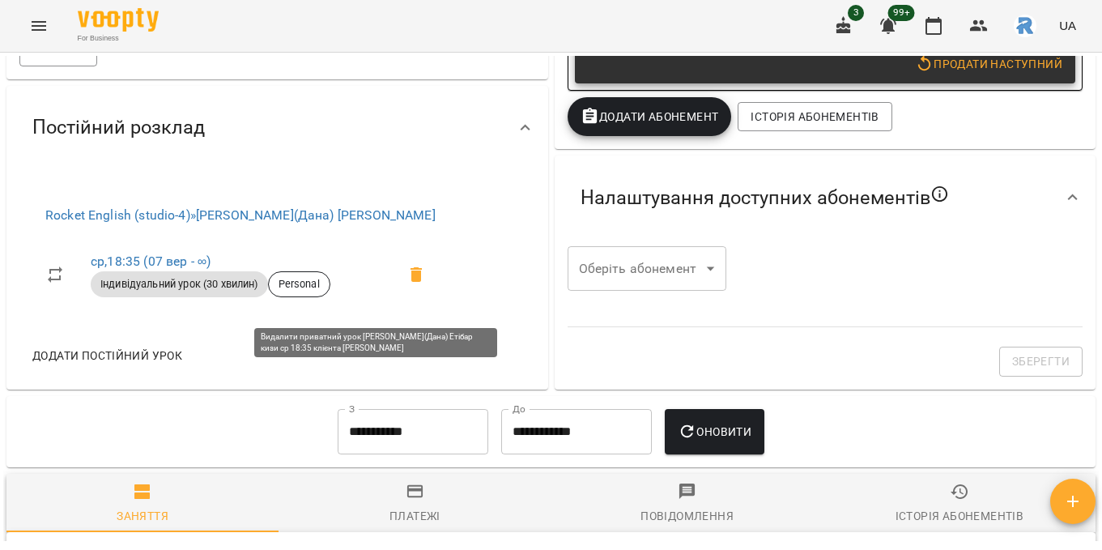
click at [410, 282] on icon at bounding box center [415, 274] width 11 height 15
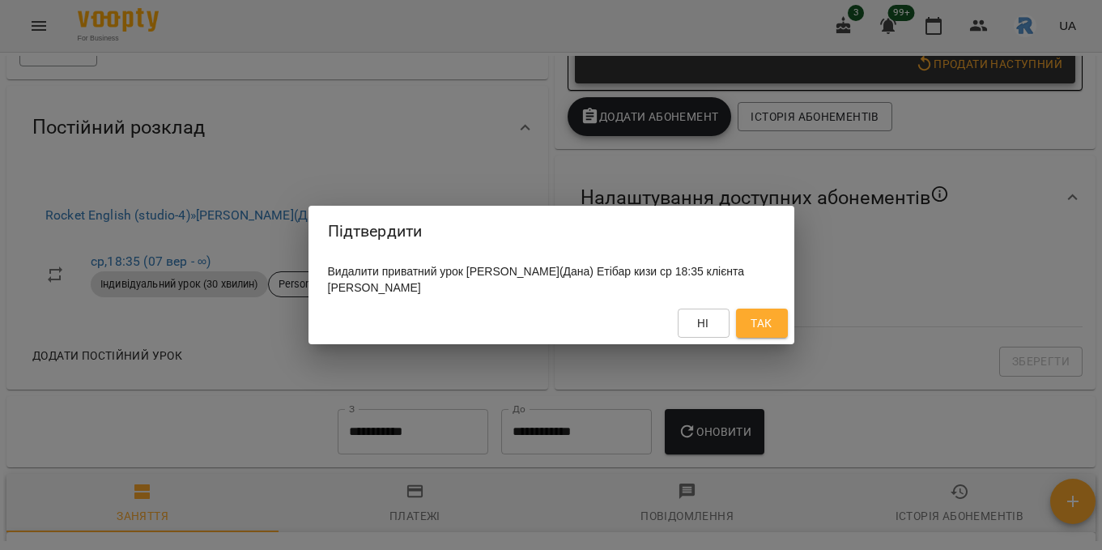
click at [752, 314] on button "Так" at bounding box center [762, 322] width 52 height 29
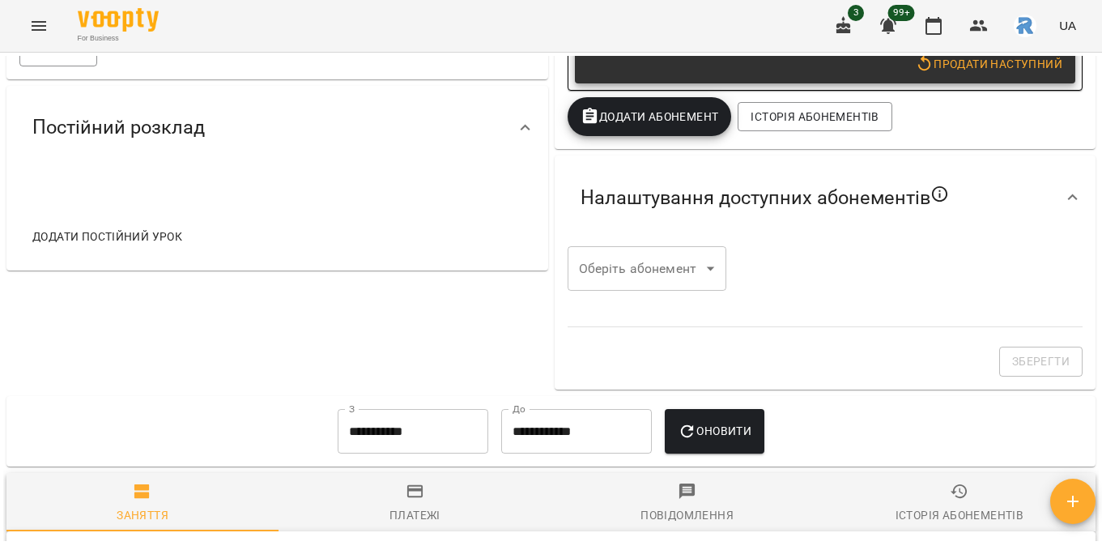
click at [143, 246] on span "Додати постійний урок" at bounding box center [107, 236] width 150 height 19
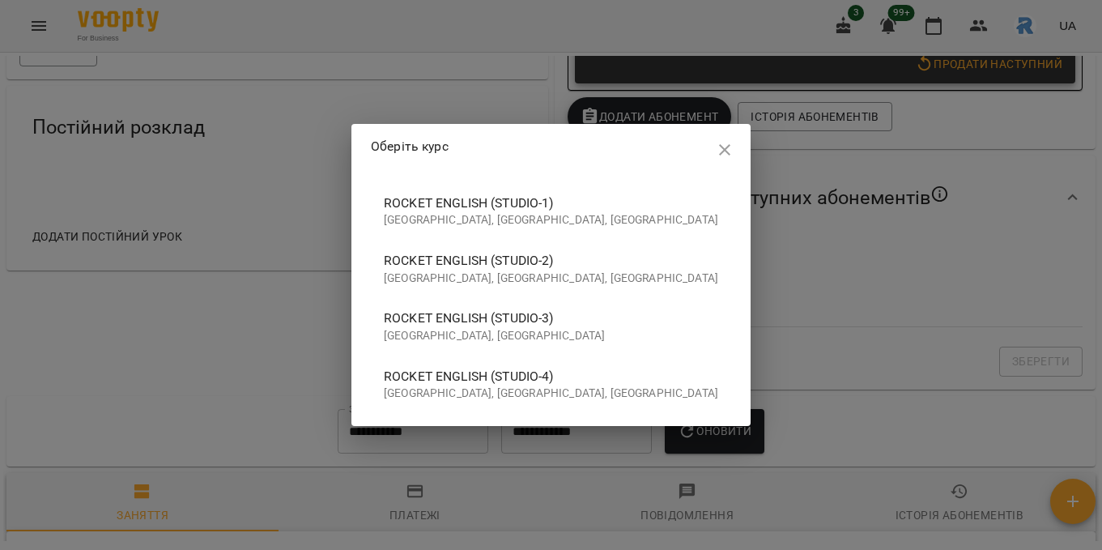
click at [535, 376] on span "Rocket English (studio-4)" at bounding box center [551, 376] width 334 height 19
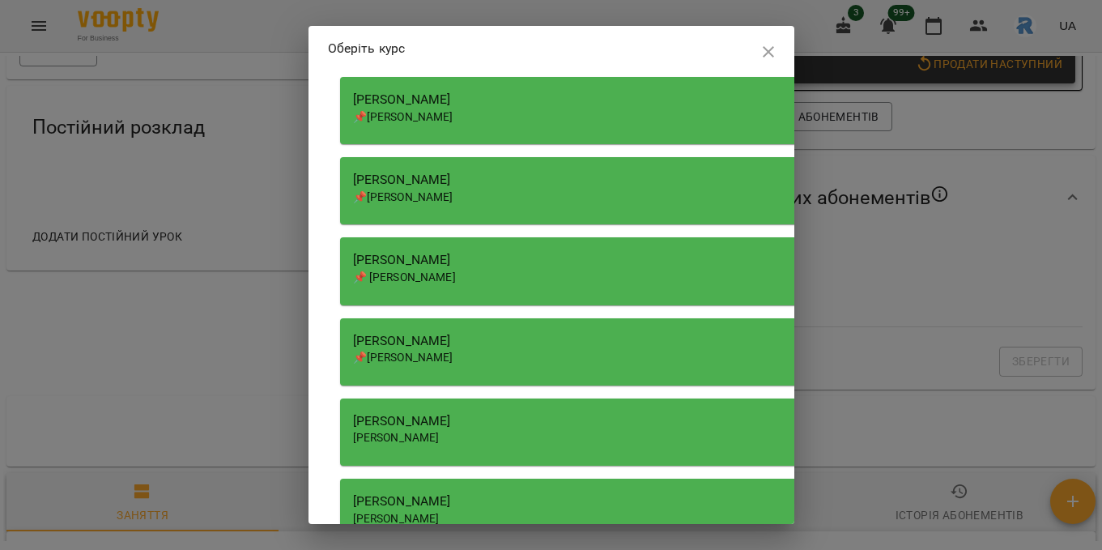
scroll to position [1502, 0]
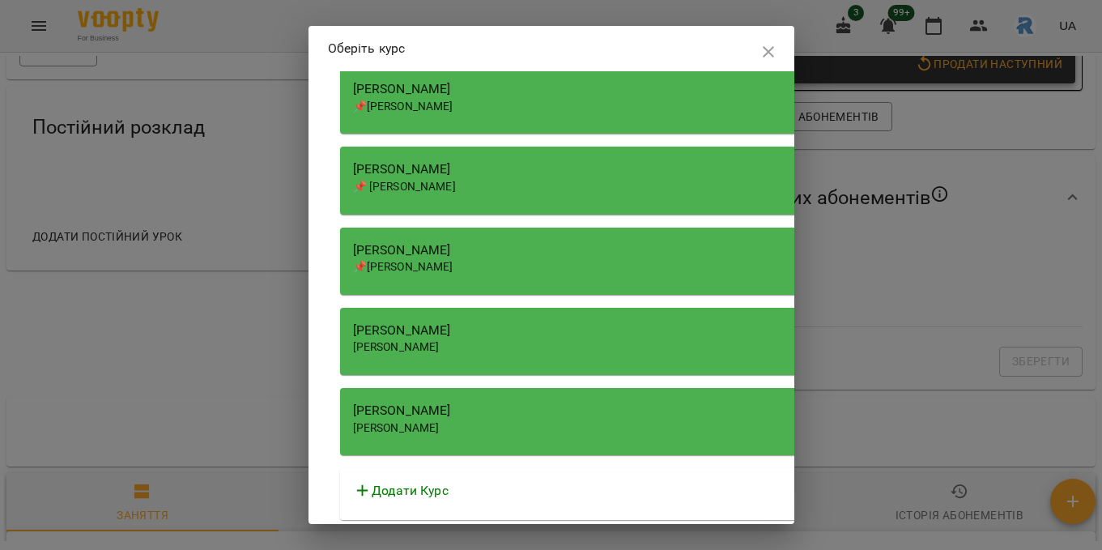
click at [510, 410] on div "[PERSON_NAME]" at bounding box center [801, 410] width 897 height 19
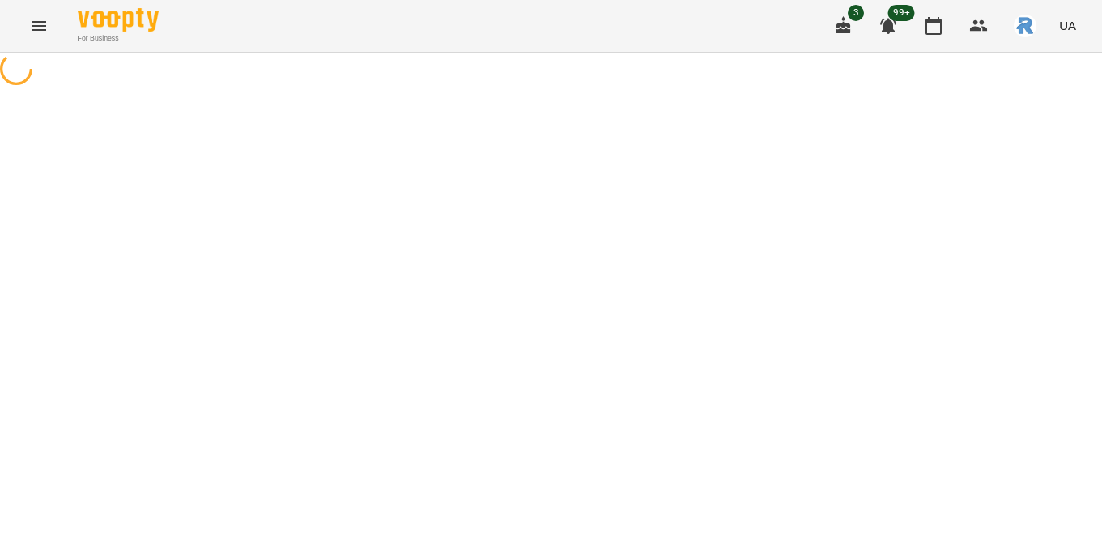
select select "**********"
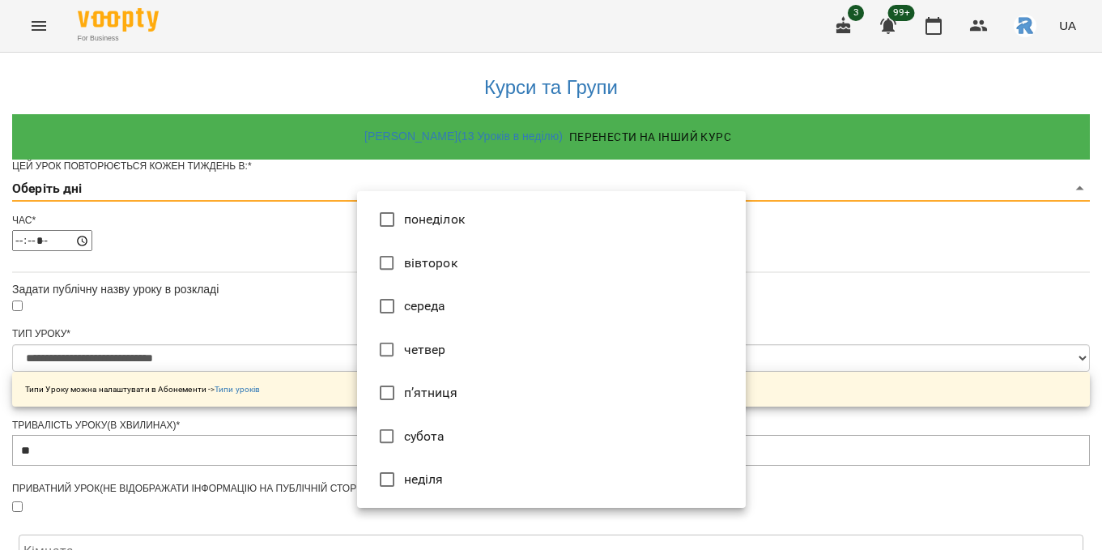
click at [477, 219] on body "**********" at bounding box center [551, 516] width 1102 height 1033
click at [473, 256] on li "вівторок" at bounding box center [551, 263] width 389 height 44
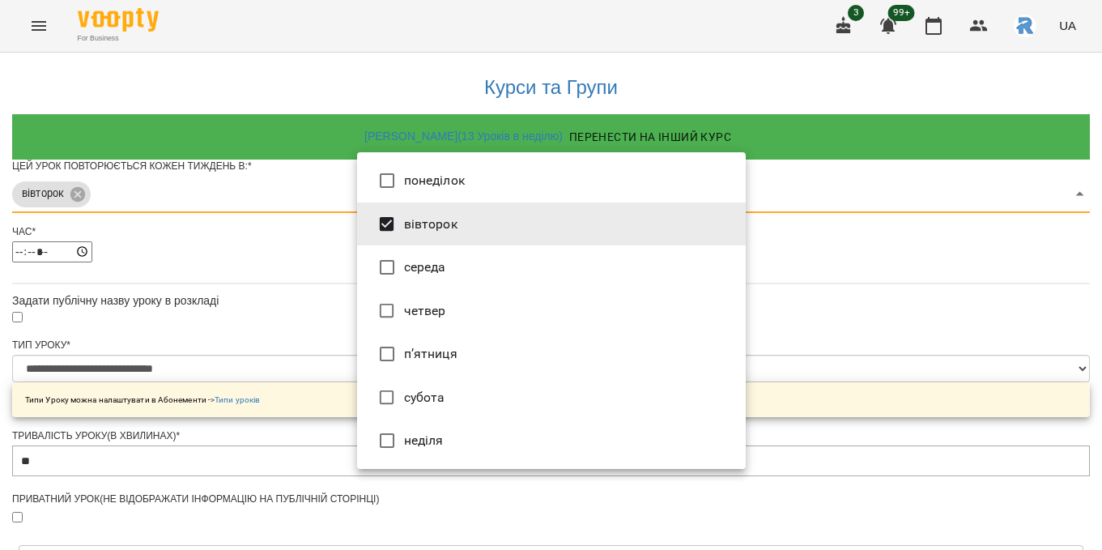
click at [465, 293] on li "четвер" at bounding box center [551, 311] width 389 height 44
type input "***"
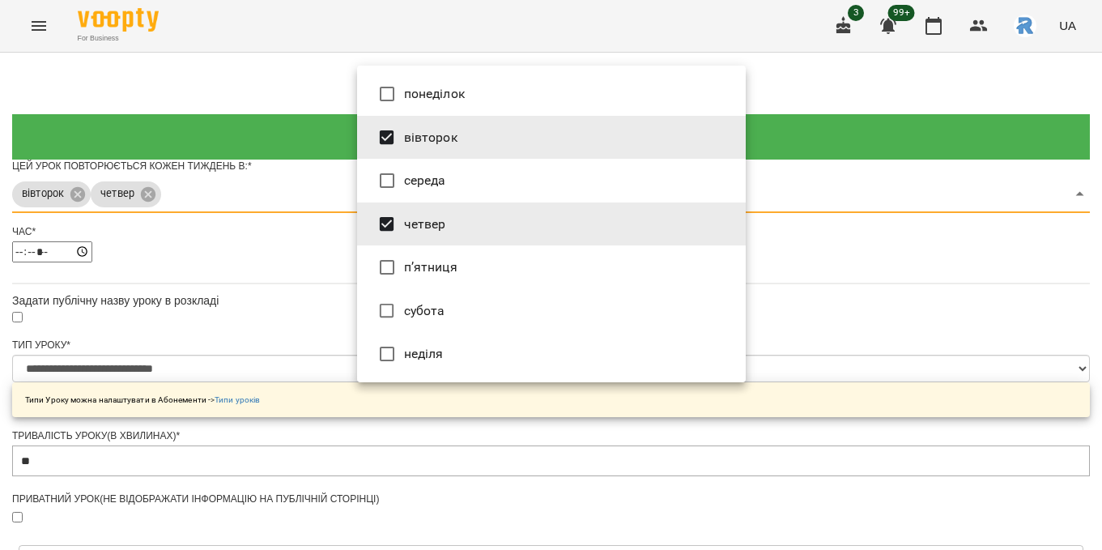
click at [777, 292] on div at bounding box center [551, 275] width 1102 height 550
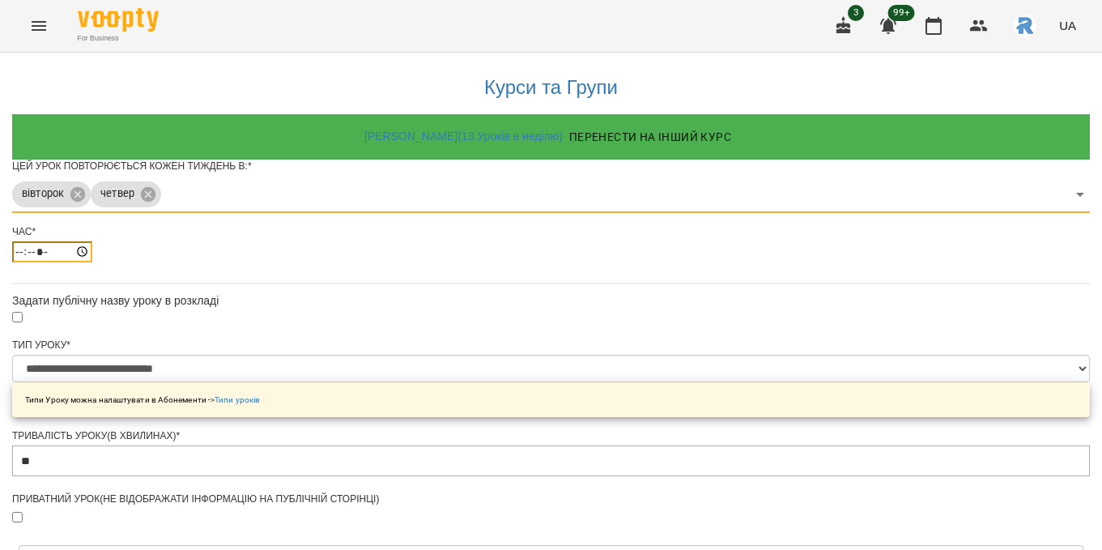
click at [92, 262] on input "*****" at bounding box center [52, 251] width 80 height 21
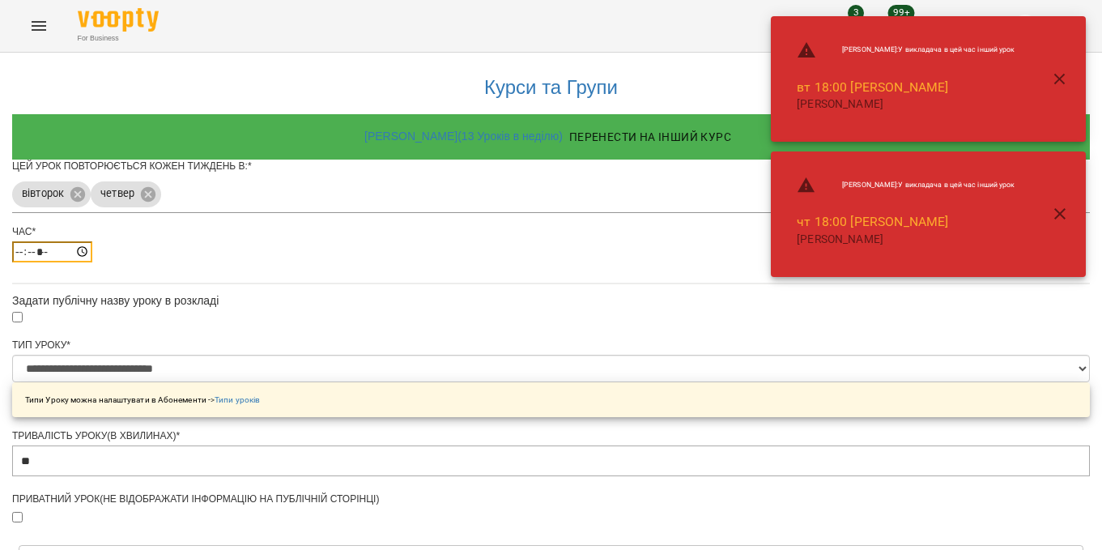
type input "*****"
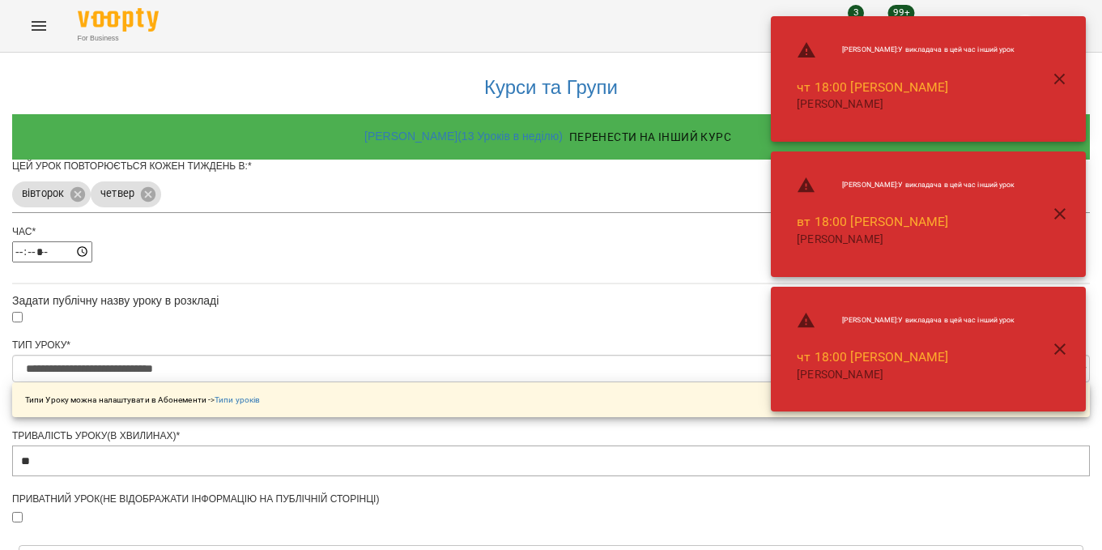
scroll to position [625, 0]
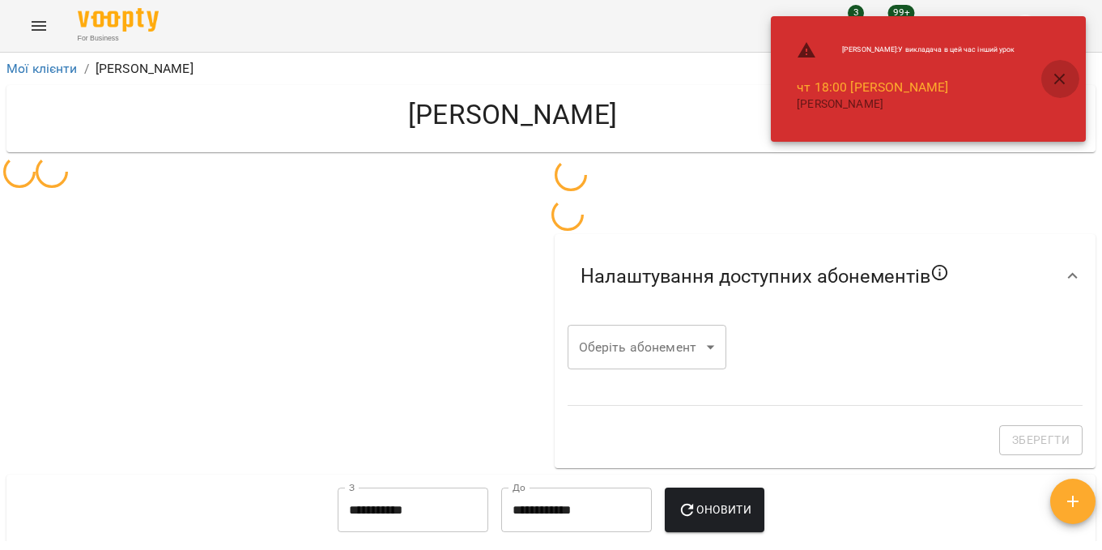
click at [1063, 79] on icon "button" at bounding box center [1059, 79] width 19 height 19
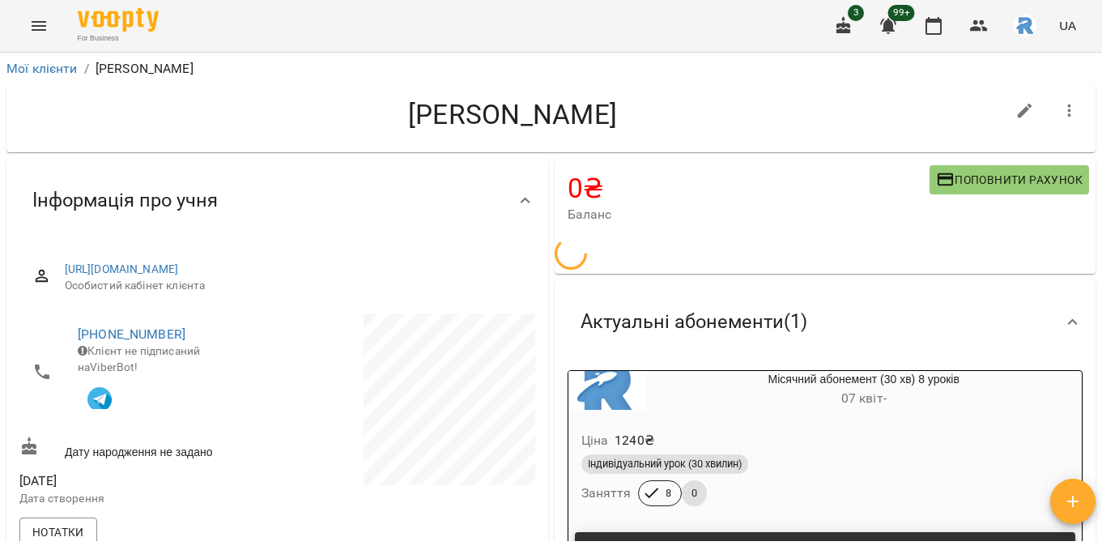
click at [916, 31] on div "For Business 3 99+ UA Мої клієнти / Гуш [PERSON_NAME] Гуш [PERSON_NAME] 0 ₴ Бал…" at bounding box center [551, 301] width 1102 height 602
click at [932, 31] on icon "button" at bounding box center [933, 25] width 19 height 19
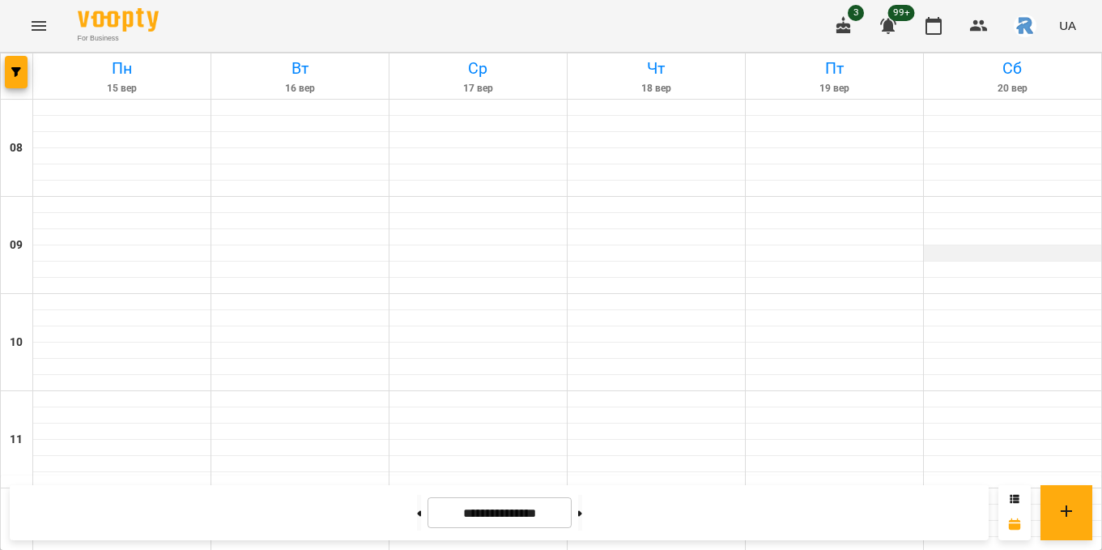
scroll to position [754, 0]
click at [19, 67] on icon "button" at bounding box center [16, 72] width 10 height 10
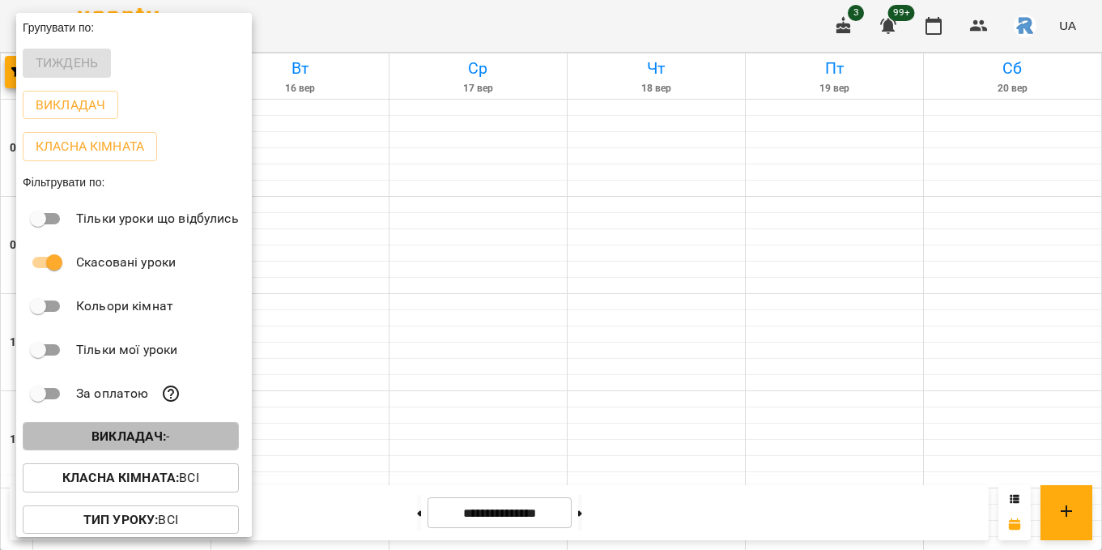
click at [172, 435] on span "Викладач : -" at bounding box center [131, 436] width 190 height 19
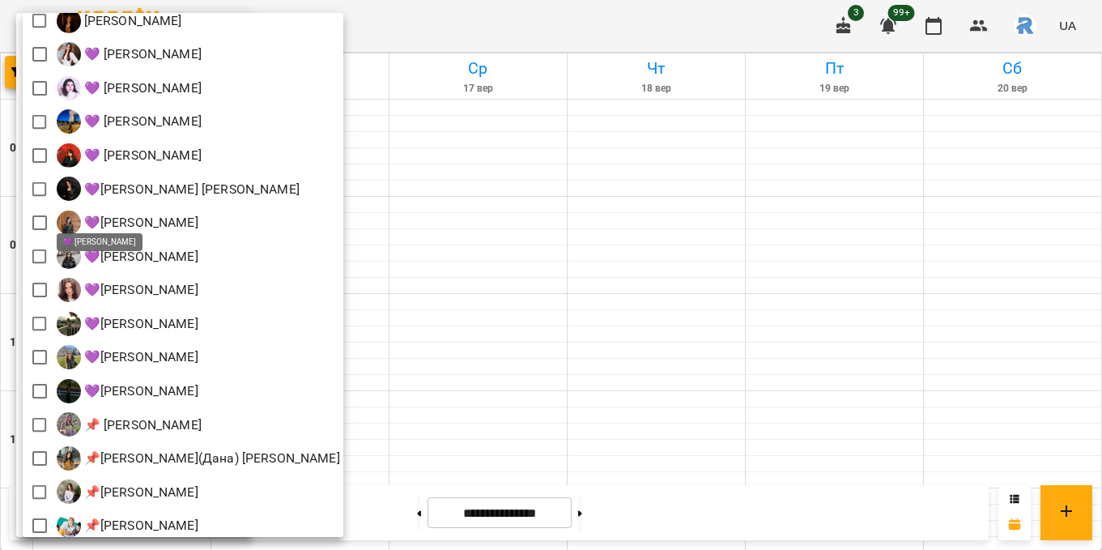
scroll to position [0, 0]
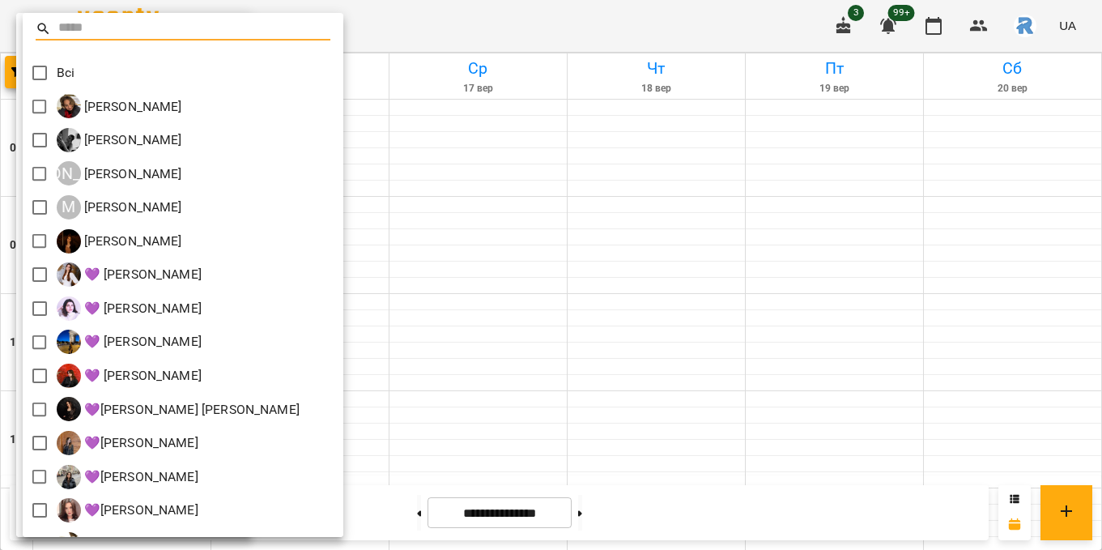
click at [470, 190] on div at bounding box center [551, 275] width 1102 height 550
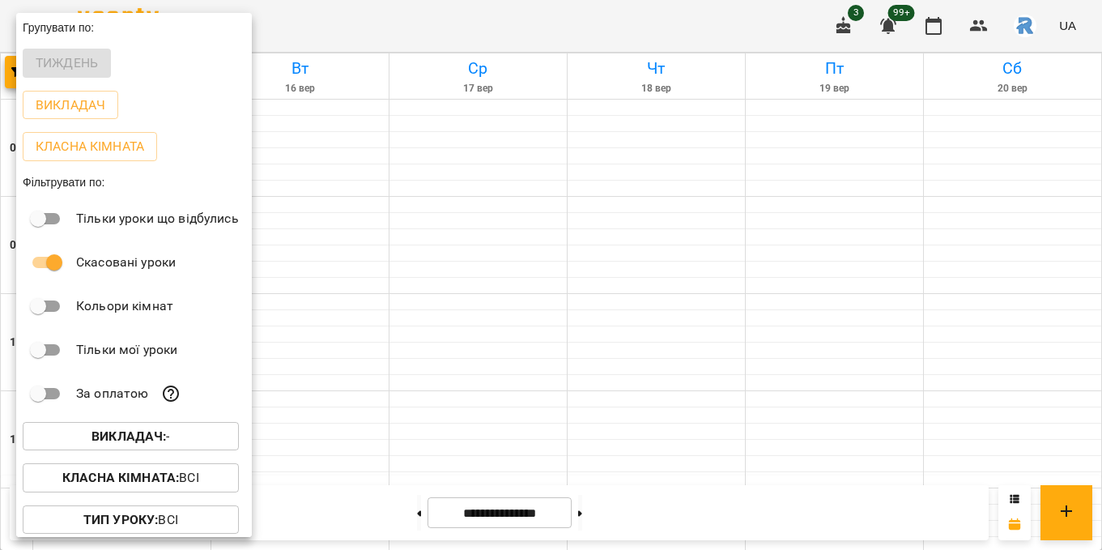
click at [470, 190] on div at bounding box center [551, 275] width 1102 height 550
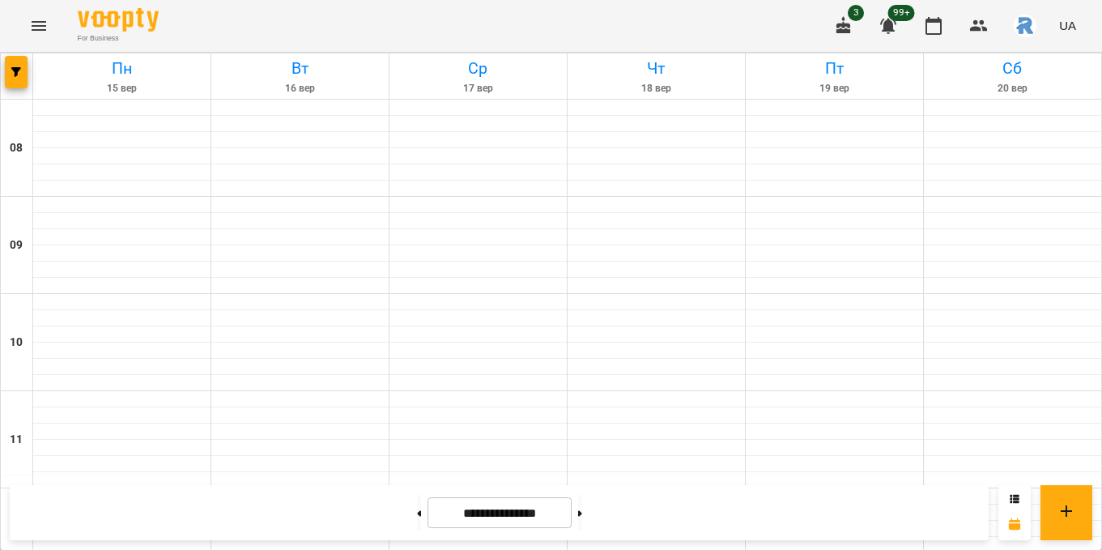
click at [29, 28] on icon "Menu" at bounding box center [38, 25] width 19 height 19
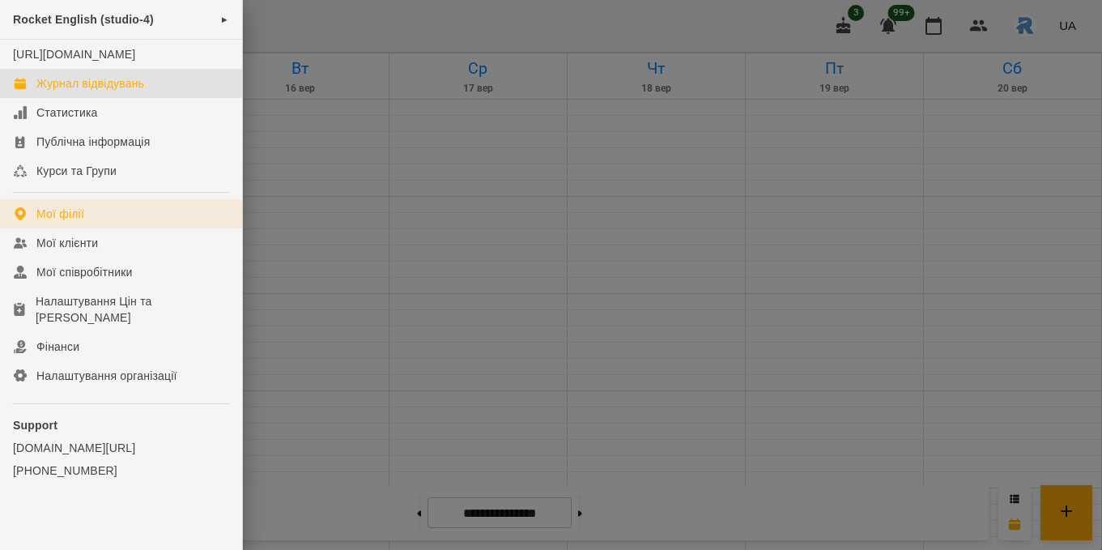
click at [80, 222] on div "Мої філії" at bounding box center [60, 214] width 48 height 16
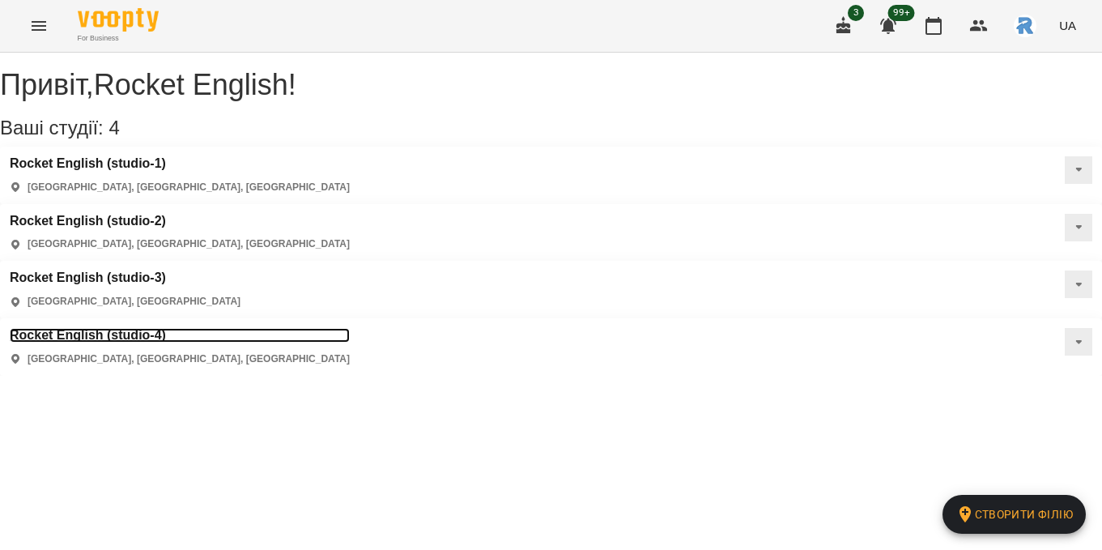
click at [191, 328] on h3 "Rocket English (studio-4)" at bounding box center [180, 335] width 340 height 15
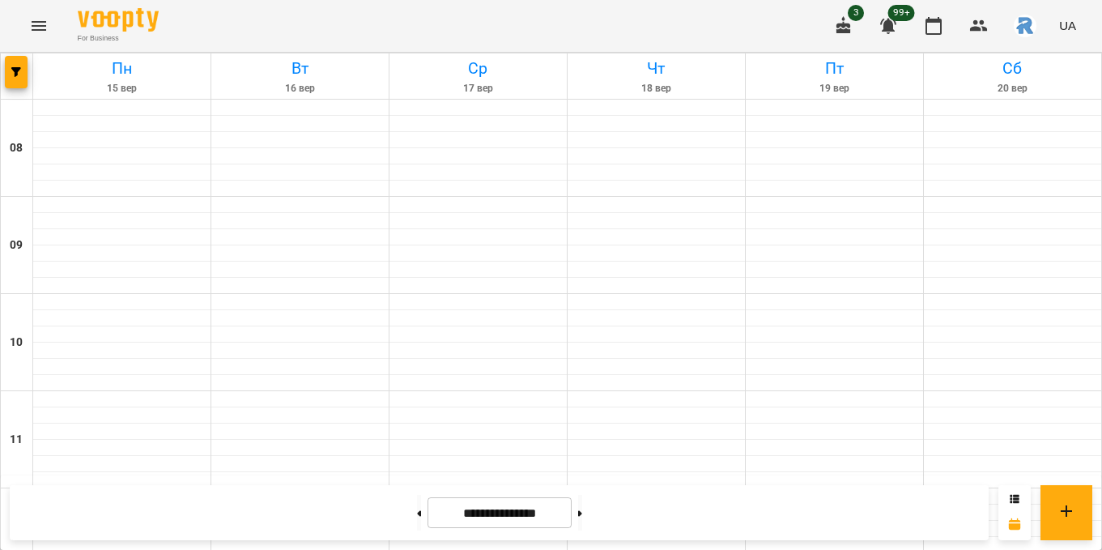
scroll to position [703, 0]
click at [17, 79] on button "button" at bounding box center [16, 72] width 23 height 32
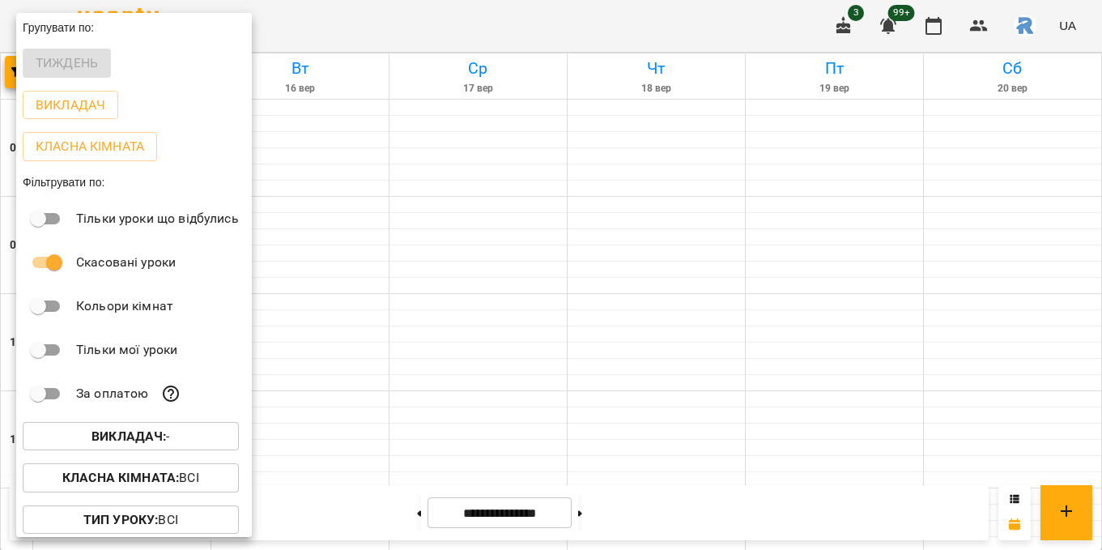
click at [150, 434] on b "Викладач :" at bounding box center [128, 435] width 74 height 15
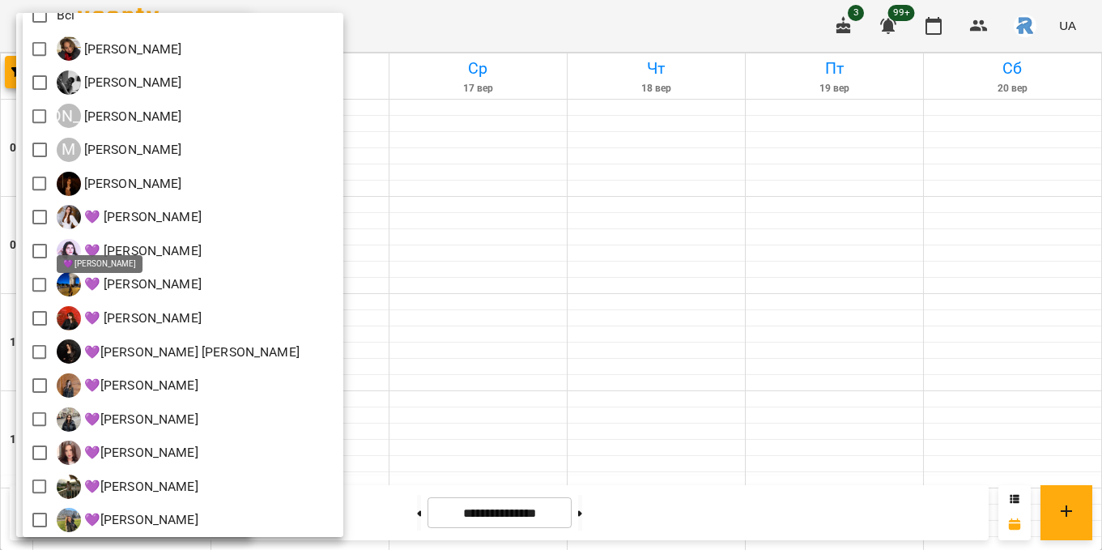
scroll to position [44, 0]
